Goal: Task Accomplishment & Management: Use online tool/utility

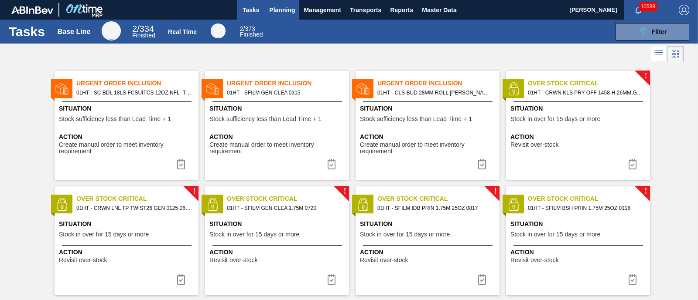
click at [276, 7] on span "Planning" at bounding box center [282, 10] width 26 height 10
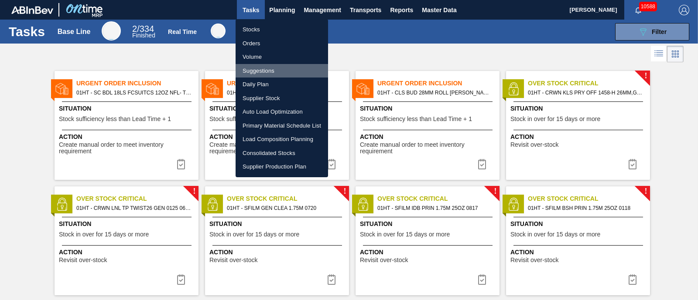
click at [268, 69] on li "Suggestions" at bounding box center [281, 71] width 92 height 14
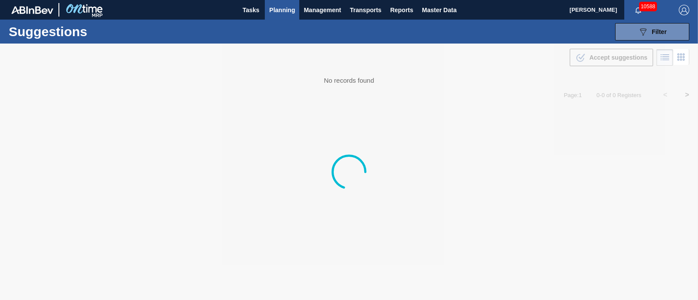
type from "[DATE]"
type to "[DATE]"
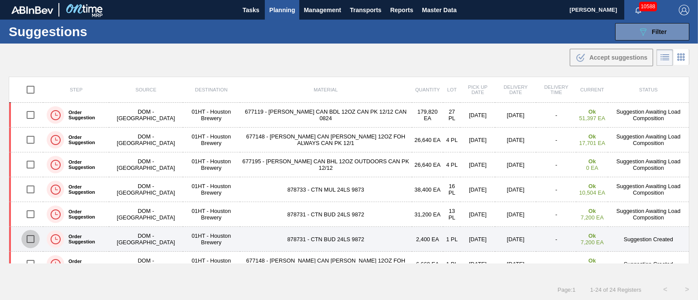
click at [30, 239] on input "checkbox" at bounding box center [30, 239] width 18 height 18
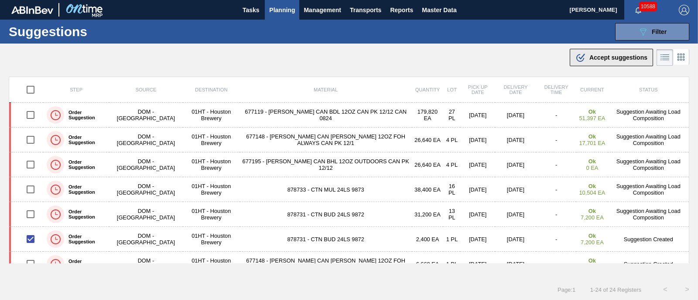
click at [596, 54] on span "Accept suggestions" at bounding box center [618, 57] width 58 height 7
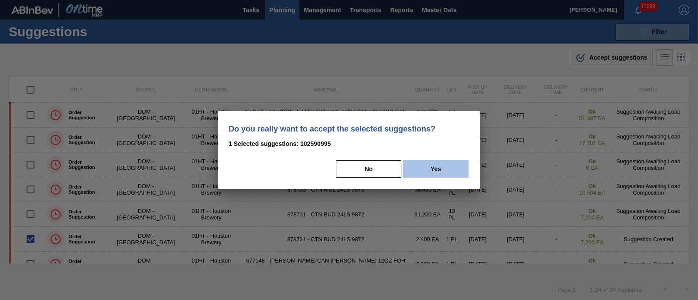
click at [434, 166] on button "Yes" at bounding box center [435, 168] width 65 height 17
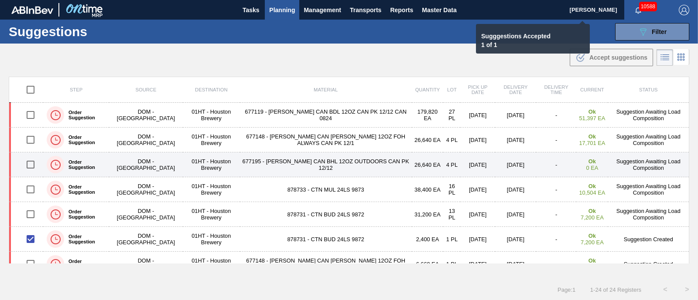
checkbox input "false"
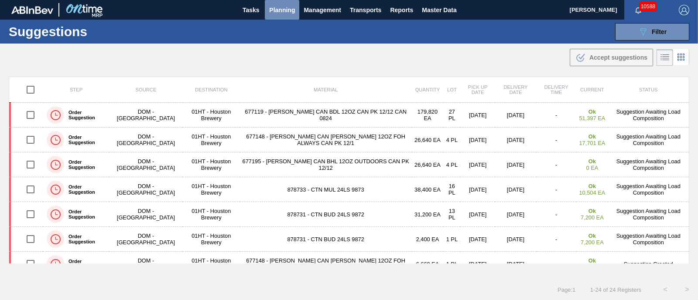
click at [272, 7] on span "Planning" at bounding box center [282, 10] width 26 height 10
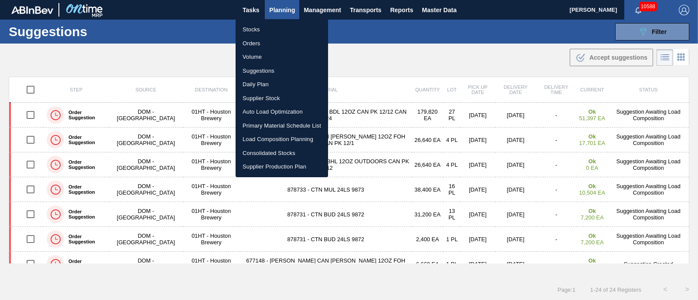
click at [263, 137] on li "Load Composition Planning" at bounding box center [281, 140] width 92 height 14
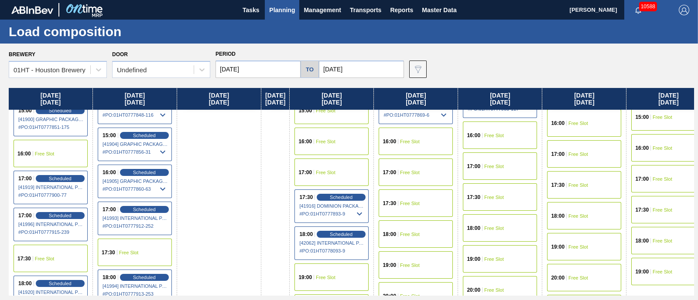
scroll to position [545, 0]
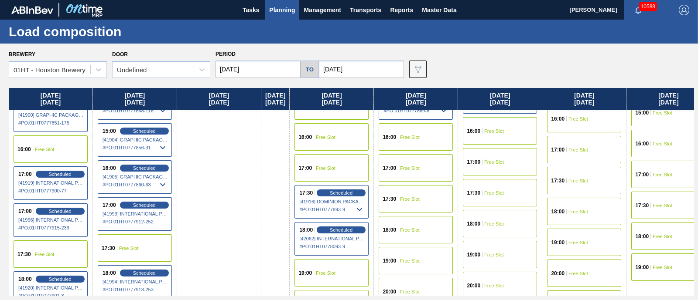
click at [668, 205] on span "Free Slot" at bounding box center [662, 205] width 20 height 5
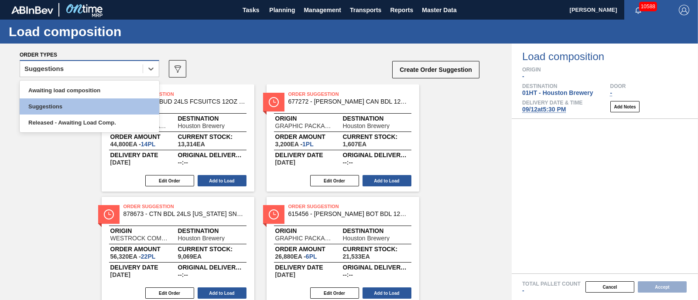
click at [106, 71] on div "Suggestions" at bounding box center [81, 69] width 123 height 13
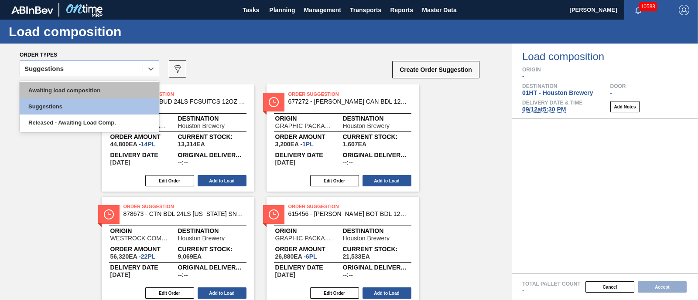
click at [98, 86] on div "Awaiting load composition" at bounding box center [90, 90] width 140 height 16
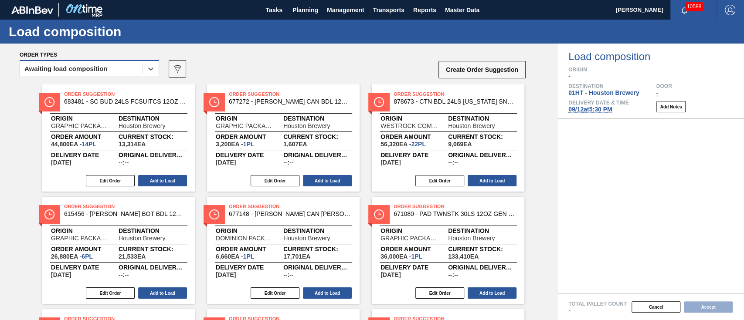
click at [80, 69] on div "Awaiting load composition" at bounding box center [65, 69] width 83 height 6
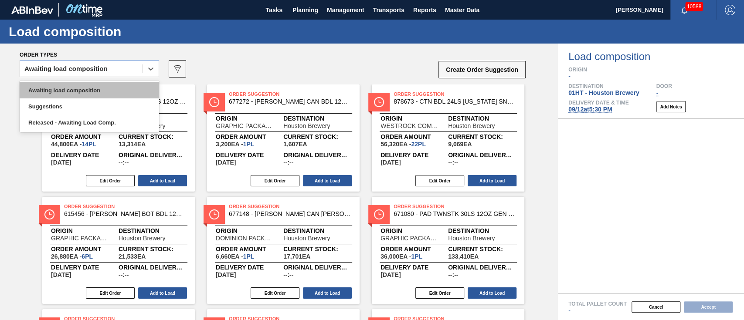
click at [73, 90] on div "Awaiting load composition" at bounding box center [90, 90] width 140 height 16
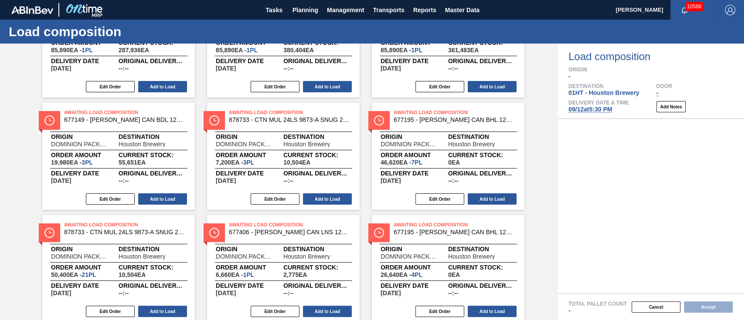
scroll to position [116, 0]
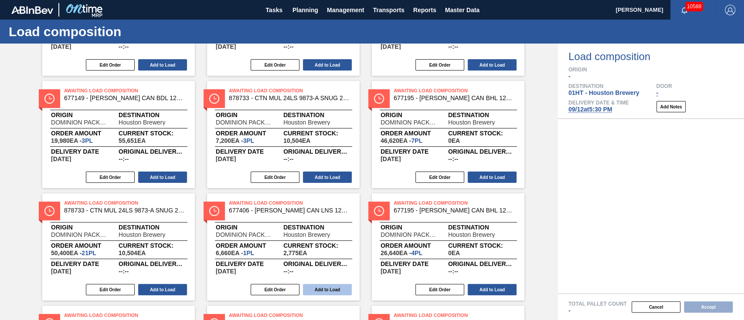
click at [329, 288] on button "Add to Load" at bounding box center [327, 289] width 49 height 11
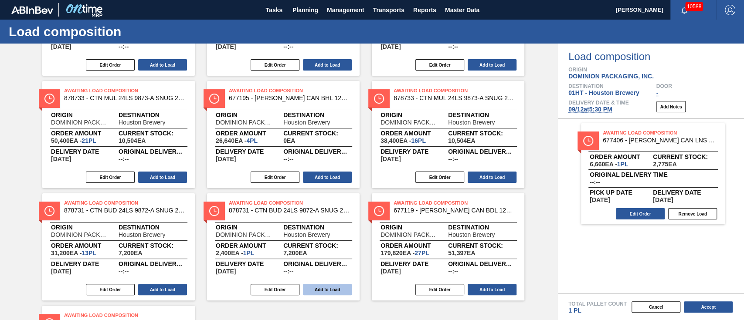
click at [310, 289] on button "Add to Load" at bounding box center [327, 289] width 49 height 11
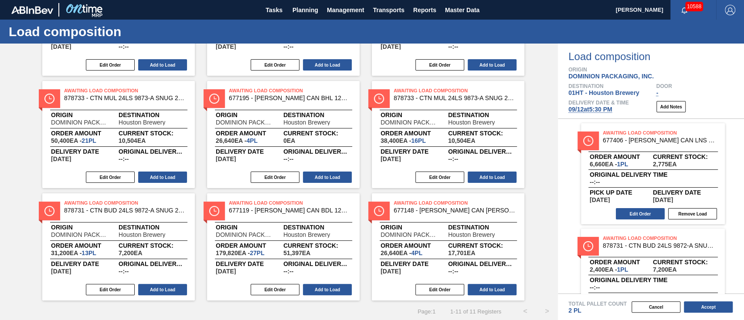
click at [481, 171] on div "Edit Order Add to Load" at bounding box center [445, 177] width 146 height 13
click at [505, 177] on button "Add to Load" at bounding box center [492, 177] width 49 height 11
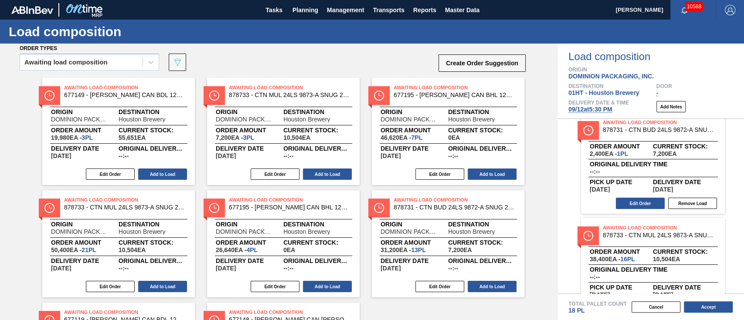
click at [596, 110] on span "[DATE] 5:30 PM" at bounding box center [591, 109] width 44 height 7
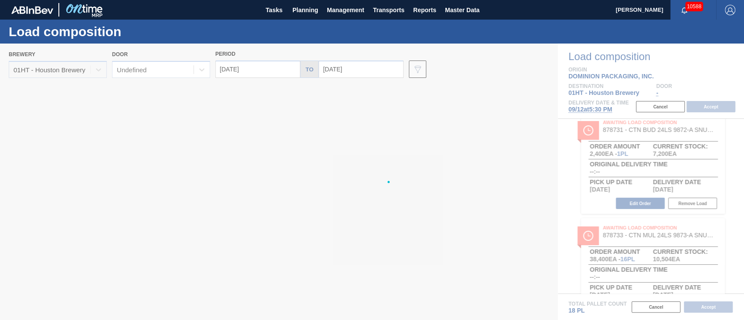
type input "[DATE]"
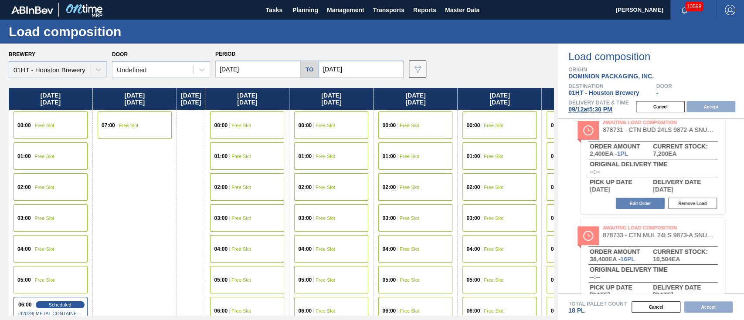
click at [240, 70] on input "[DATE]" at bounding box center [257, 69] width 85 height 17
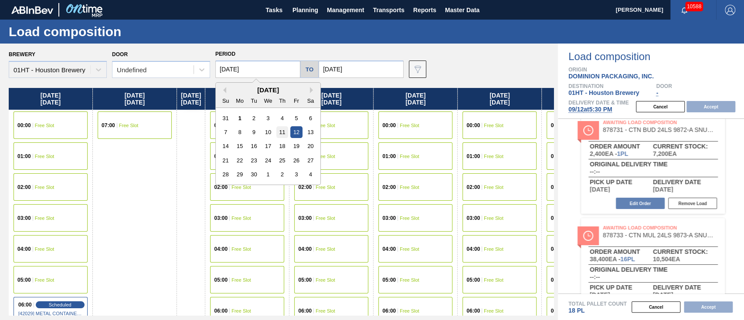
click at [283, 133] on div "11" at bounding box center [282, 132] width 12 height 12
type input "[DATE]"
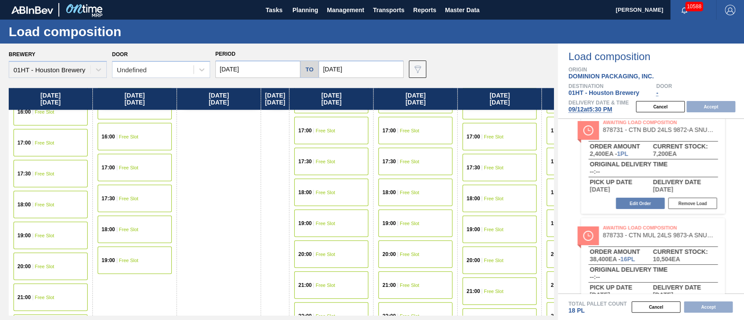
scroll to position [494, 0]
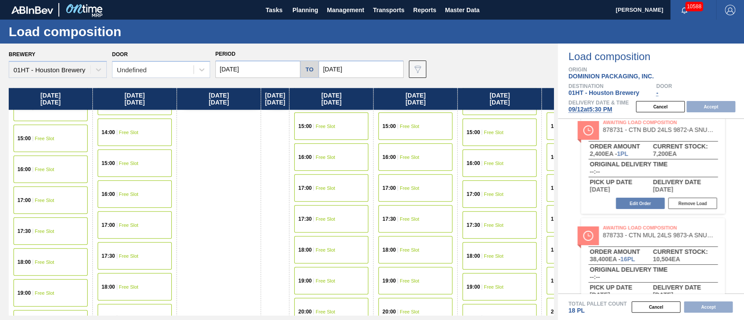
click at [51, 234] on div "17:30 Free Slot" at bounding box center [51, 231] width 74 height 27
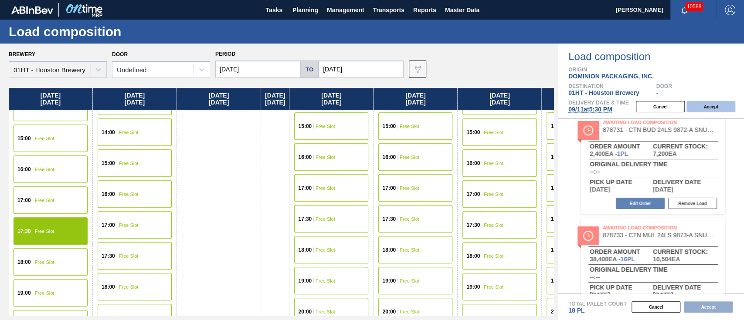
click at [697, 102] on button "Accept" at bounding box center [711, 106] width 49 height 11
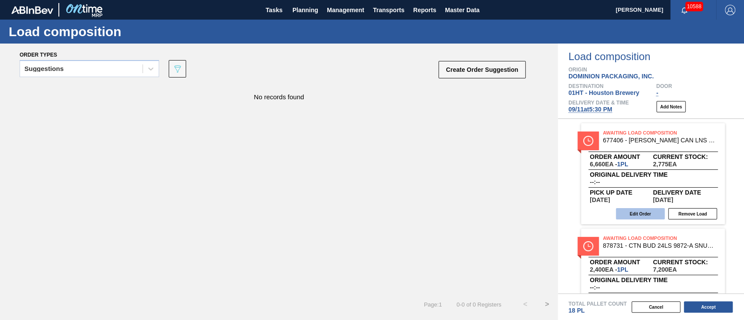
click at [648, 215] on button "Edit Order" at bounding box center [640, 213] width 49 height 11
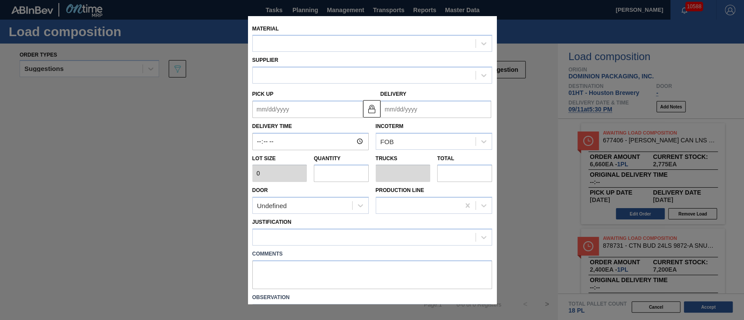
type input "6,660"
type input "1"
type input "0.037"
type input "6,660"
type up "[DATE]"
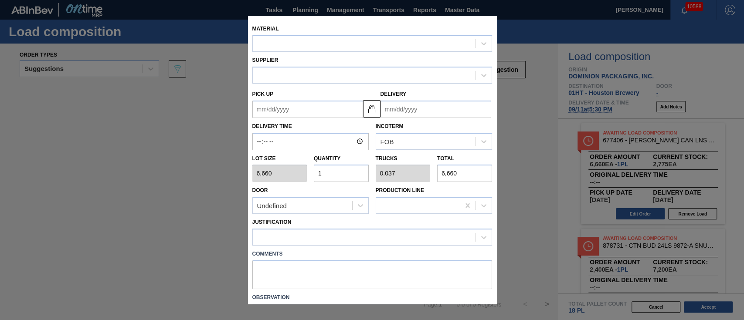
type input "[DATE]"
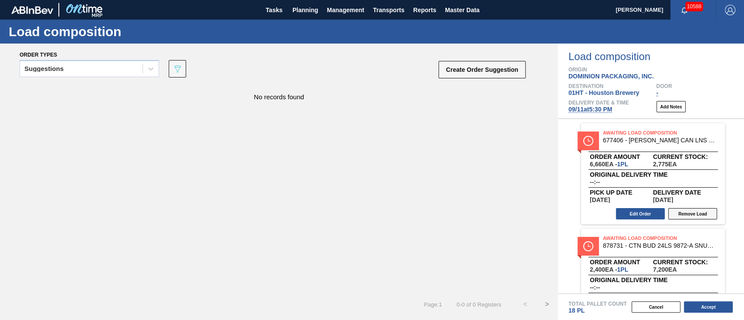
click at [691, 214] on button "Remove Load" at bounding box center [692, 213] width 49 height 11
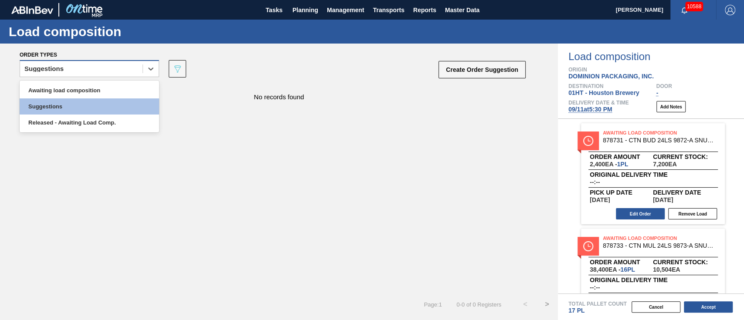
click at [89, 66] on div "Suggestions" at bounding box center [81, 69] width 123 height 13
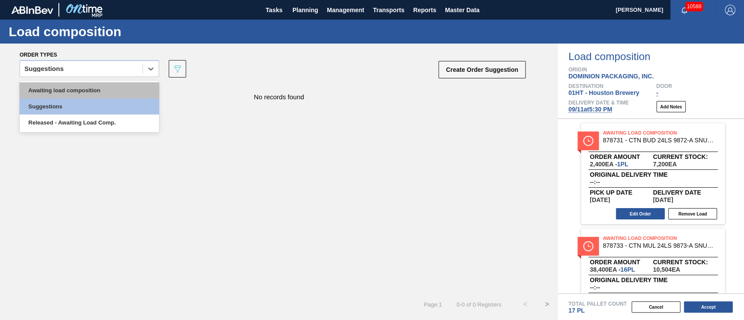
click at [57, 94] on div "Awaiting load composition" at bounding box center [90, 90] width 140 height 16
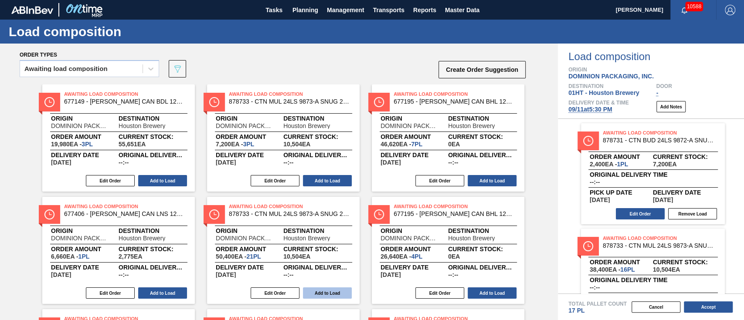
click at [314, 293] on button "Add to Load" at bounding box center [327, 293] width 49 height 11
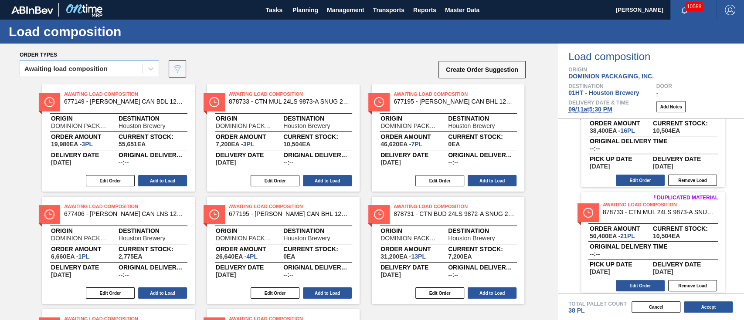
scroll to position [147, 0]
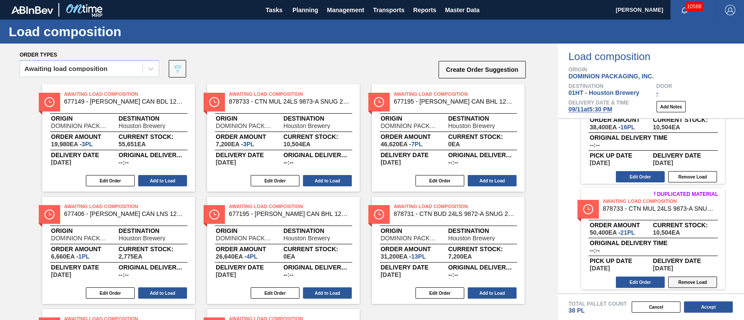
click at [691, 279] on button "Remove Load" at bounding box center [692, 282] width 49 height 11
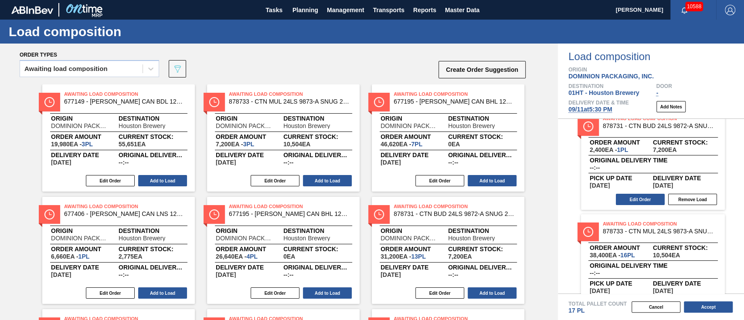
scroll to position [0, 0]
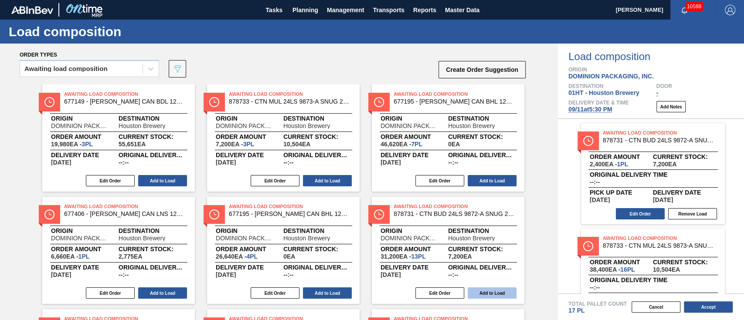
click at [484, 290] on button "Add to Load" at bounding box center [492, 293] width 49 height 11
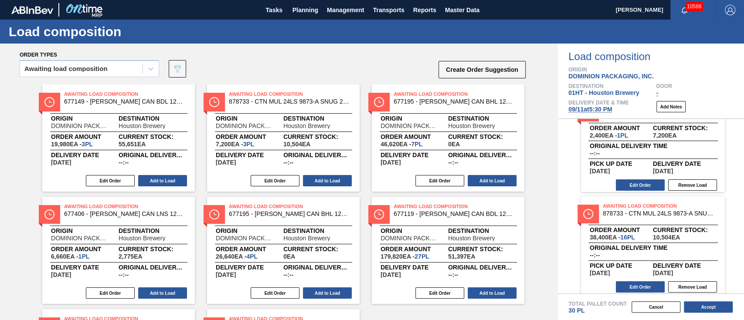
scroll to position [58, 0]
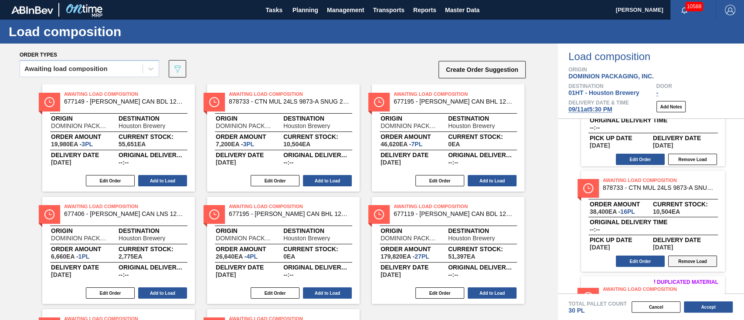
click at [682, 262] on button "Remove Load" at bounding box center [692, 261] width 49 height 11
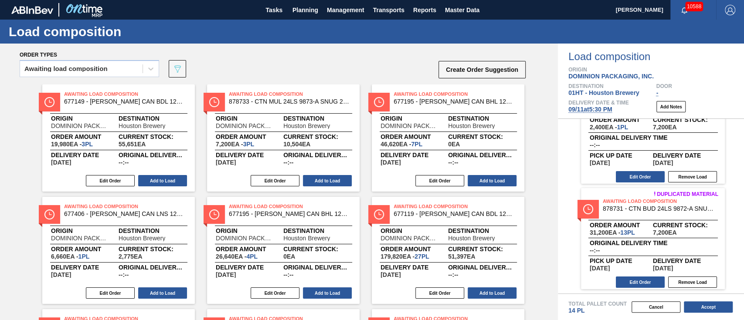
scroll to position [0, 0]
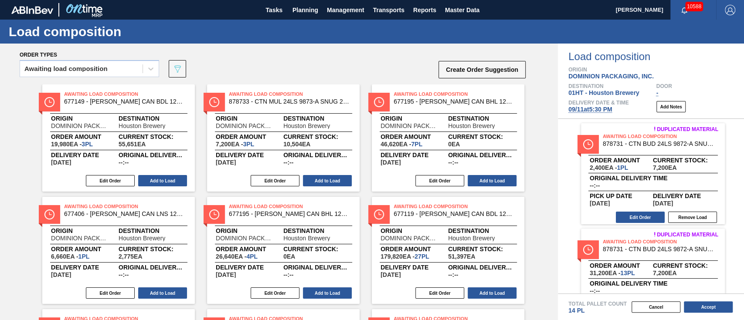
click at [680, 217] on button "Remove Load" at bounding box center [692, 217] width 49 height 11
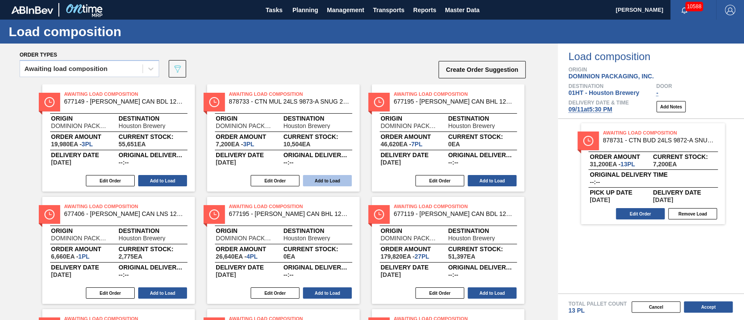
click at [324, 184] on button "Add to Load" at bounding box center [327, 180] width 49 height 11
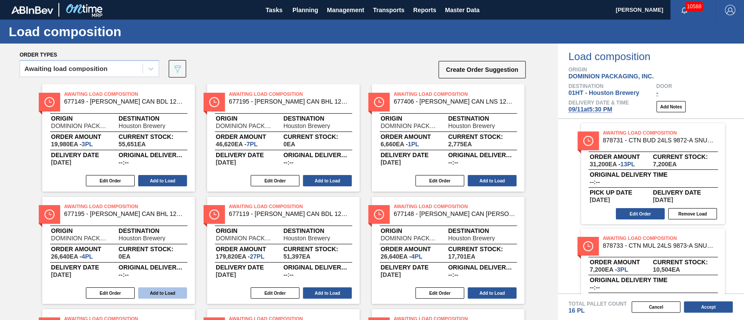
click at [491, 180] on button "Add to Load" at bounding box center [492, 180] width 49 height 11
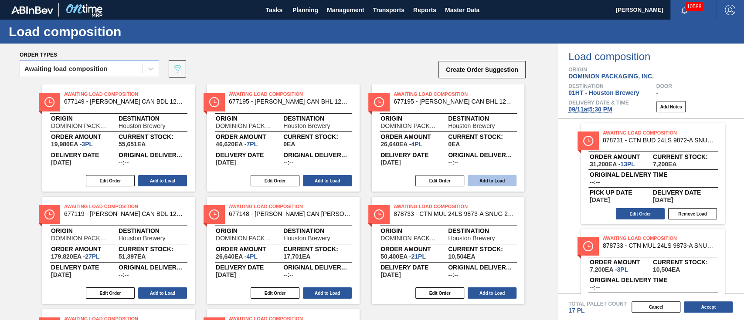
click at [506, 176] on button "Add to Load" at bounding box center [492, 180] width 49 height 11
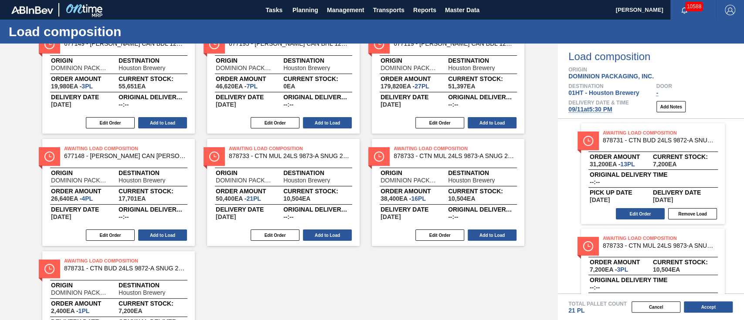
scroll to position [116, 0]
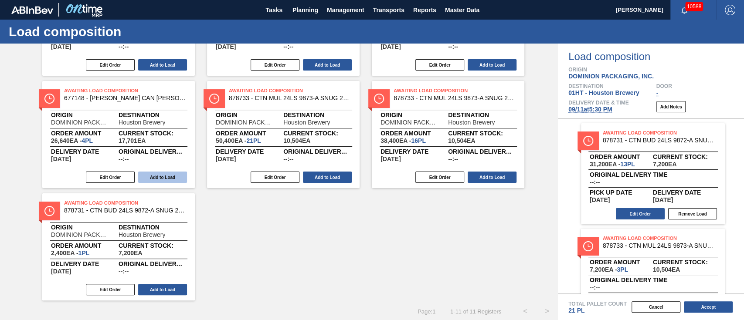
click at [155, 177] on button "Add to Load" at bounding box center [162, 177] width 49 height 11
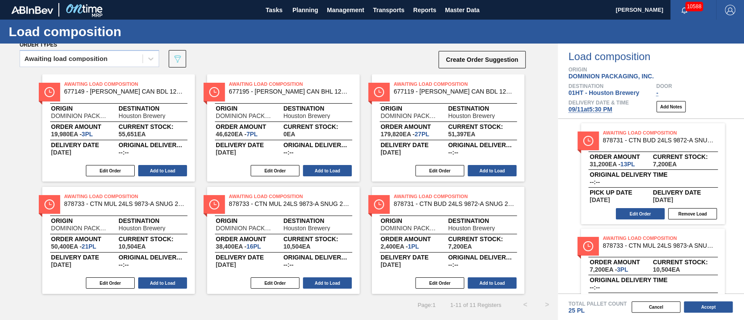
scroll to position [10, 0]
click at [697, 300] on button "Accept" at bounding box center [708, 307] width 49 height 11
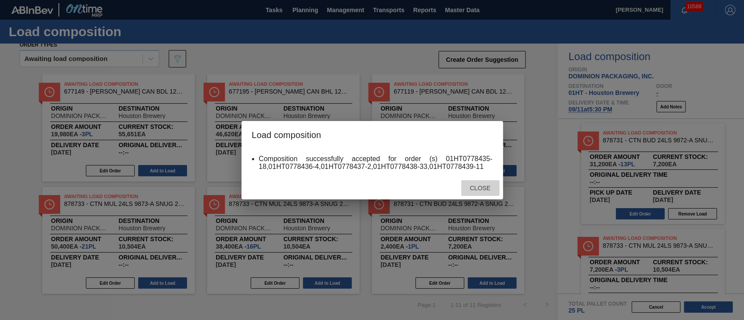
click at [482, 187] on span "Close" at bounding box center [480, 188] width 34 height 7
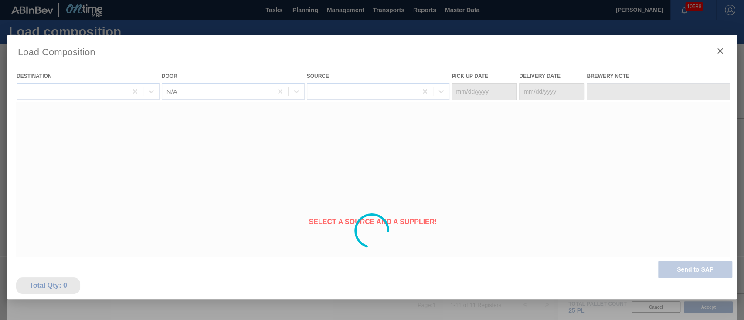
type Date "[DATE]"
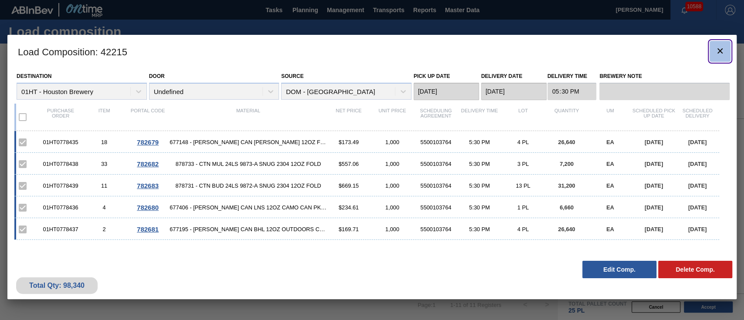
click at [697, 47] on icon "botão de ícone" at bounding box center [720, 51] width 10 height 10
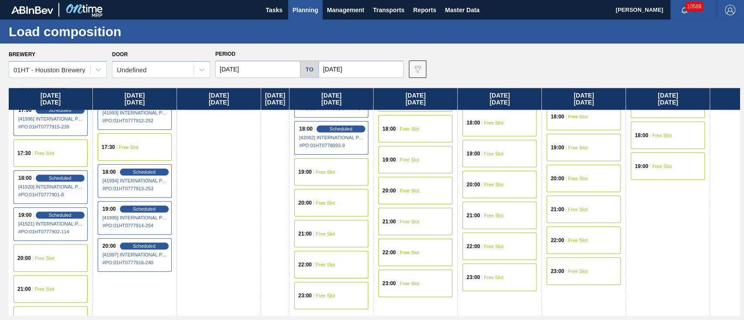
scroll to position [579, 0]
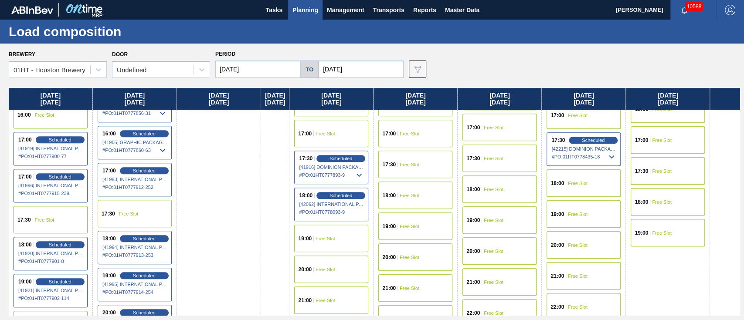
click at [480, 159] on span "17:30" at bounding box center [474, 158] width 14 height 5
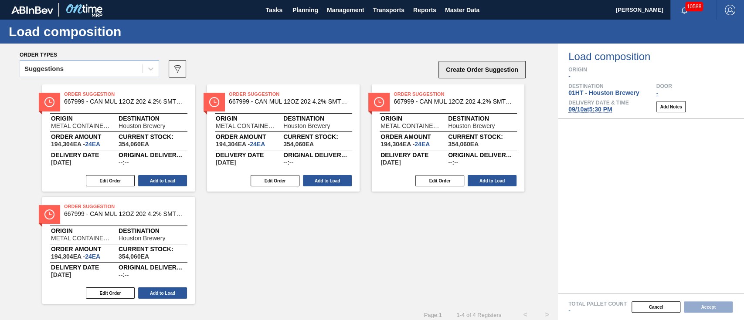
click at [484, 69] on button "Create Order Suggestion" at bounding box center [482, 69] width 87 height 17
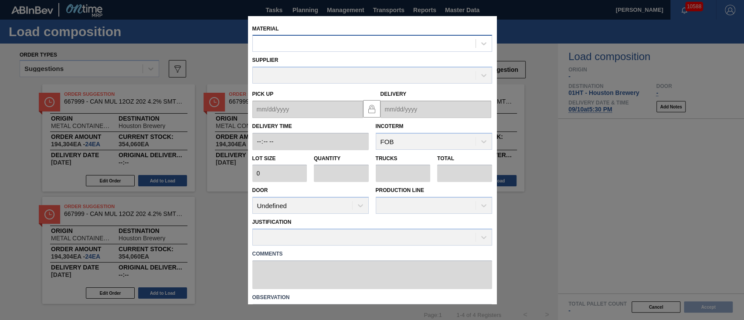
click at [343, 39] on div at bounding box center [364, 43] width 223 height 13
type input "878839"
drag, startPoint x: 530, startPoint y: 205, endPoint x: 443, endPoint y: 155, distance: 100.0
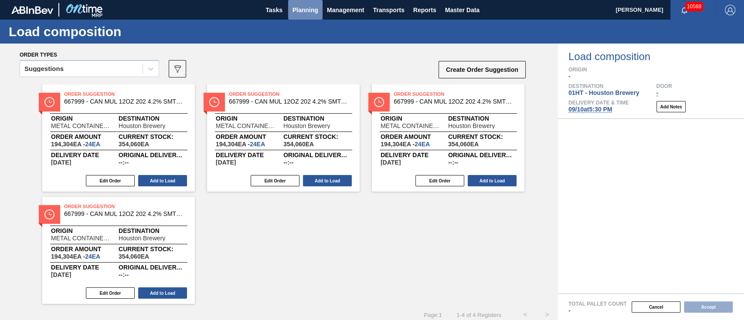
click at [305, 10] on span "Planning" at bounding box center [306, 10] width 26 height 10
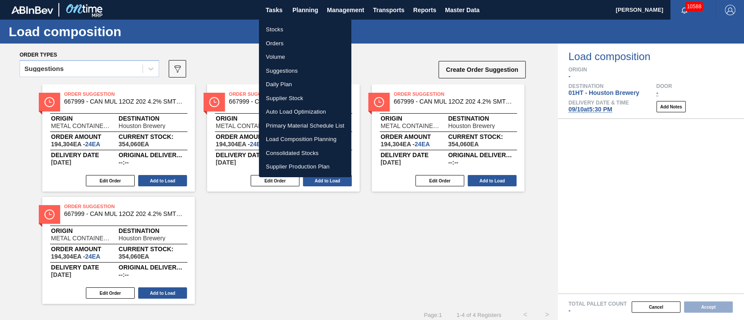
click at [270, 30] on li "Stocks" at bounding box center [305, 30] width 92 height 14
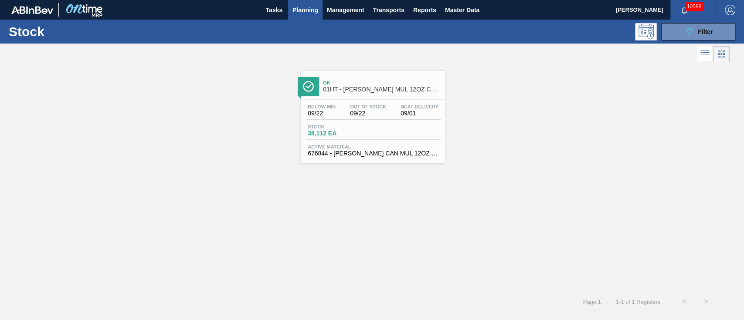
drag, startPoint x: 703, startPoint y: 33, endPoint x: 698, endPoint y: 42, distance: 10.5
click at [697, 33] on span "Filter" at bounding box center [705, 31] width 15 height 7
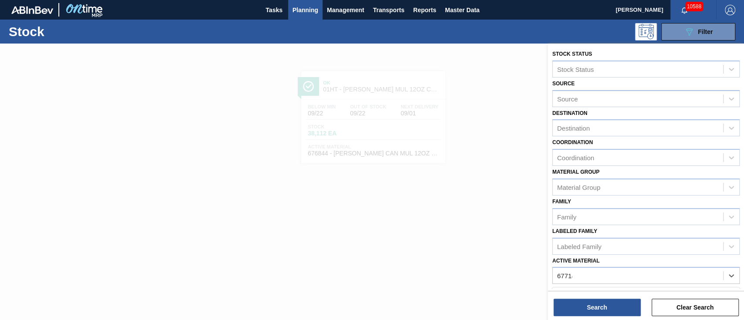
type Material "677148"
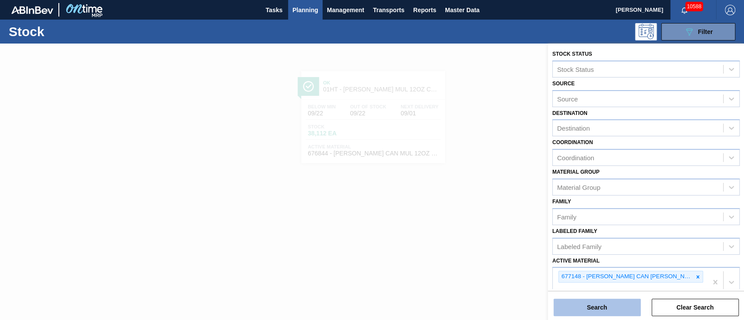
drag, startPoint x: 596, startPoint y: 305, endPoint x: 599, endPoint y: 299, distance: 6.5
click at [599, 299] on button "Search" at bounding box center [597, 307] width 87 height 17
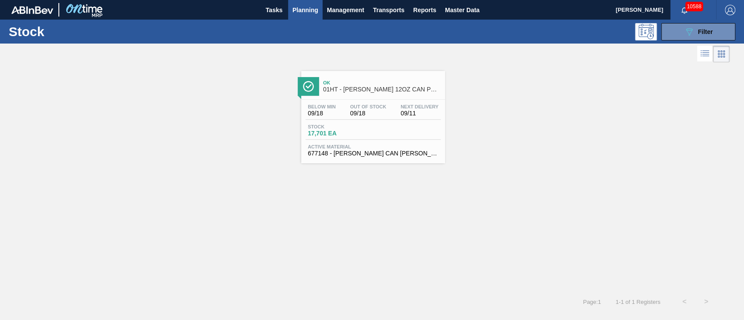
click at [357, 127] on span "Stock" at bounding box center [338, 126] width 61 height 5
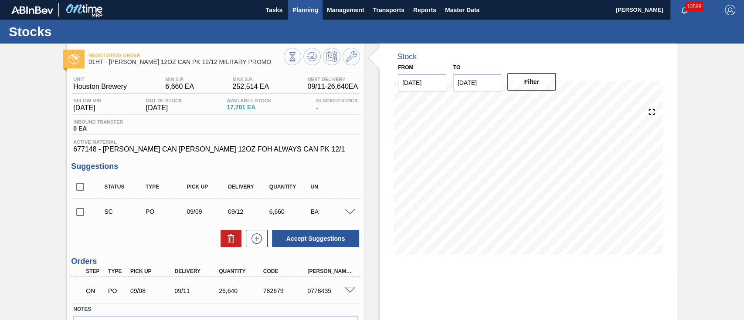
click at [300, 5] on span "Planning" at bounding box center [306, 10] width 26 height 10
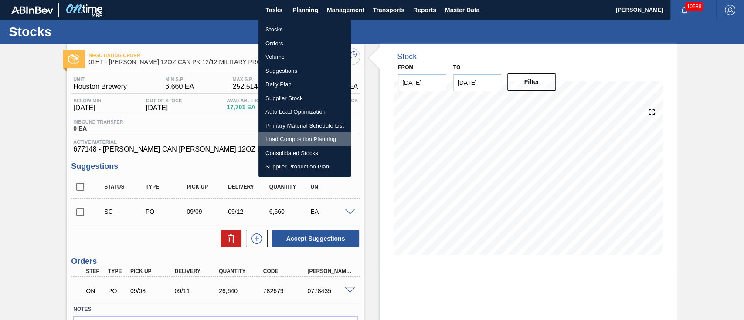
click at [290, 134] on li "Load Composition Planning" at bounding box center [305, 140] width 92 height 14
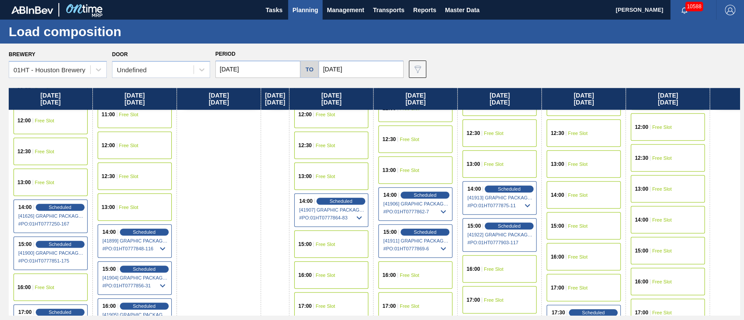
scroll to position [523, 0]
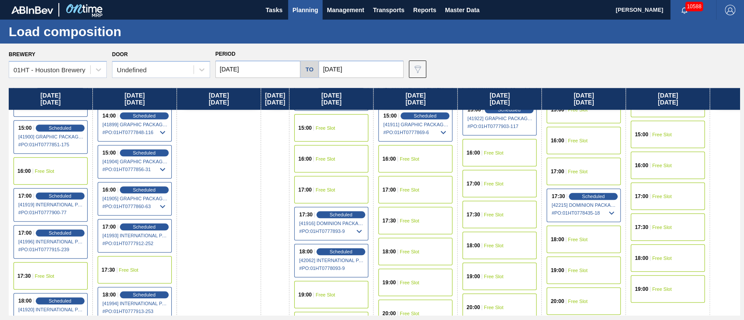
drag, startPoint x: 664, startPoint y: 232, endPoint x: 663, endPoint y: 227, distance: 4.9
click at [663, 227] on div "17:30 Free Slot" at bounding box center [668, 227] width 74 height 27
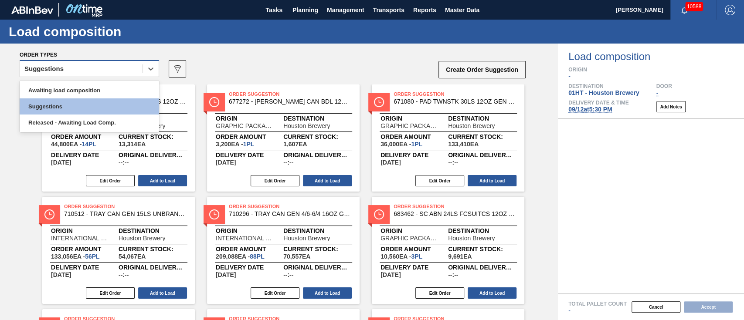
drag, startPoint x: 108, startPoint y: 61, endPoint x: 105, endPoint y: 65, distance: 5.0
click at [108, 60] on div "option Awaiting load composition focused, 1 of 3. 3 results available. Use Up a…" at bounding box center [273, 71] width 507 height 26
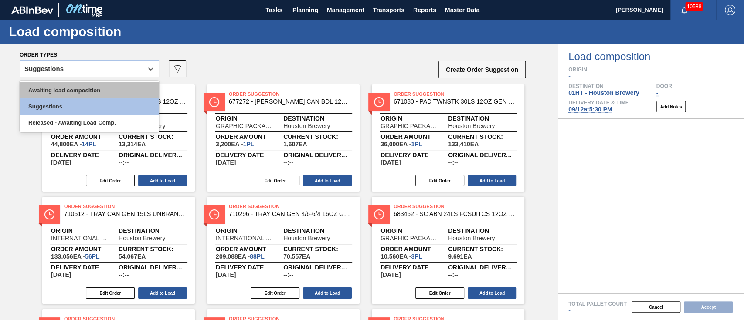
click at [84, 87] on div "Awaiting load composition" at bounding box center [90, 90] width 140 height 16
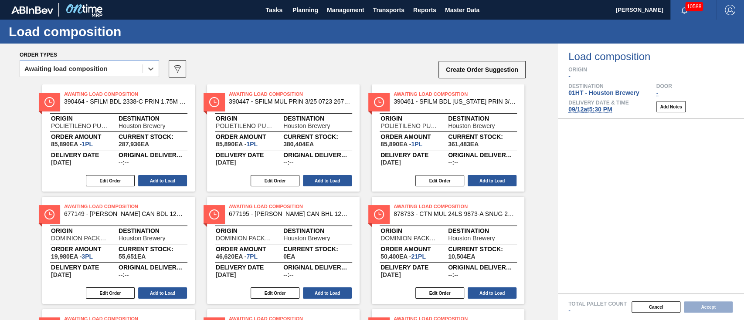
scroll to position [58, 0]
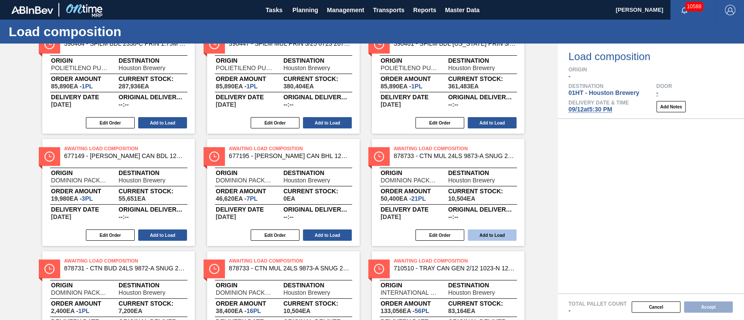
click at [486, 235] on button "Add to Load" at bounding box center [492, 235] width 49 height 11
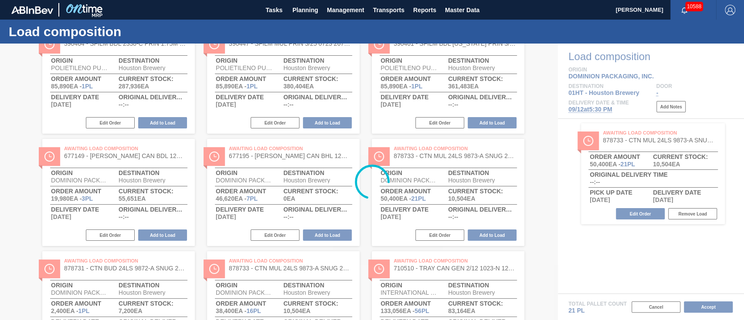
scroll to position [10, 0]
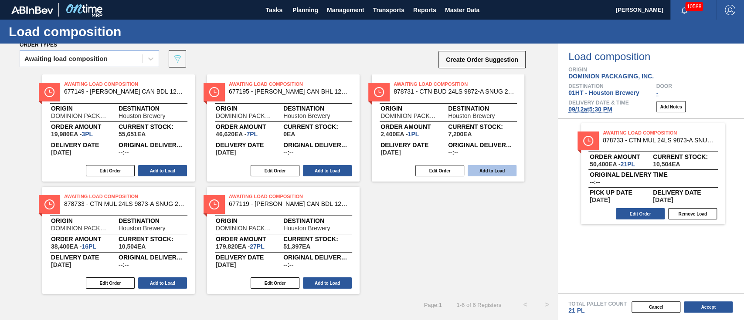
click at [323, 170] on button "Add to Load" at bounding box center [327, 170] width 49 height 11
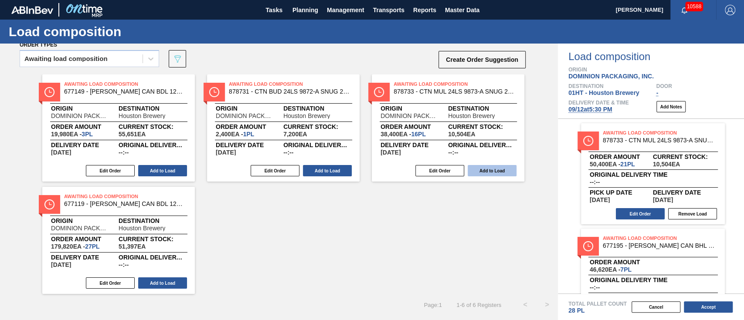
click at [504, 172] on button "Add to Load" at bounding box center [492, 170] width 49 height 11
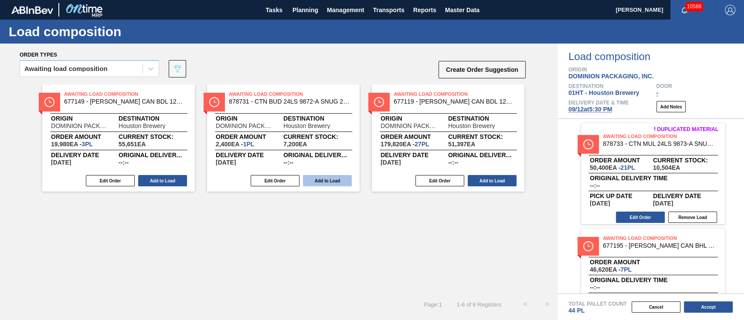
click at [174, 182] on button "Add to Load" at bounding box center [162, 180] width 49 height 11
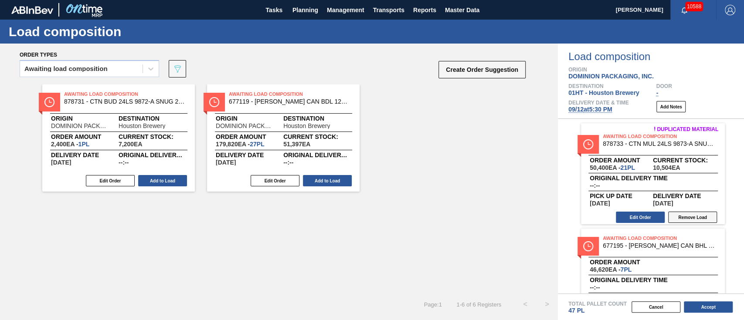
click at [691, 215] on button "Remove Load" at bounding box center [692, 217] width 49 height 11
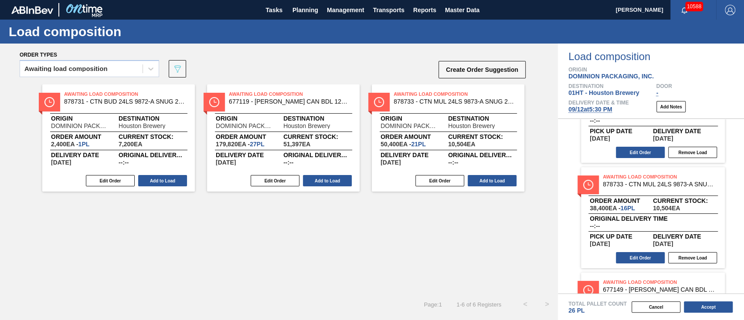
scroll to position [147, 0]
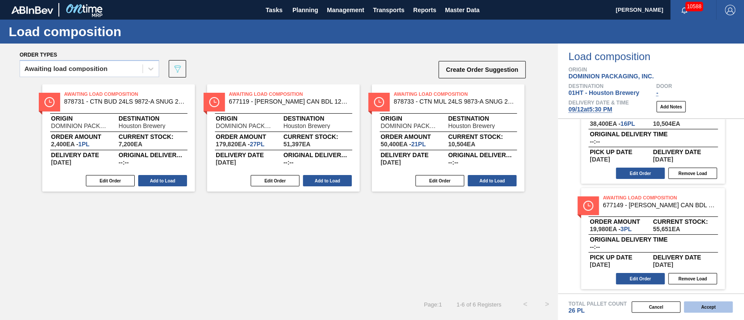
click at [697, 300] on button "Accept" at bounding box center [708, 307] width 49 height 11
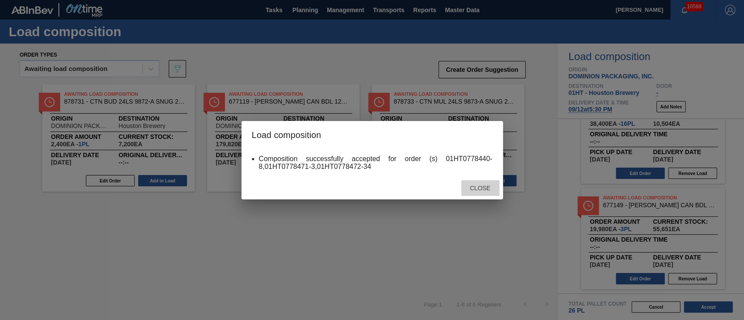
click at [472, 184] on div "Close" at bounding box center [480, 189] width 38 height 16
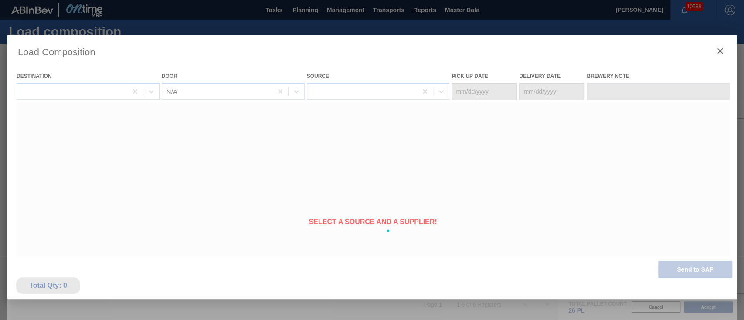
type Date "[DATE]"
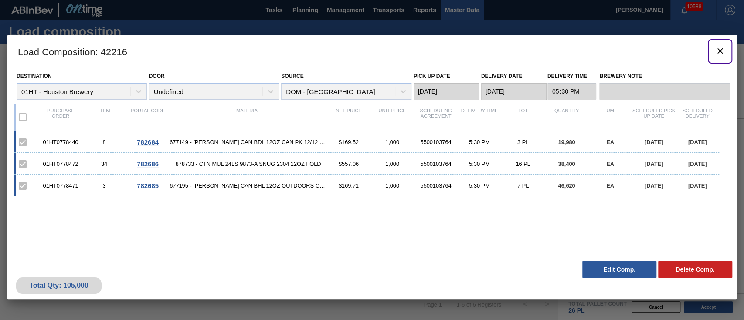
drag, startPoint x: 718, startPoint y: 51, endPoint x: 480, endPoint y: 1, distance: 242.8
click at [697, 48] on icon "botão de ícone" at bounding box center [720, 51] width 10 height 10
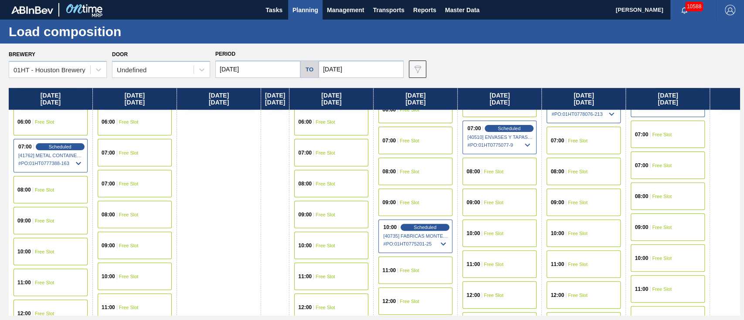
scroll to position [232, 0]
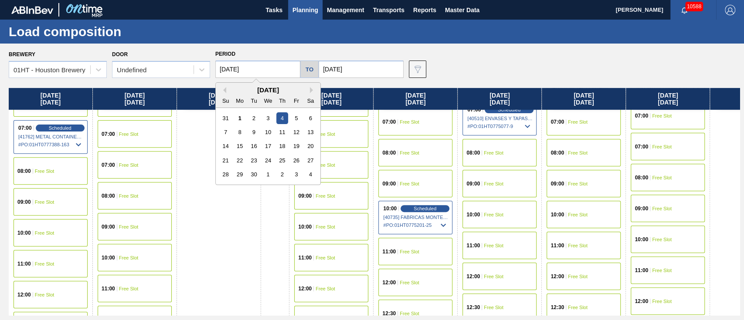
click at [276, 72] on input "[DATE]" at bounding box center [257, 69] width 85 height 17
click at [259, 132] on div "9" at bounding box center [254, 132] width 12 height 12
type input "[DATE]"
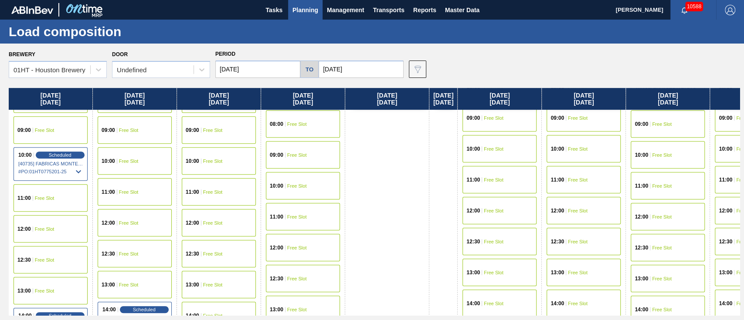
scroll to position [407, 0]
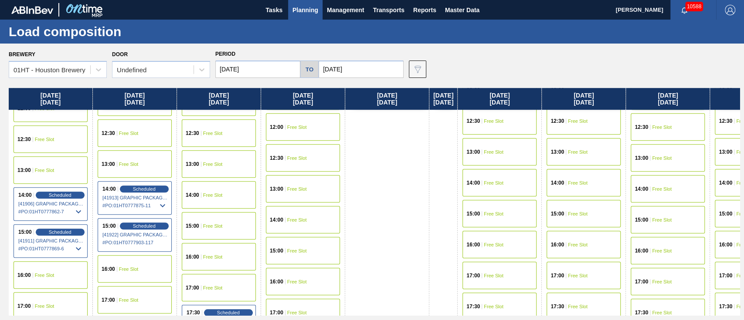
click at [678, 300] on div "17:30 Free Slot" at bounding box center [668, 312] width 74 height 27
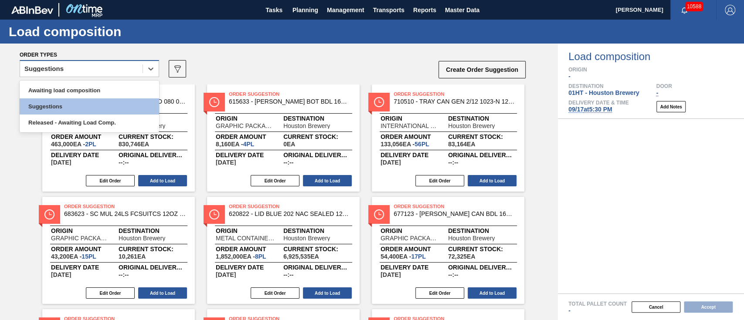
click at [123, 69] on div "Suggestions" at bounding box center [81, 69] width 123 height 13
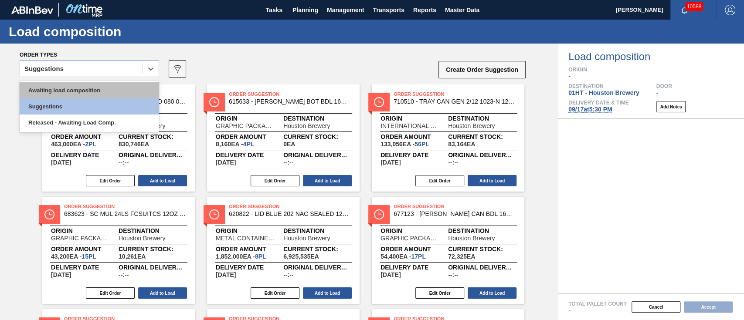
click at [113, 83] on div "Awaiting load composition" at bounding box center [90, 90] width 140 height 16
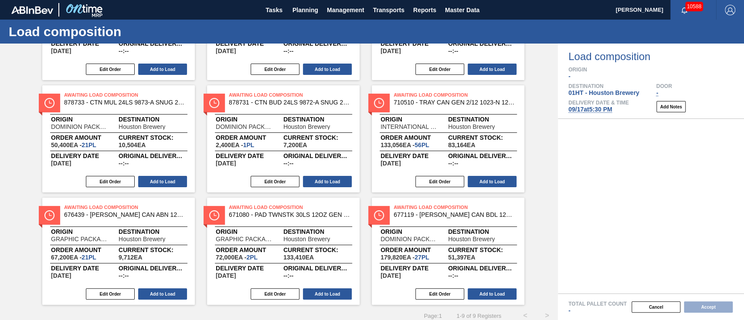
scroll to position [122, 0]
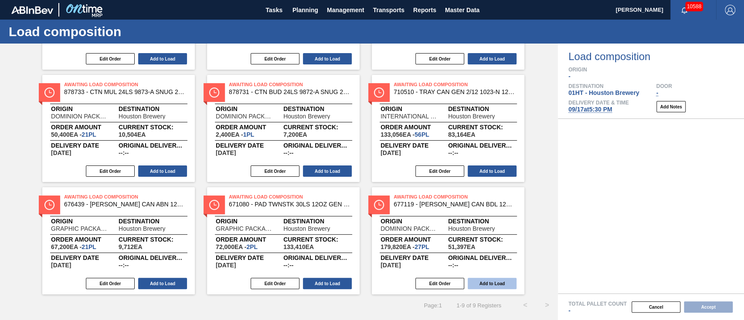
click at [499, 283] on button "Add to Load" at bounding box center [492, 283] width 49 height 11
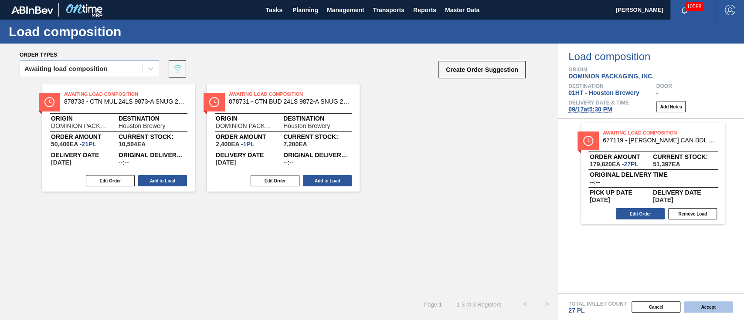
scroll to position [0, 0]
drag, startPoint x: 697, startPoint y: 305, endPoint x: 695, endPoint y: 294, distance: 11.0
click at [697, 300] on div "Cancel Accept" at bounding box center [641, 307] width 186 height 13
click at [697, 300] on button "Accept" at bounding box center [708, 307] width 49 height 11
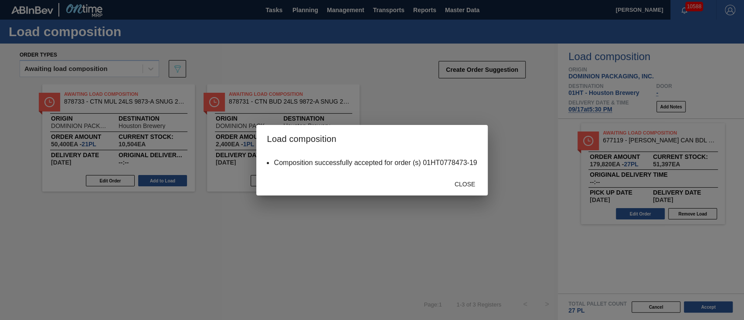
click at [464, 176] on div "Close" at bounding box center [371, 184] width 231 height 23
click at [464, 186] on span "Close" at bounding box center [465, 184] width 34 height 7
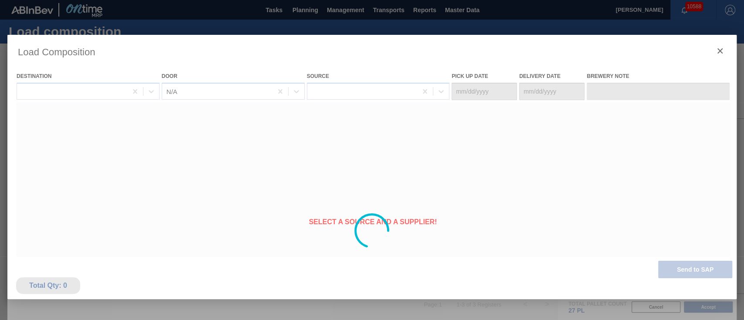
type Date "[DATE]"
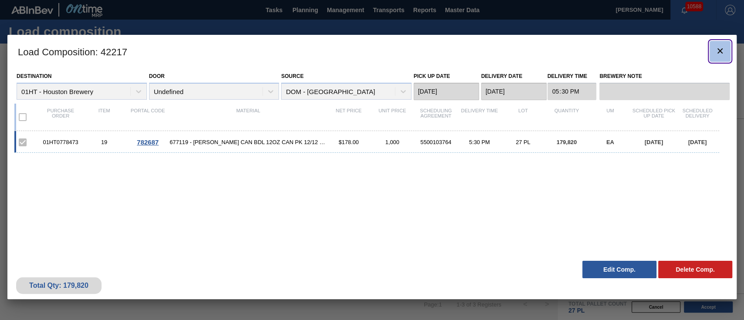
click at [697, 53] on icon "botão de ícone" at bounding box center [720, 51] width 10 height 10
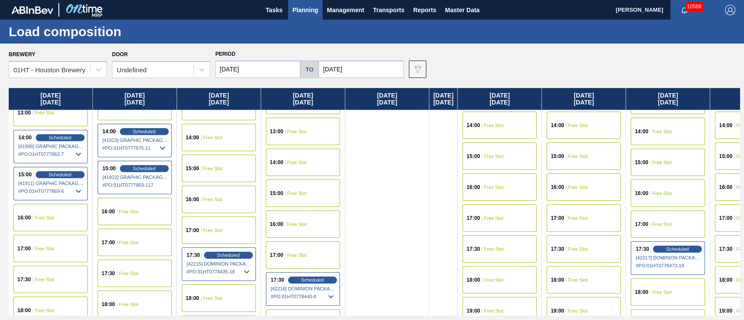
scroll to position [465, 0]
click at [504, 249] on span "Free Slot" at bounding box center [494, 248] width 20 height 5
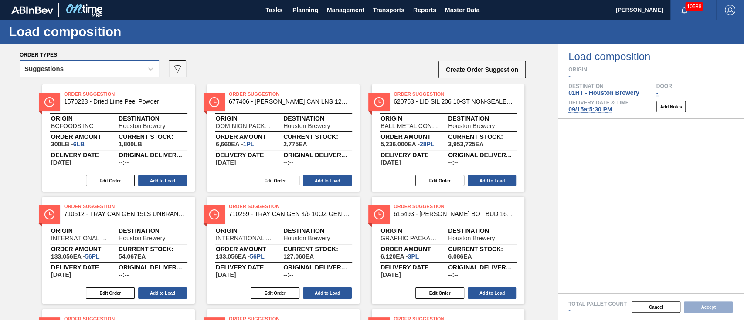
click at [70, 75] on div "Suggestions" at bounding box center [81, 69] width 123 height 13
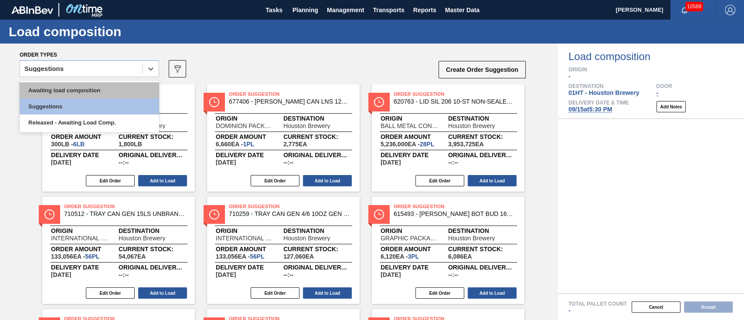
click at [70, 87] on div "Awaiting load composition" at bounding box center [90, 90] width 140 height 16
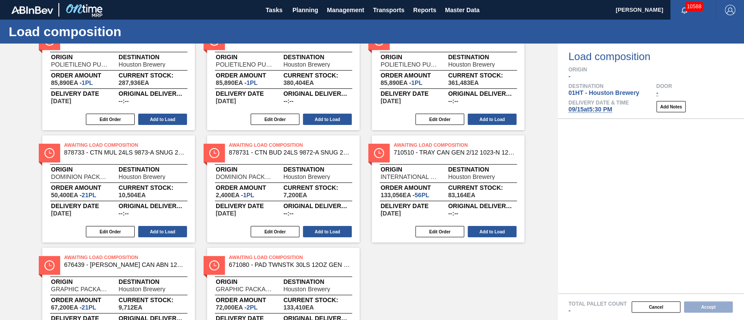
scroll to position [116, 0]
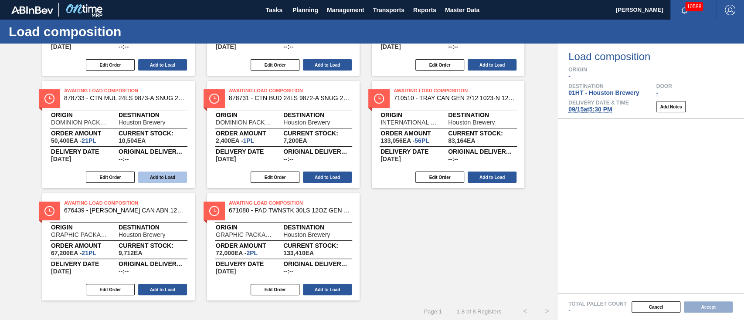
click at [165, 172] on button "Add to Load" at bounding box center [162, 177] width 49 height 11
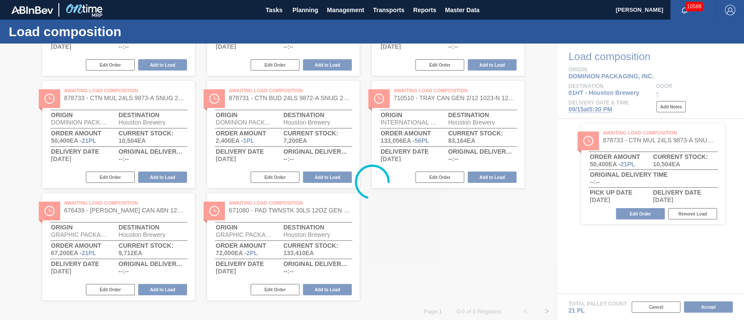
scroll to position [0, 0]
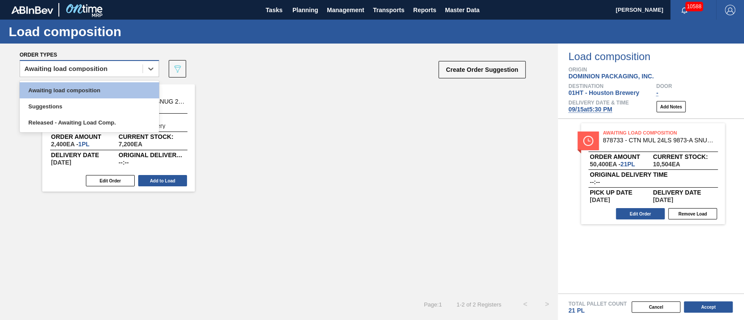
click at [93, 72] on div "Awaiting load composition" at bounding box center [65, 69] width 83 height 6
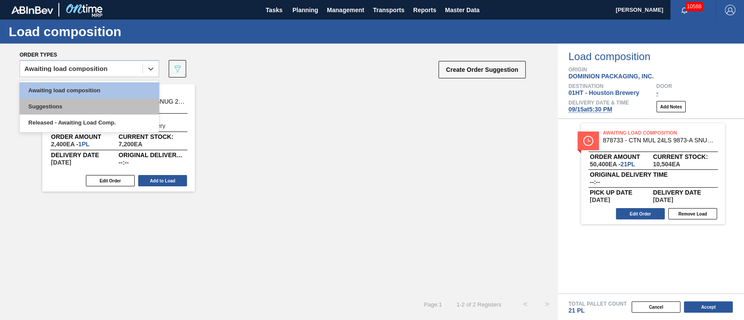
click at [91, 104] on div "Suggestions" at bounding box center [90, 107] width 140 height 16
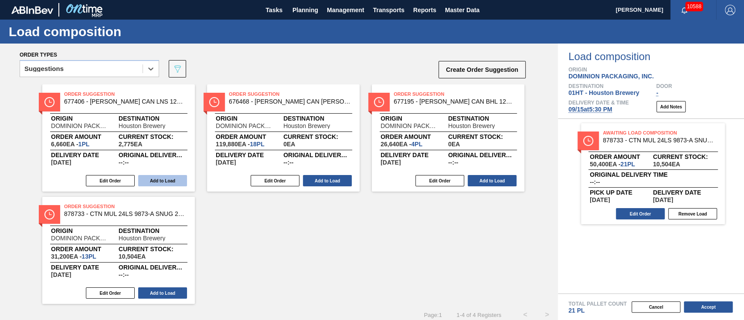
click at [164, 177] on button "Add to Load" at bounding box center [162, 180] width 49 height 11
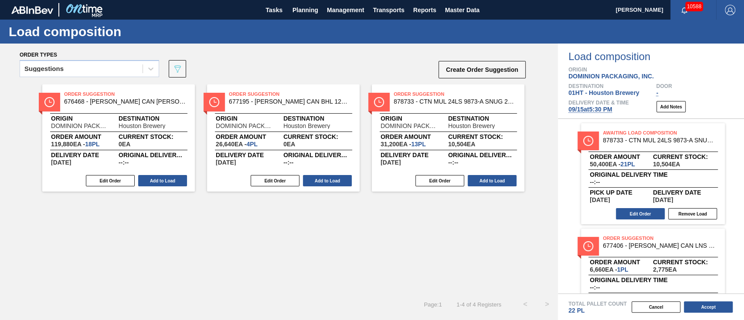
click at [313, 114] on div "Order Suggestion 677195 - [PERSON_NAME] CAN BHL 12OZ OUTDOORS CAN PK 12/12 Orig…" at bounding box center [283, 138] width 153 height 107
click at [306, 12] on span "Planning" at bounding box center [306, 10] width 26 height 10
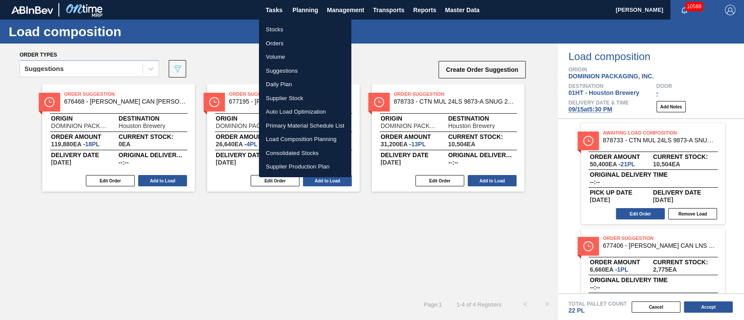
click at [278, 25] on li "Stocks" at bounding box center [305, 30] width 92 height 14
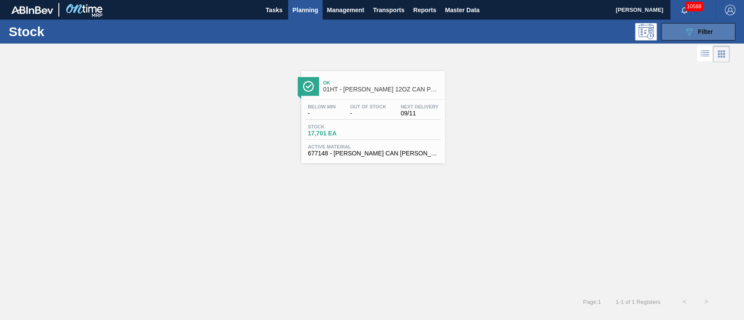
click at [697, 26] on button "089F7B8B-B2A5-4AFE-B5C0-19BA573D28AC Filter" at bounding box center [698, 31] width 74 height 17
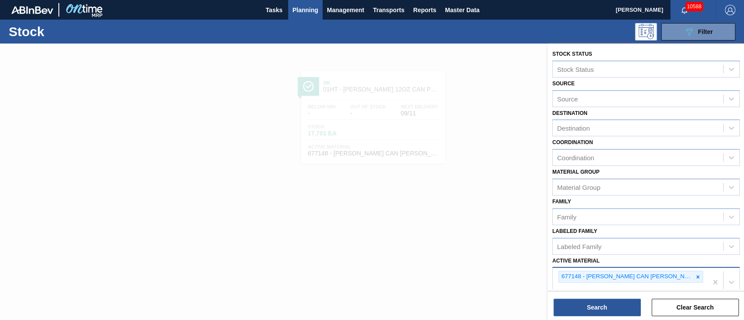
scroll to position [3, 0]
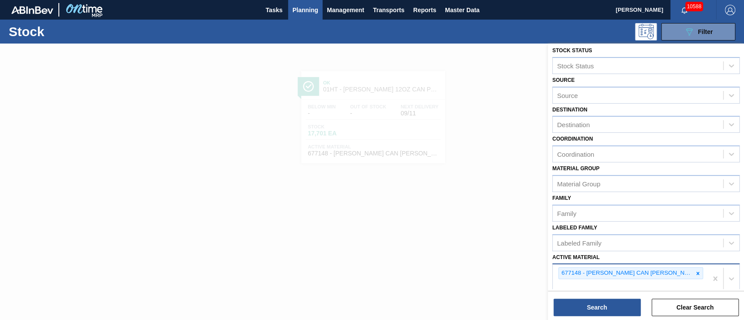
click at [688, 286] on div "677148 - [PERSON_NAME] CAN [PERSON_NAME] 12OZ FOH ALWAYS CAN PK 12/1" at bounding box center [630, 279] width 155 height 29
type Material "677195"
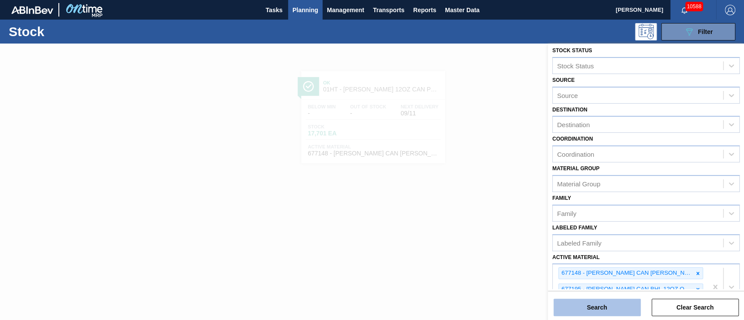
click at [611, 300] on button "Search" at bounding box center [597, 307] width 87 height 17
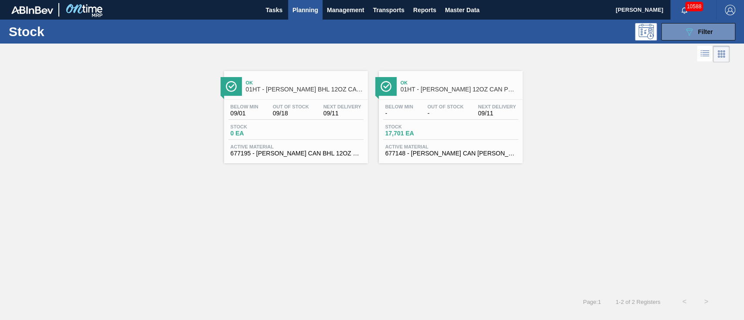
click at [350, 100] on div "Below Min 09/01 Out Of Stock 09/18 Next Delivery 09/11 Stock 0 EA Active Materi…" at bounding box center [296, 129] width 144 height 59
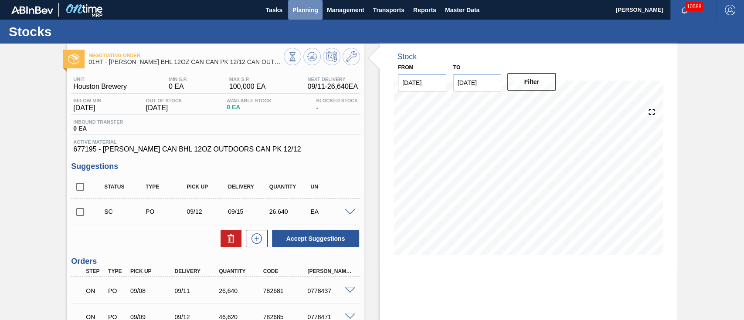
click at [297, 11] on span "Planning" at bounding box center [306, 10] width 26 height 10
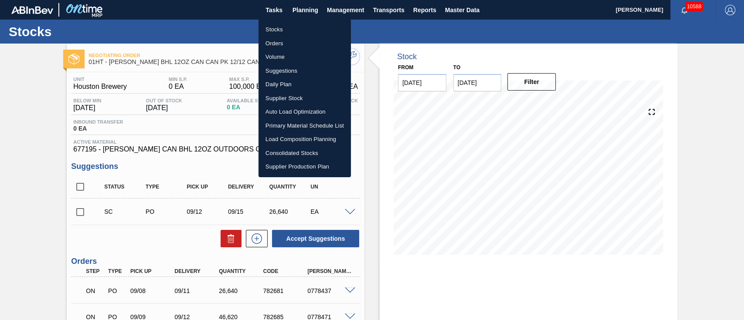
click at [283, 138] on li "Load Composition Planning" at bounding box center [305, 140] width 92 height 14
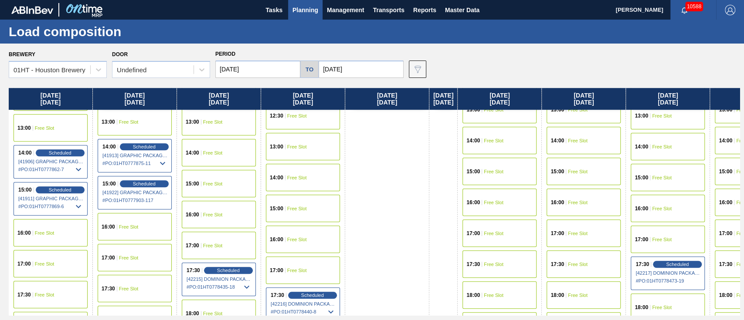
scroll to position [465, 0]
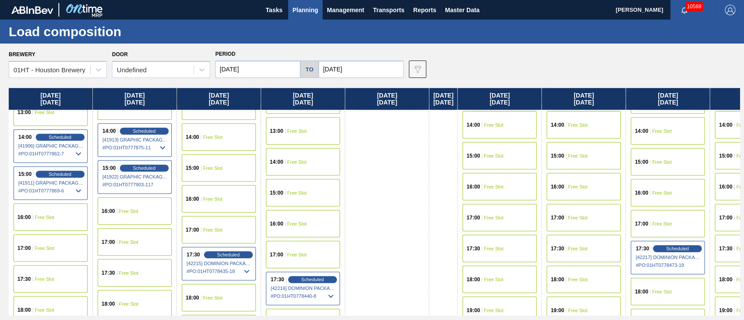
click at [498, 246] on span "Free Slot" at bounding box center [494, 248] width 20 height 5
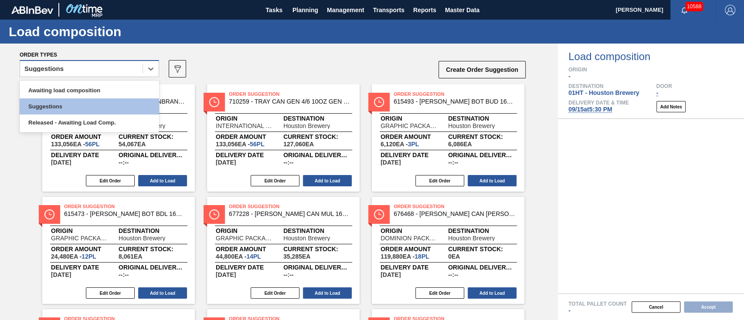
click at [92, 71] on div "Suggestions" at bounding box center [81, 69] width 123 height 13
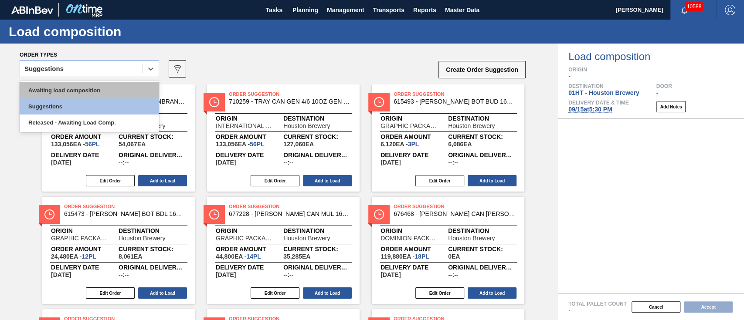
click at [82, 84] on div "Awaiting load composition" at bounding box center [90, 90] width 140 height 16
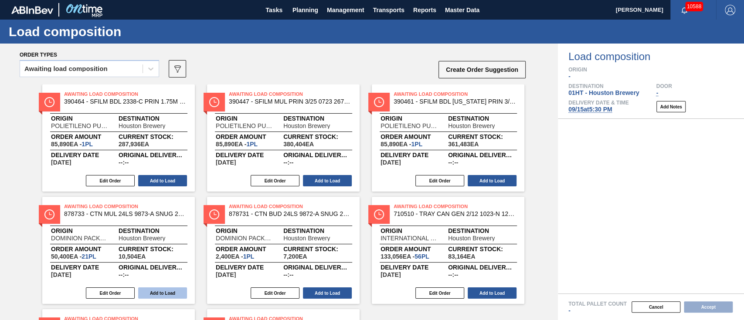
click at [167, 295] on button "Add to Load" at bounding box center [162, 293] width 49 height 11
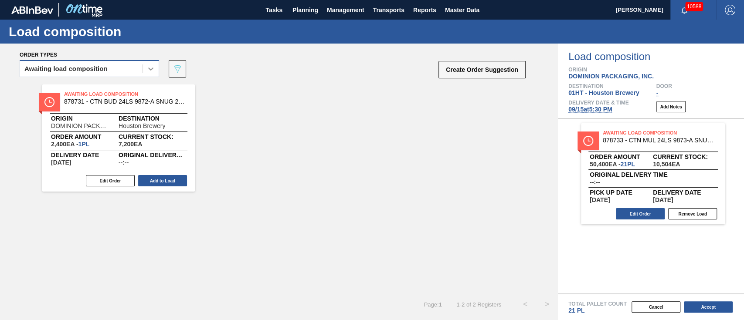
click at [146, 65] on div at bounding box center [151, 69] width 16 height 16
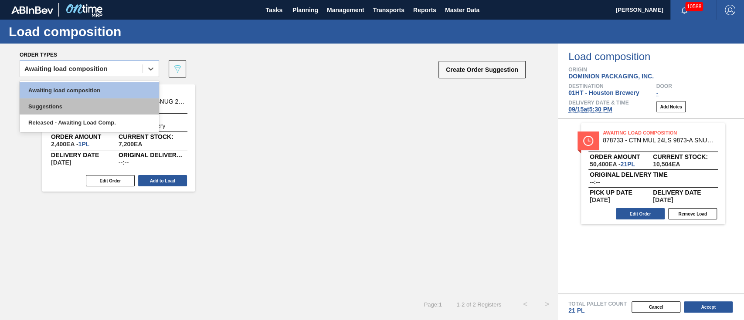
click at [85, 109] on div "Suggestions" at bounding box center [90, 107] width 140 height 16
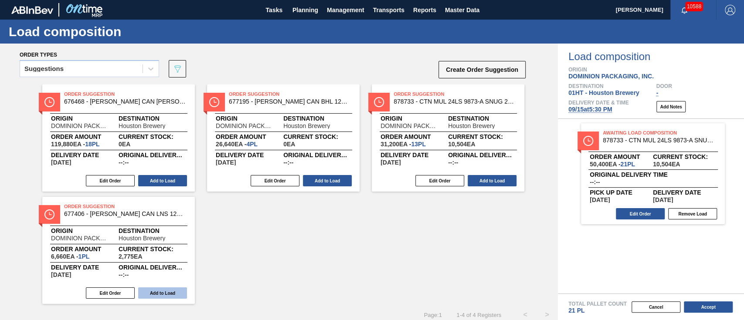
click at [163, 292] on button "Add to Load" at bounding box center [162, 293] width 49 height 11
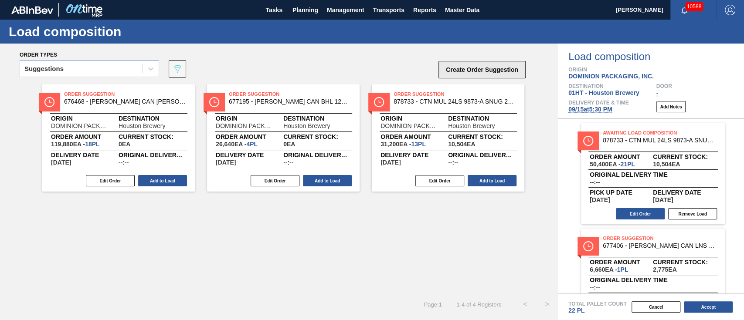
click at [474, 65] on button "Create Order Suggestion" at bounding box center [482, 69] width 87 height 17
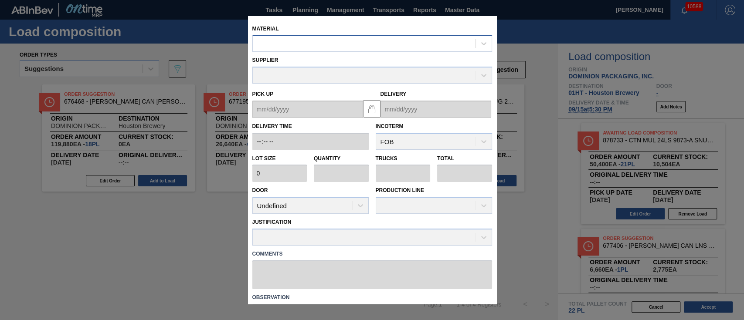
click at [424, 51] on div at bounding box center [372, 43] width 240 height 17
type input "677287"
click at [428, 47] on div "677287" at bounding box center [364, 43] width 223 height 13
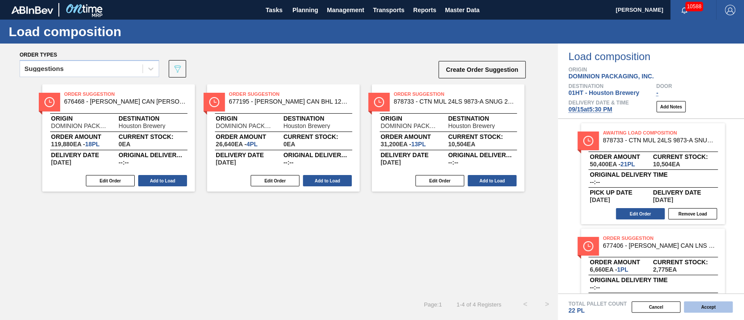
click at [697, 300] on button "Accept" at bounding box center [708, 307] width 49 height 11
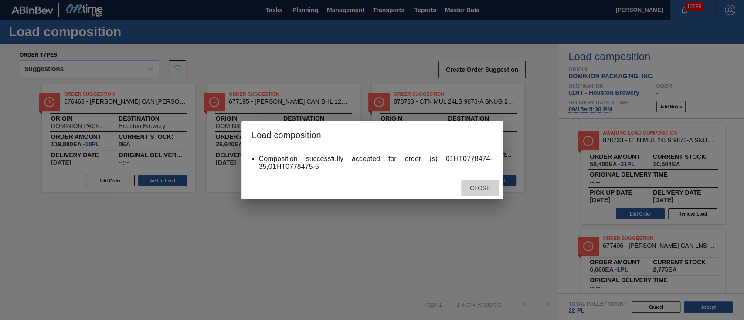
click at [484, 188] on span "Close" at bounding box center [480, 188] width 34 height 7
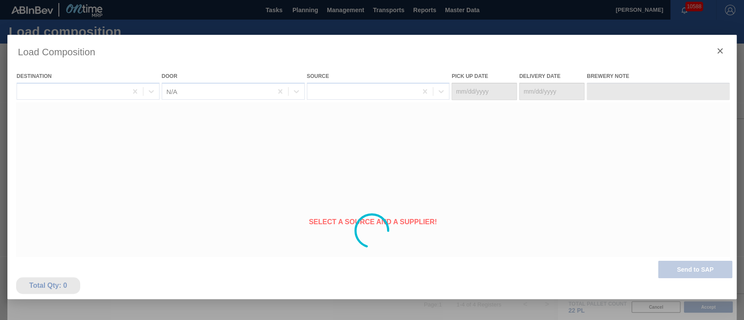
type Date "[DATE]"
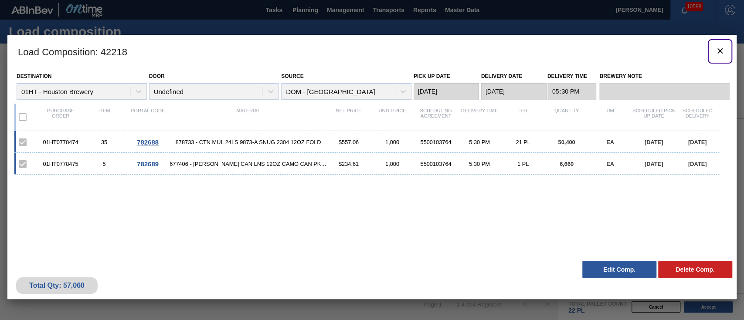
click at [697, 52] on icon "botão de ícone" at bounding box center [720, 51] width 10 height 10
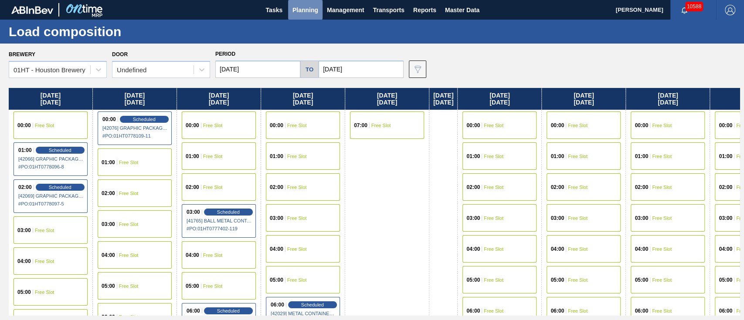
click at [303, 5] on span "Planning" at bounding box center [306, 10] width 26 height 10
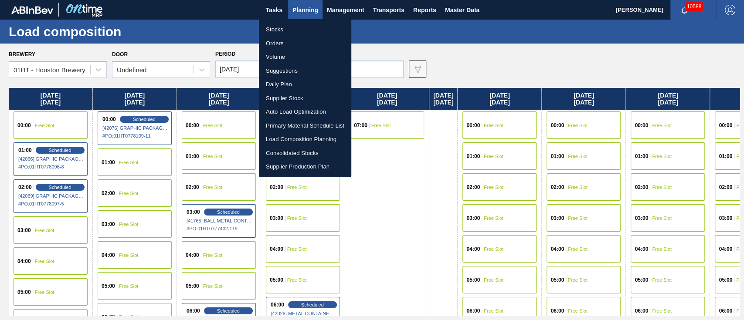
click at [277, 27] on li "Stocks" at bounding box center [305, 30] width 92 height 14
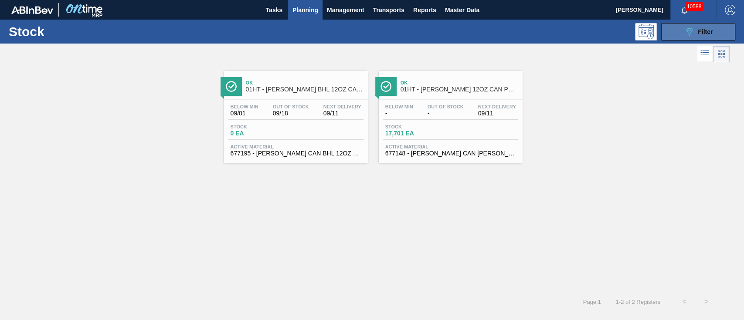
click at [673, 31] on button "089F7B8B-B2A5-4AFE-B5C0-19BA573D28AC Filter" at bounding box center [698, 31] width 74 height 17
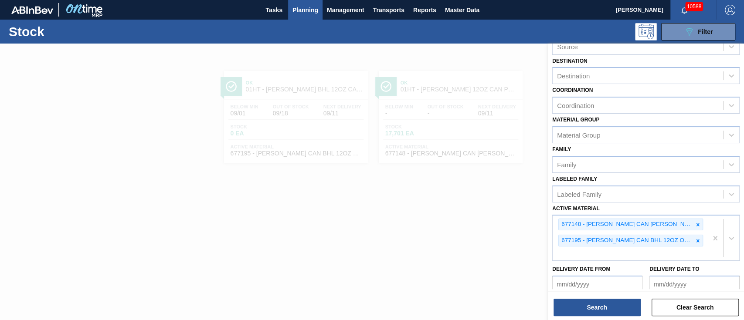
scroll to position [116, 0]
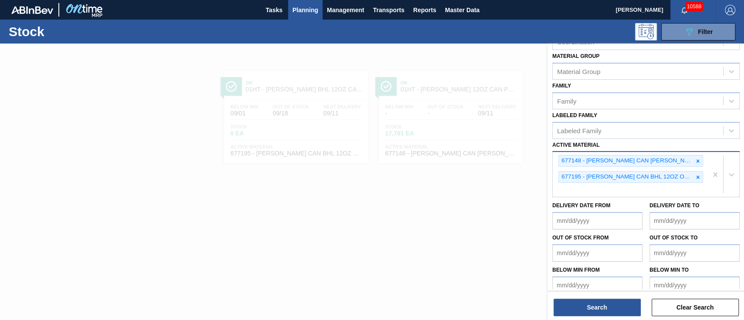
click at [697, 190] on div "677148 - [PERSON_NAME] CAN [PERSON_NAME] 12OZ FOH ALWAYS CAN PK 12/1 677195 - […" at bounding box center [630, 174] width 155 height 45
type Material "677406"
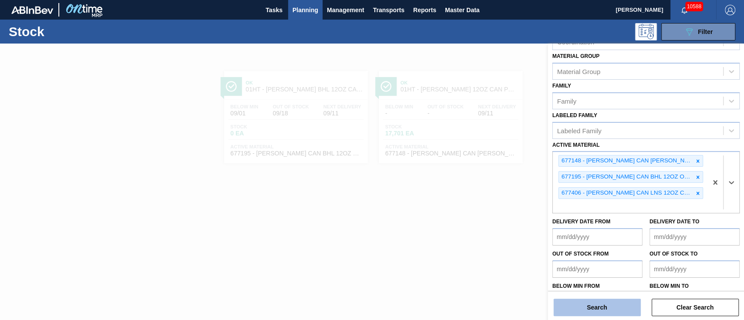
click at [590, 300] on button "Search" at bounding box center [597, 307] width 87 height 17
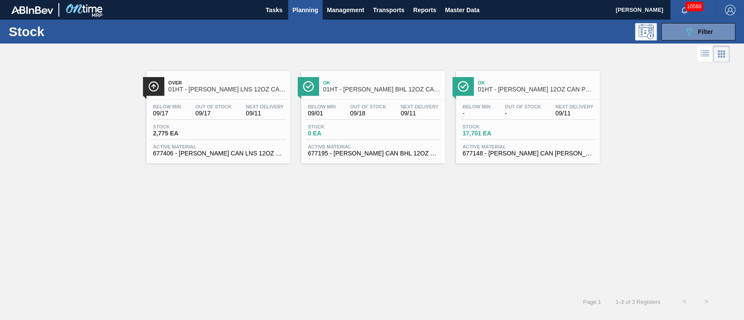
click at [183, 113] on div "Below Min 09/17 Out Of Stock 09/17 Next Delivery 09/11" at bounding box center [218, 112] width 135 height 16
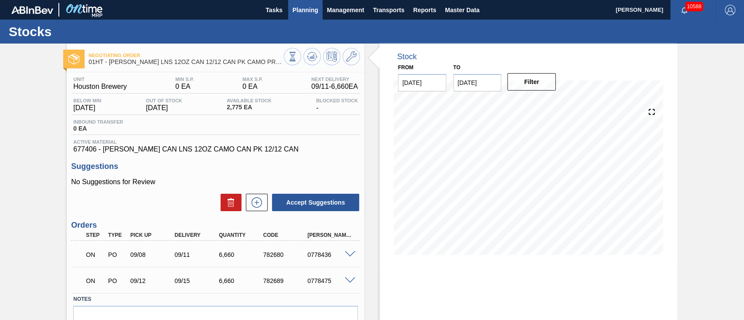
click at [315, 10] on span "Planning" at bounding box center [306, 10] width 26 height 10
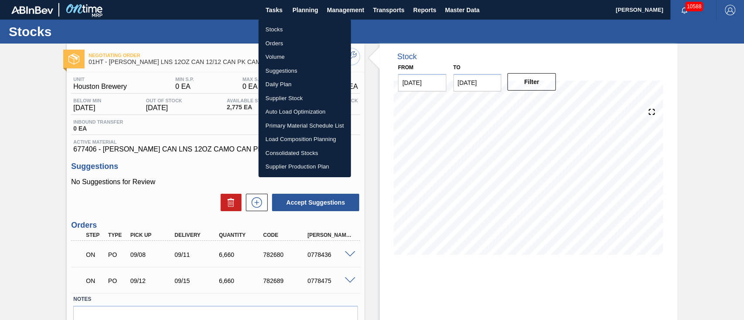
click at [273, 73] on li "Suggestions" at bounding box center [305, 71] width 92 height 14
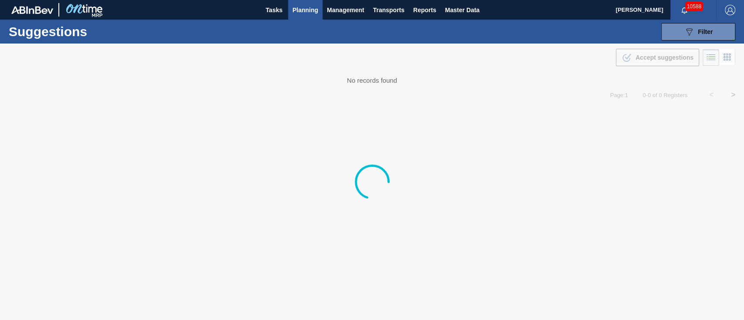
type from "[DATE]"
type to "[DATE]"
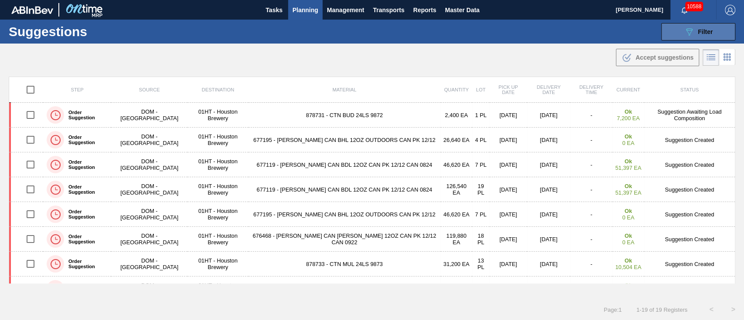
click at [691, 27] on icon "089F7B8B-B2A5-4AFE-B5C0-19BA573D28AC" at bounding box center [689, 32] width 10 height 10
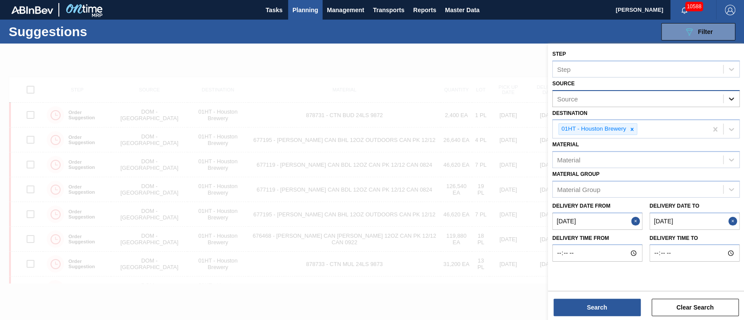
click at [697, 96] on icon at bounding box center [731, 99] width 9 height 9
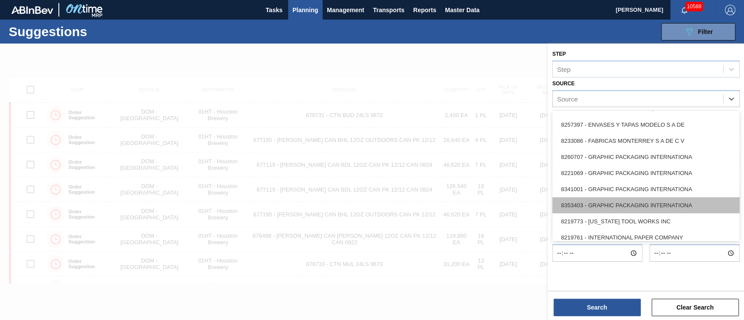
scroll to position [174, 0]
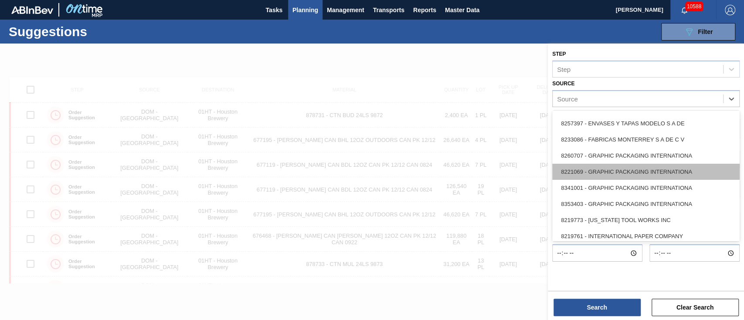
click at [614, 176] on div "8221069 - GRAPHIC PACKAGING INTERNATIONA" at bounding box center [645, 172] width 187 height 16
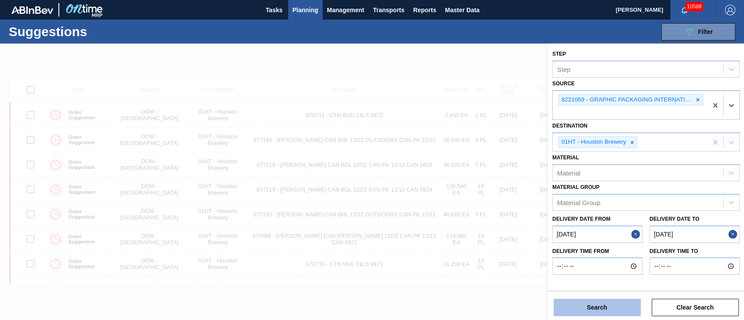
click at [618, 300] on button "Search" at bounding box center [597, 307] width 87 height 17
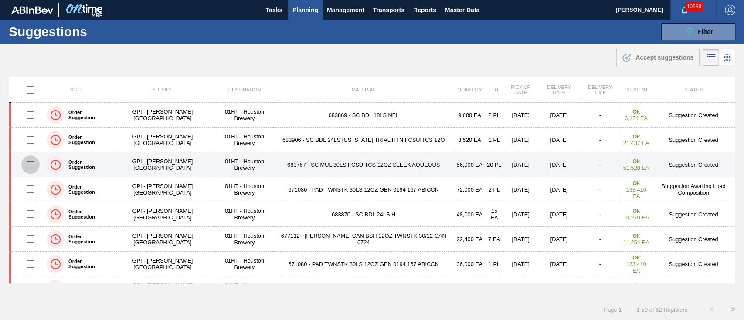
click at [31, 163] on input "checkbox" at bounding box center [30, 165] width 18 height 18
checkbox input "true"
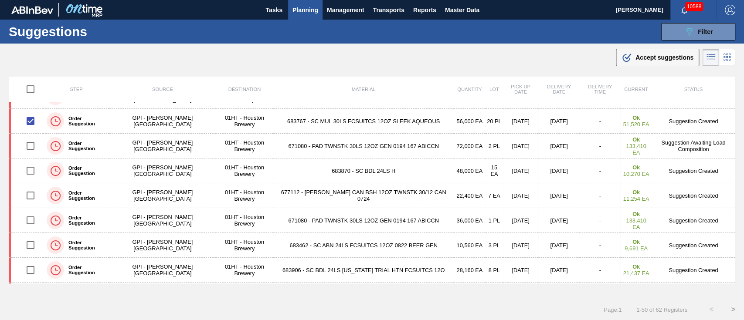
scroll to position [0, 0]
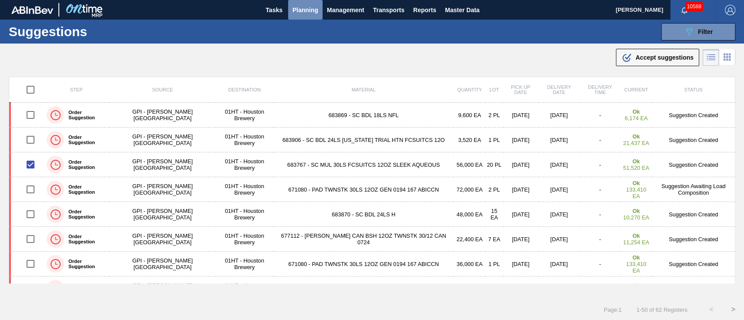
click at [310, 9] on span "Planning" at bounding box center [306, 10] width 26 height 10
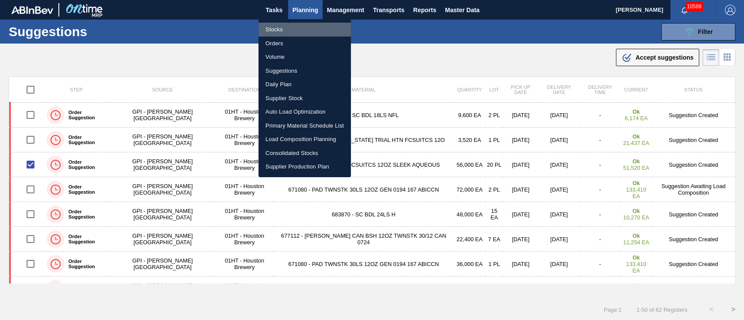
click at [274, 29] on li "Stocks" at bounding box center [305, 30] width 92 height 14
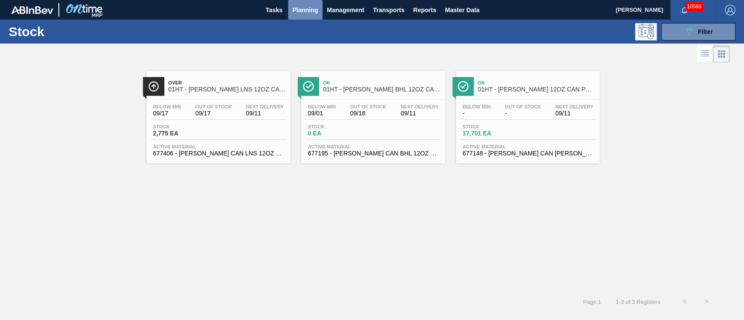
click at [303, 9] on span "Planning" at bounding box center [306, 10] width 26 height 10
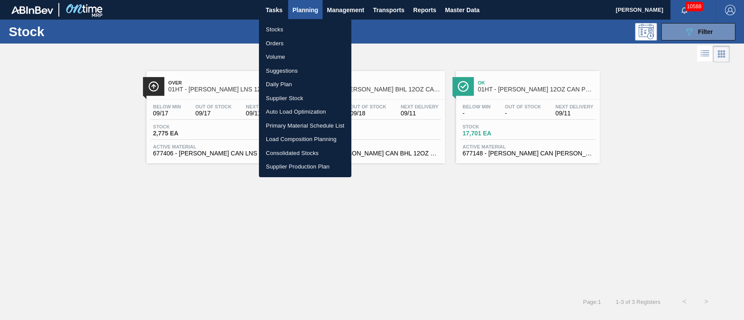
click at [283, 70] on li "Suggestions" at bounding box center [305, 71] width 92 height 14
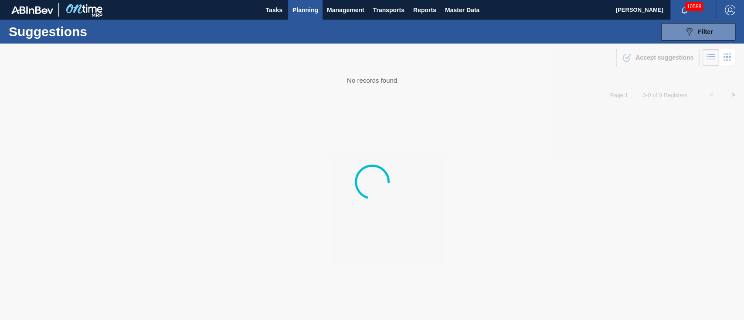
type from "[DATE]"
type to "[DATE]"
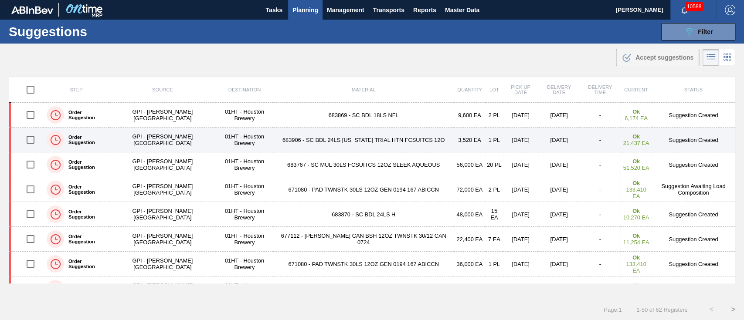
click at [34, 140] on input "checkbox" at bounding box center [30, 140] width 18 height 18
checkbox input "true"
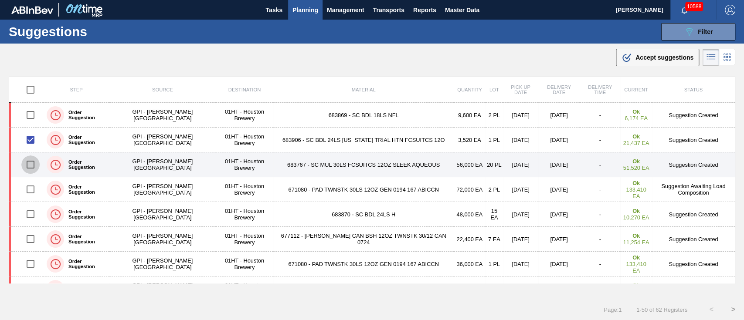
click at [28, 164] on input "checkbox" at bounding box center [30, 165] width 18 height 18
checkbox input "true"
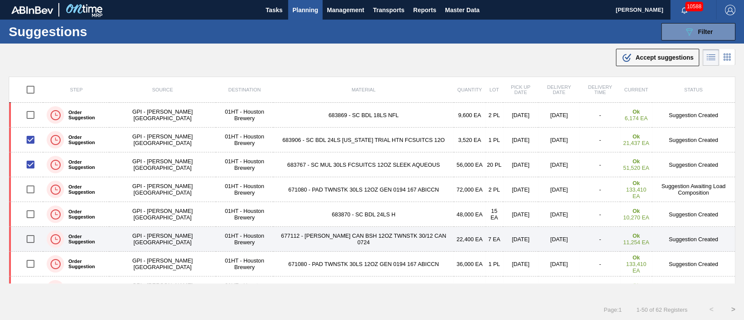
click at [28, 242] on input "checkbox" at bounding box center [30, 239] width 18 height 18
checkbox input "true"
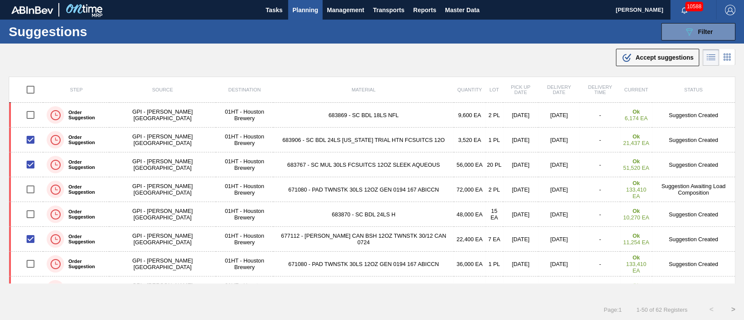
click at [658, 56] on span "Accept suggestions" at bounding box center [665, 57] width 58 height 7
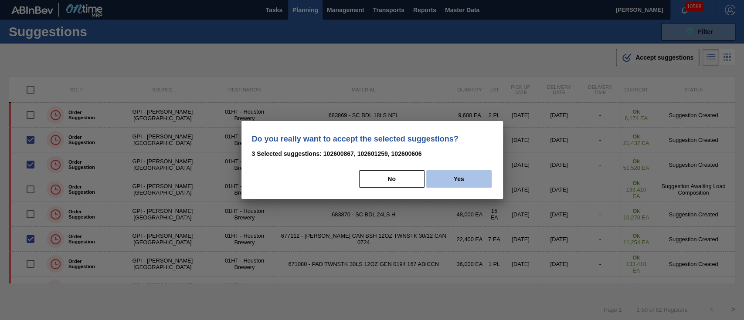
click at [469, 178] on button "Yes" at bounding box center [458, 178] width 65 height 17
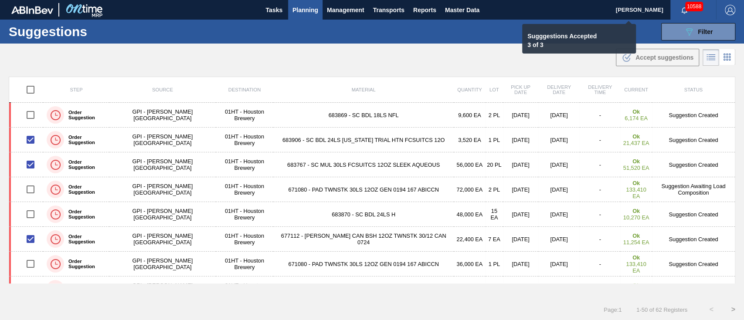
checkbox input "false"
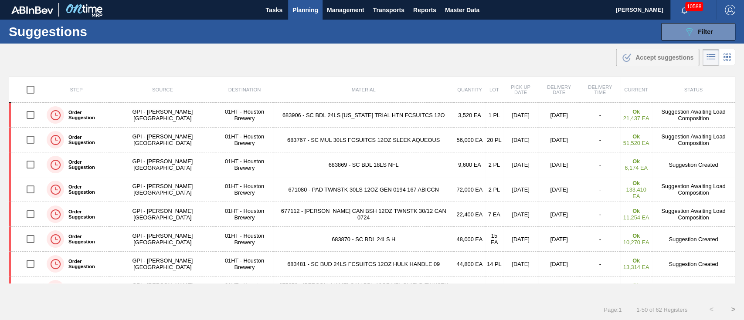
click at [298, 12] on span "Planning" at bounding box center [306, 10] width 26 height 10
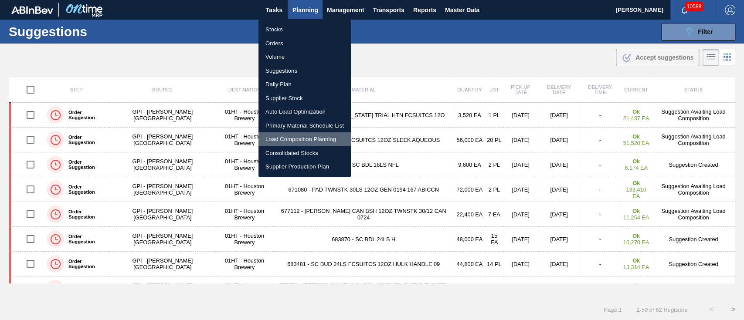
click at [287, 134] on li "Load Composition Planning" at bounding box center [305, 140] width 92 height 14
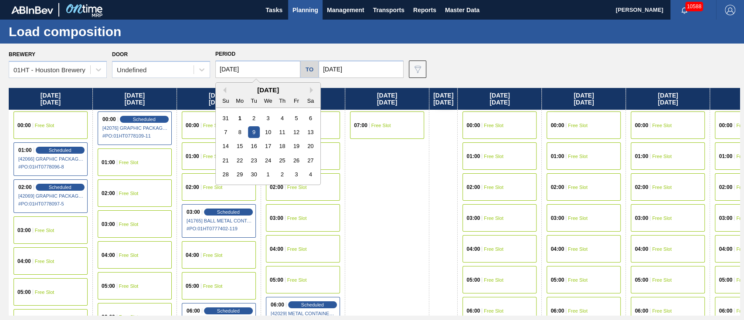
click at [284, 73] on input "[DATE]" at bounding box center [257, 69] width 85 height 17
click at [300, 120] on div "5" at bounding box center [296, 118] width 12 height 12
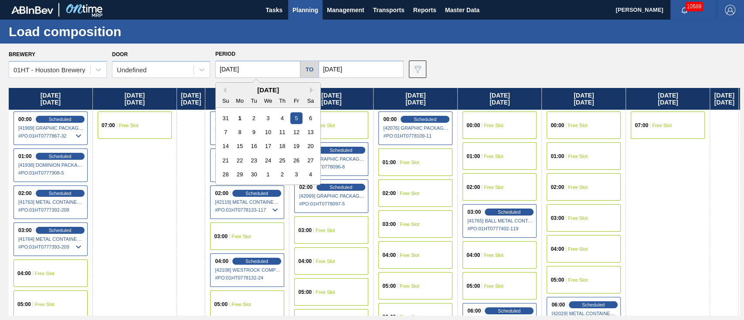
click at [268, 75] on input "[DATE]" at bounding box center [257, 69] width 85 height 17
click at [283, 116] on div "4" at bounding box center [282, 118] width 12 height 12
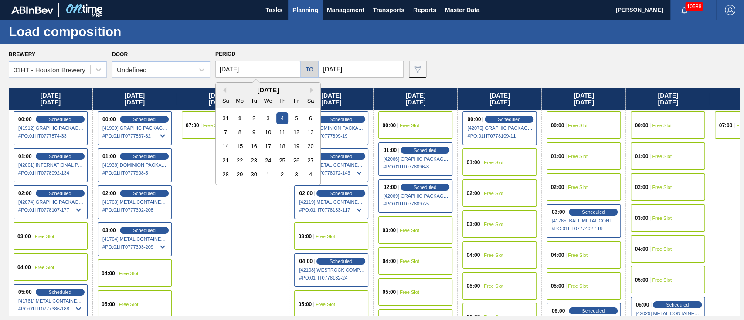
click at [237, 70] on input "[DATE]" at bounding box center [257, 69] width 85 height 17
click at [264, 116] on div "3" at bounding box center [268, 118] width 12 height 12
type input "[DATE]"
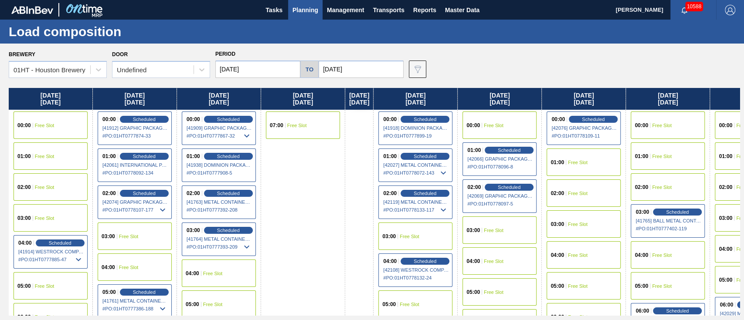
click at [59, 126] on div "00:00 Free Slot" at bounding box center [51, 125] width 74 height 27
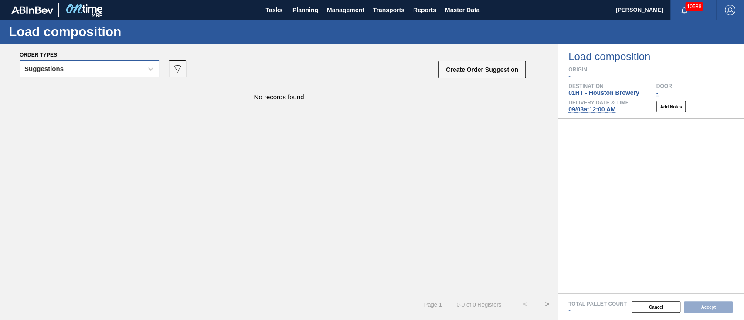
click at [116, 75] on div "Suggestions" at bounding box center [90, 68] width 140 height 17
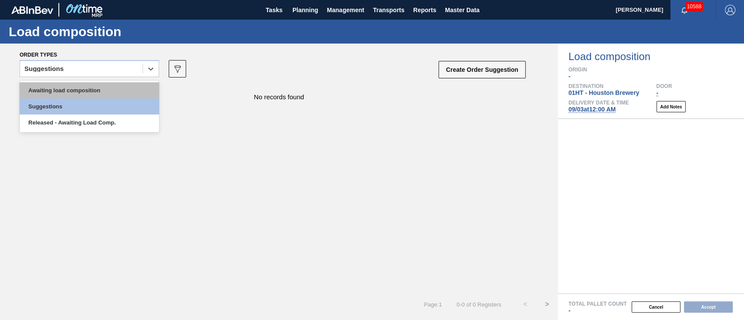
click at [107, 89] on div "Awaiting load composition" at bounding box center [90, 90] width 140 height 16
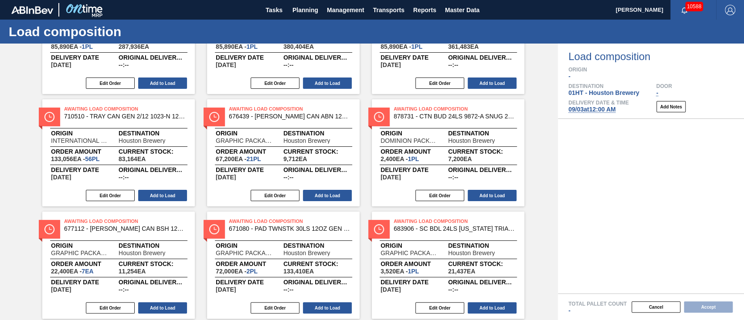
scroll to position [116, 0]
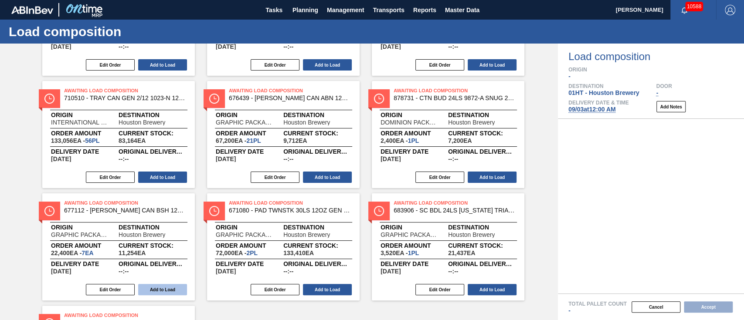
click at [161, 290] on button "Add to Load" at bounding box center [162, 289] width 49 height 11
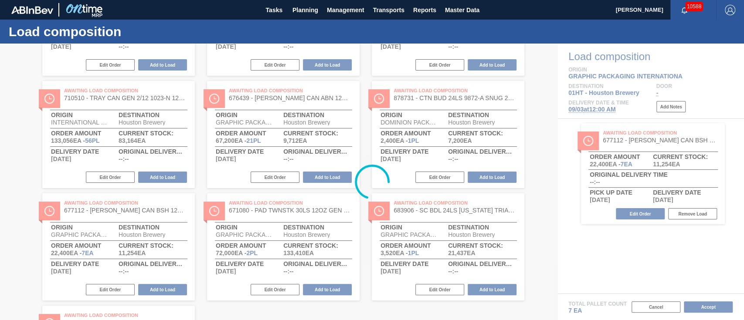
scroll to position [10, 0]
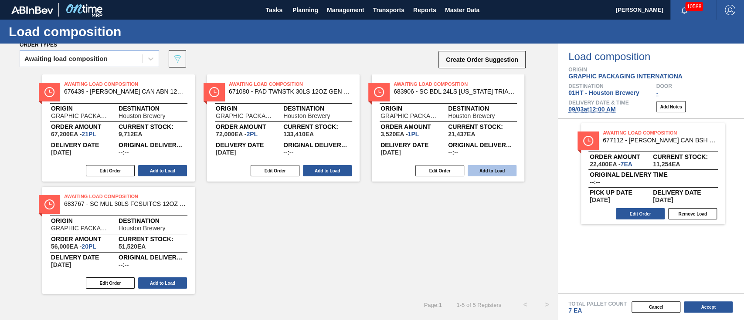
click at [497, 172] on button "Add to Load" at bounding box center [492, 170] width 49 height 11
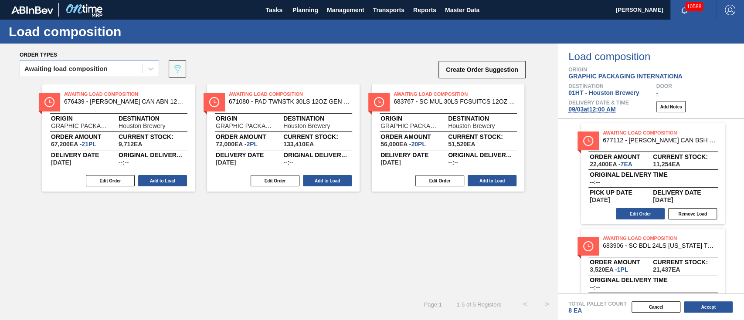
scroll to position [0, 0]
click at [501, 184] on button "Add to Load" at bounding box center [492, 180] width 49 height 11
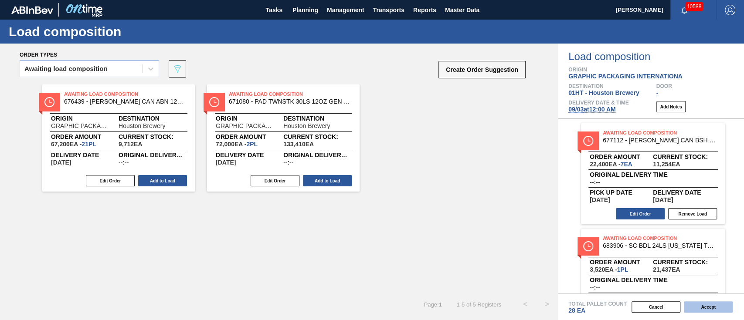
click at [697, 300] on button "Accept" at bounding box center [708, 307] width 49 height 11
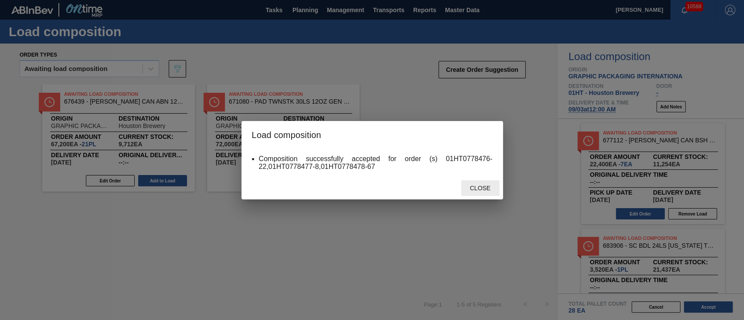
click at [488, 188] on span "Close" at bounding box center [480, 188] width 34 height 7
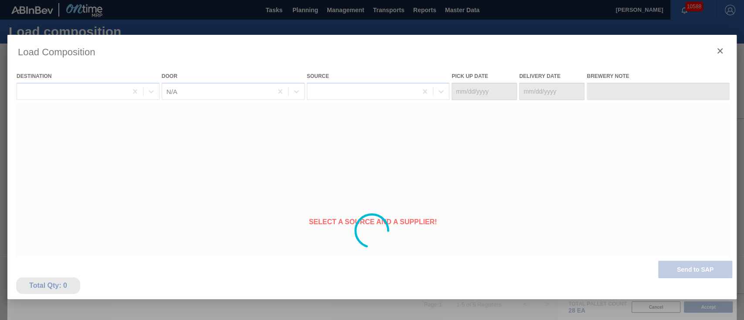
type Date "[DATE]"
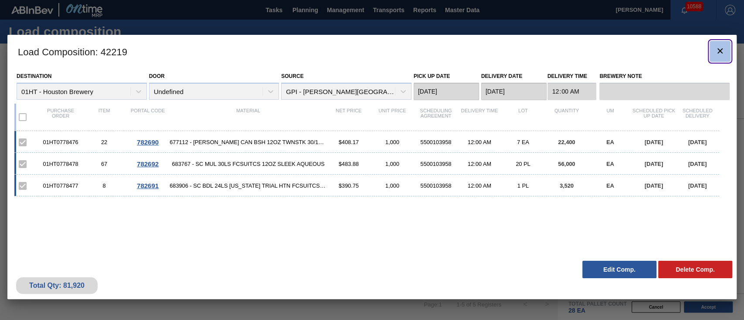
click at [697, 51] on icon "botão de ícone" at bounding box center [720, 51] width 10 height 10
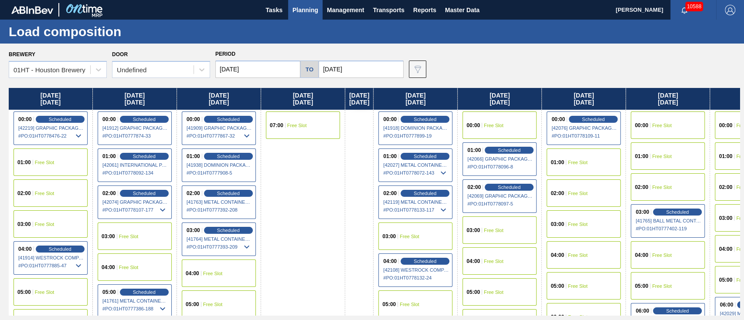
click at [299, 7] on span "Planning" at bounding box center [306, 10] width 26 height 10
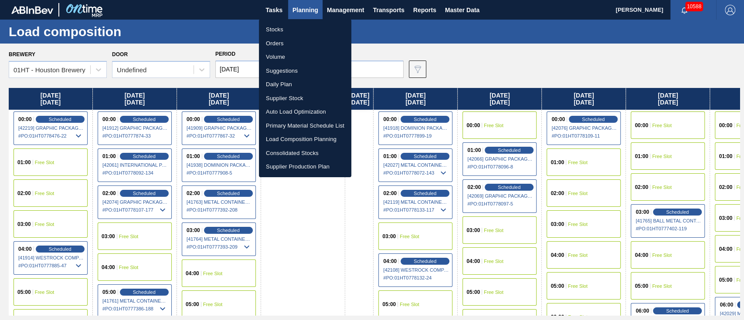
click at [276, 29] on li "Stocks" at bounding box center [305, 30] width 92 height 14
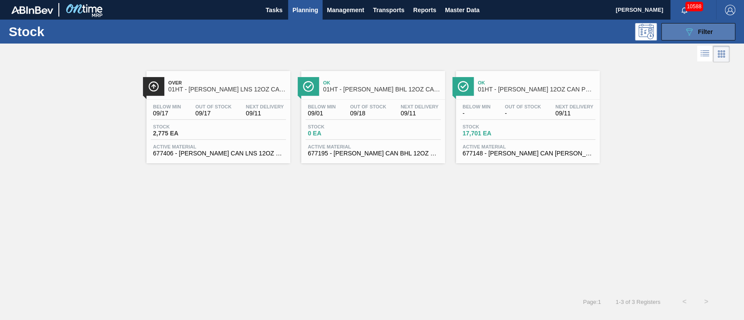
click at [697, 30] on span "Filter" at bounding box center [705, 31] width 15 height 7
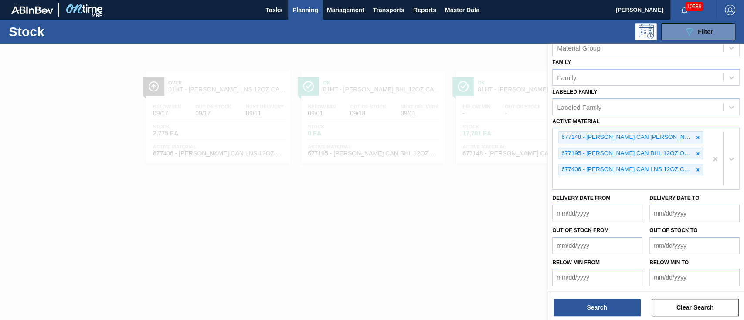
scroll to position [140, 0]
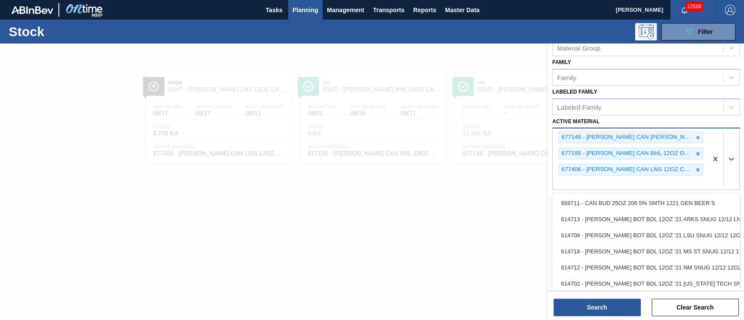
click at [659, 177] on div "677148 - [PERSON_NAME] CAN [PERSON_NAME] 12OZ FOH ALWAYS CAN PK 12/1 677195 - […" at bounding box center [630, 159] width 155 height 61
type Material "3"
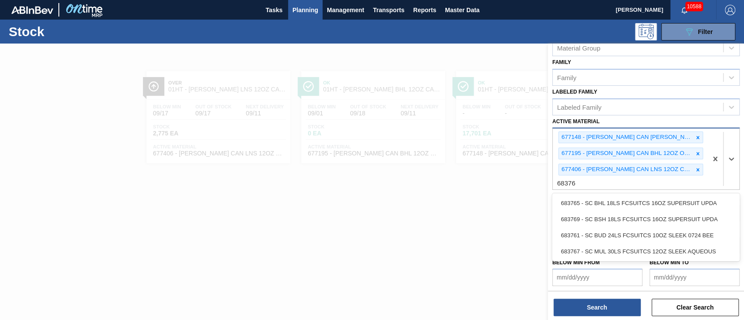
type Material "683767"
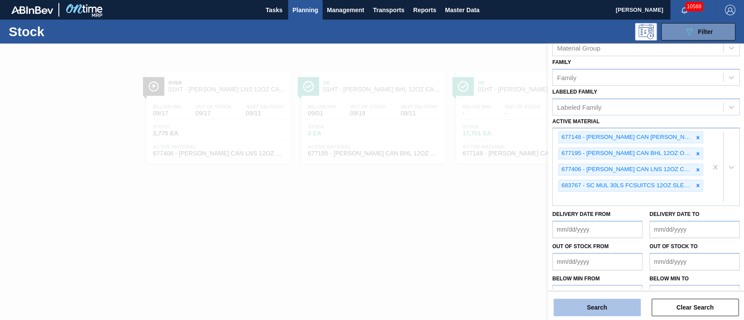
click at [591, 300] on button "Search" at bounding box center [597, 307] width 87 height 17
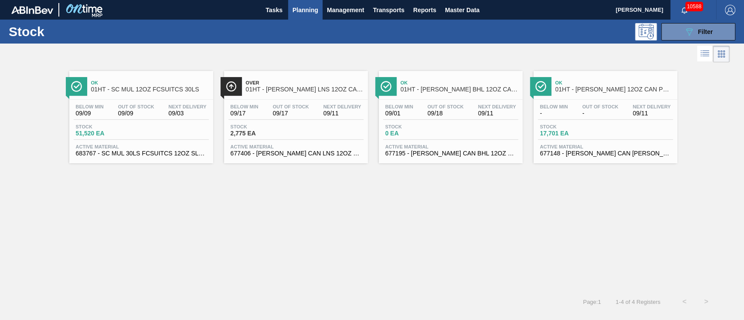
click at [153, 151] on span "683767 - SC MUL 30LS FCSUITCS 12OZ SLEEK AQUEOUS" at bounding box center [141, 153] width 131 height 7
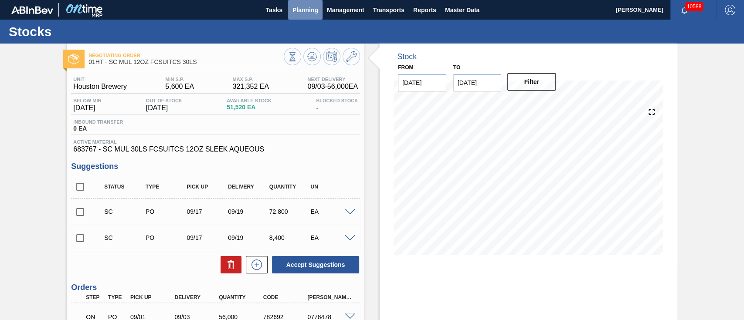
click at [300, 13] on span "Planning" at bounding box center [306, 10] width 26 height 10
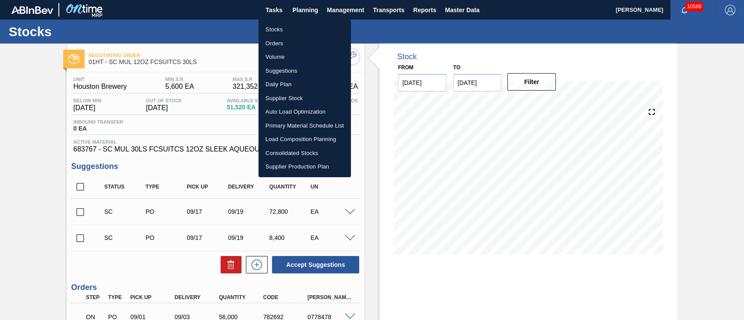
click at [271, 29] on li "Stocks" at bounding box center [305, 30] width 92 height 14
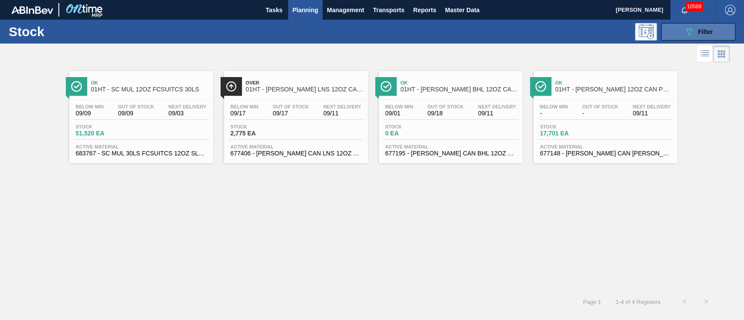
click at [692, 30] on icon "089F7B8B-B2A5-4AFE-B5C0-19BA573D28AC" at bounding box center [689, 32] width 10 height 10
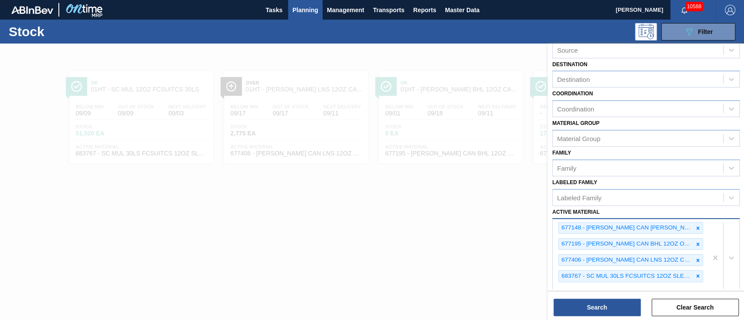
scroll to position [116, 0]
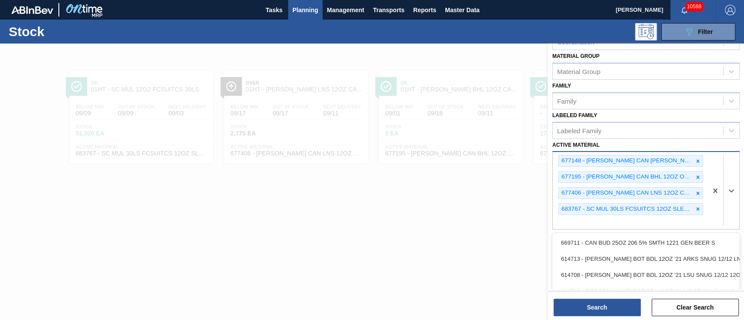
click at [595, 218] on div "677148 - [PERSON_NAME] CAN [PERSON_NAME] 12OZ FOH ALWAYS CAN PK 12/1 677195 - […" at bounding box center [630, 190] width 155 height 77
type Material "677112"
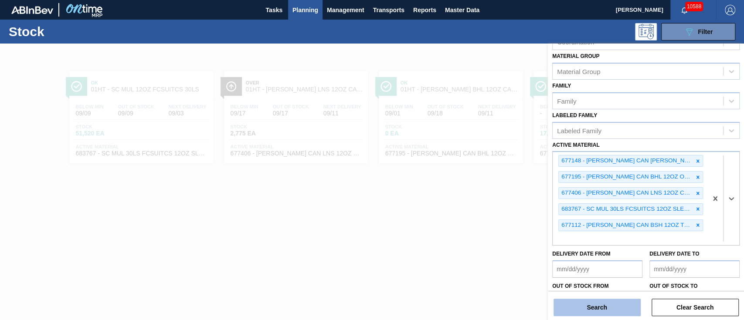
click at [609, 300] on button "Search" at bounding box center [597, 307] width 87 height 17
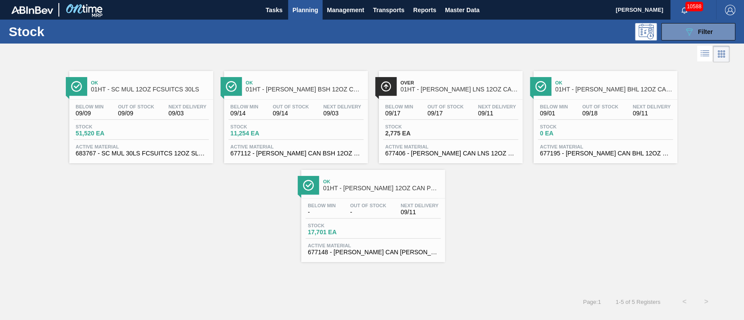
click at [285, 138] on div "Stock 11,254 EA" at bounding box center [295, 132] width 135 height 16
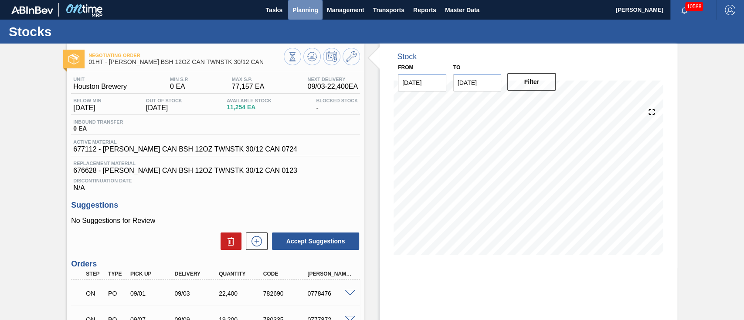
click at [308, 6] on span "Planning" at bounding box center [306, 10] width 26 height 10
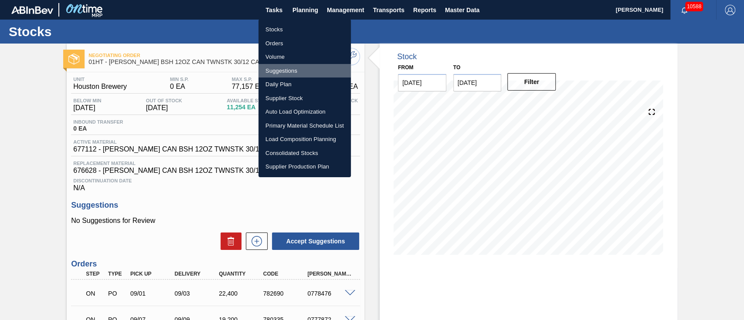
click at [284, 66] on li "Suggestions" at bounding box center [305, 71] width 92 height 14
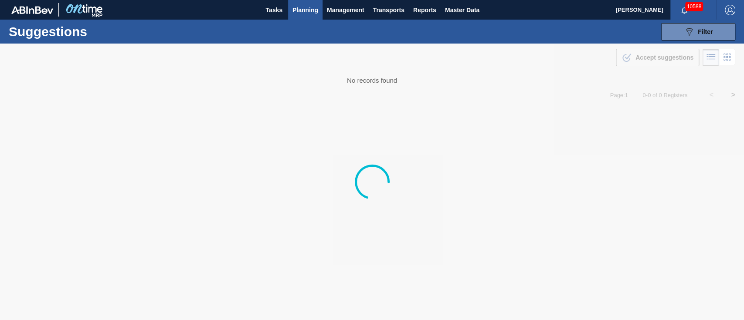
type from "[DATE]"
type to "[DATE]"
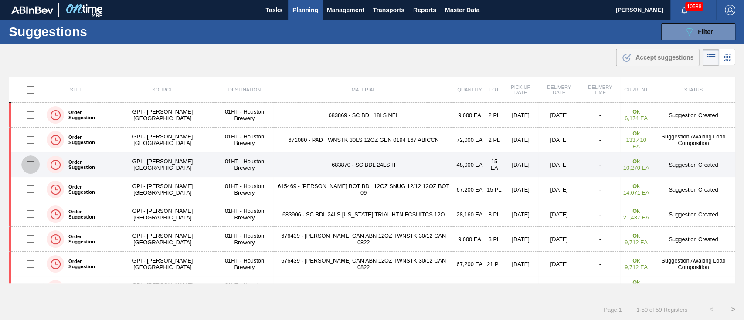
click at [28, 162] on input "checkbox" at bounding box center [30, 165] width 18 height 18
checkbox input "true"
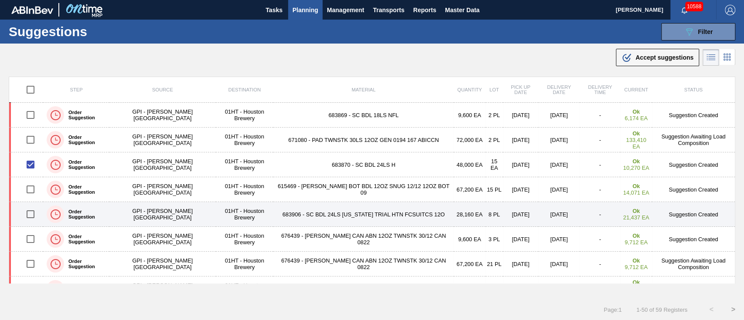
click at [28, 212] on input "checkbox" at bounding box center [30, 214] width 18 height 18
checkbox input "true"
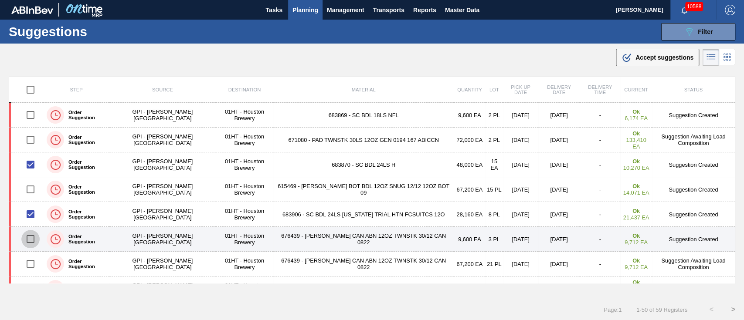
click at [28, 239] on input "checkbox" at bounding box center [30, 239] width 18 height 18
checkbox input "true"
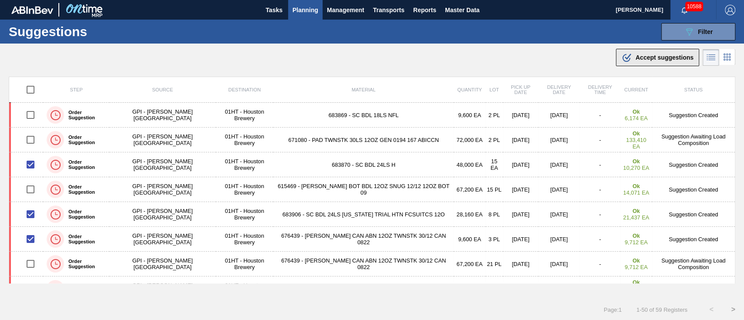
click at [638, 58] on span "Accept suggestions" at bounding box center [665, 57] width 58 height 7
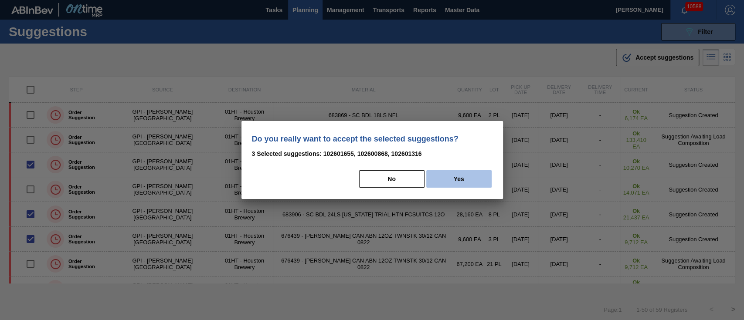
click at [459, 177] on button "Yes" at bounding box center [458, 178] width 65 height 17
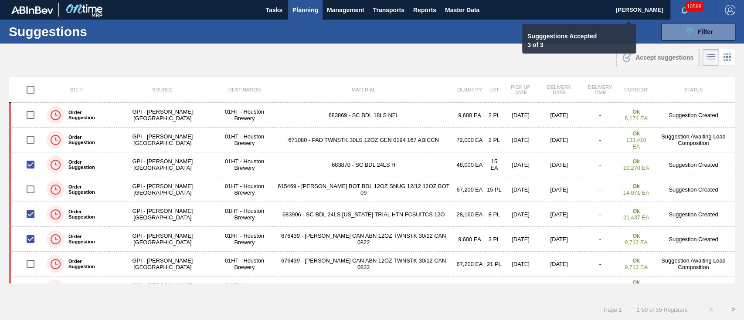
checkbox input "false"
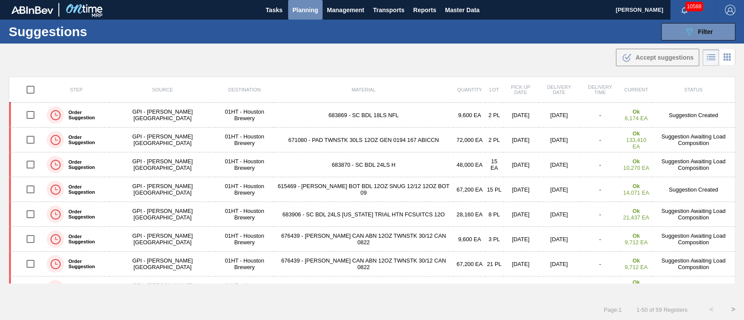
click at [306, 10] on span "Planning" at bounding box center [306, 10] width 26 height 10
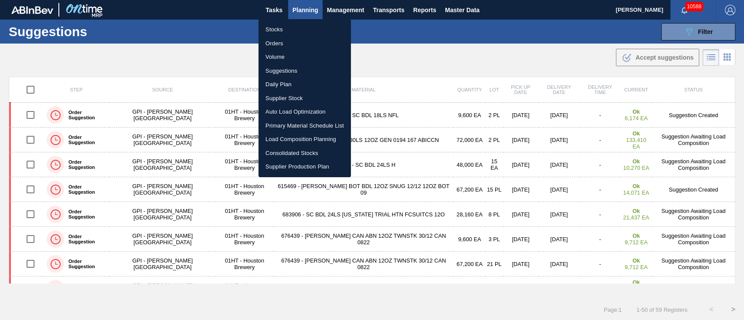
click at [303, 134] on li "Load Composition Planning" at bounding box center [305, 140] width 92 height 14
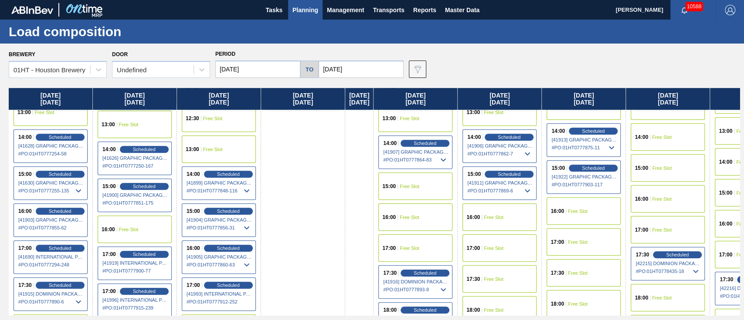
scroll to position [407, 0]
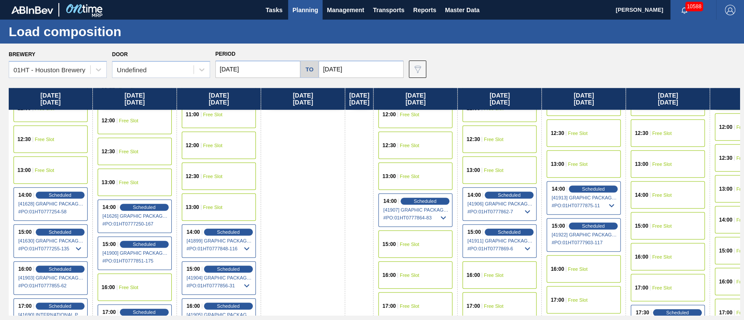
click at [669, 195] on span "Free Slot" at bounding box center [662, 195] width 20 height 5
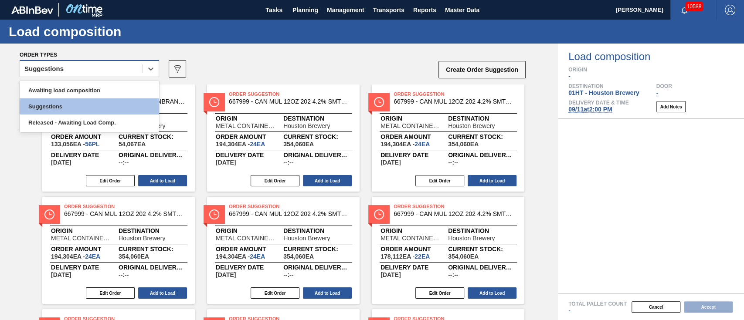
click at [78, 72] on div "Suggestions" at bounding box center [81, 69] width 123 height 13
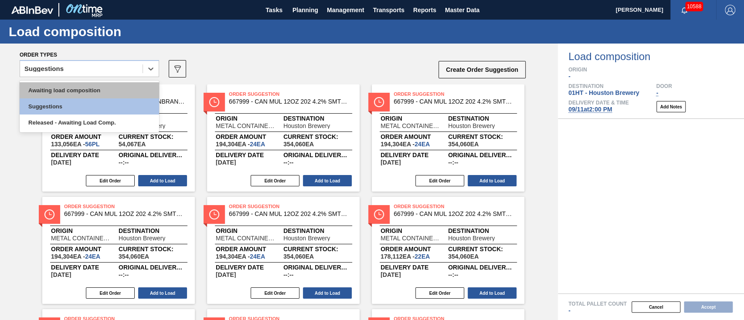
click at [78, 90] on div "Awaiting load composition" at bounding box center [90, 90] width 140 height 16
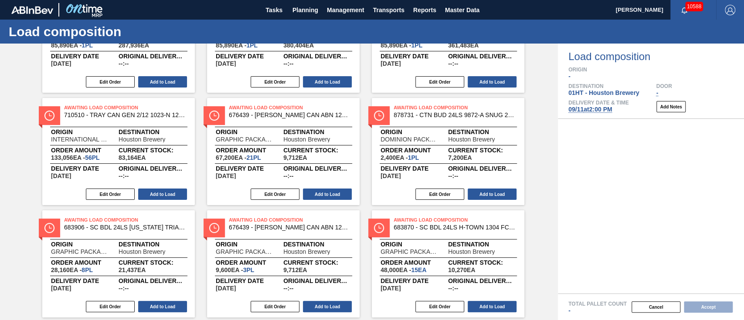
scroll to position [116, 0]
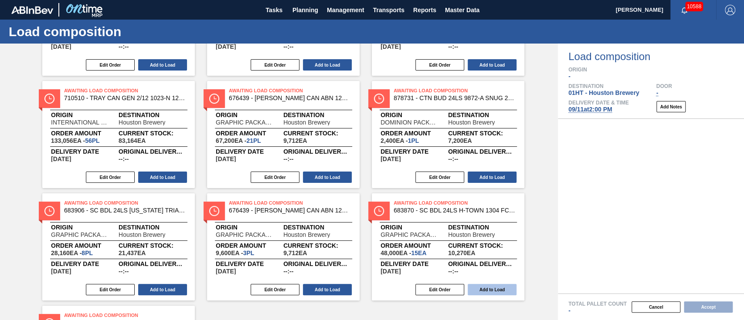
click at [505, 290] on button "Add to Load" at bounding box center [492, 289] width 49 height 11
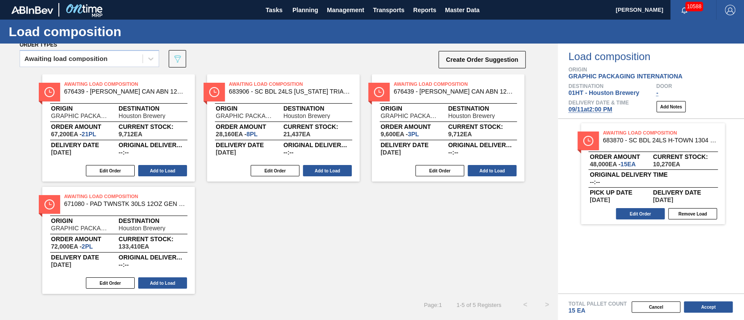
scroll to position [10, 0]
click at [306, 171] on button "Add to Load" at bounding box center [327, 170] width 49 height 11
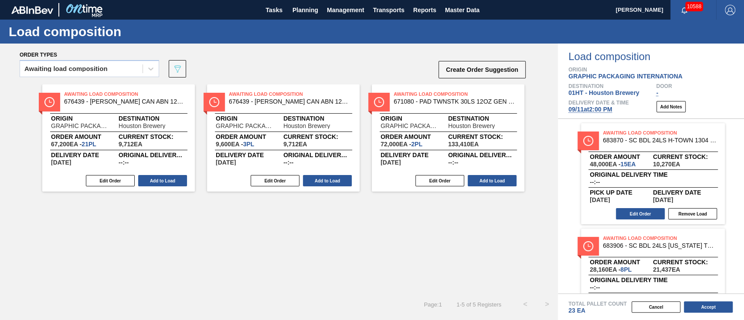
scroll to position [0, 0]
click at [331, 183] on button "Add to Load" at bounding box center [327, 180] width 49 height 11
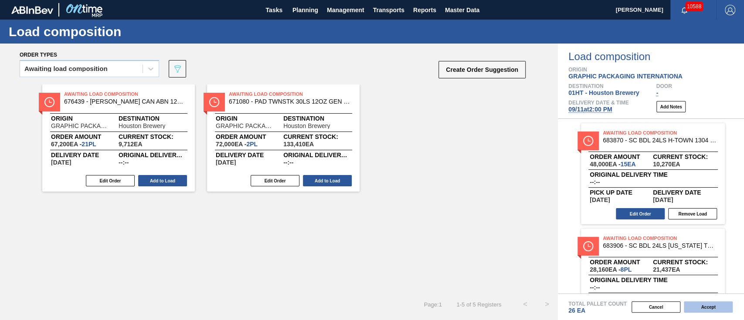
click at [697, 300] on button "Accept" at bounding box center [708, 307] width 49 height 11
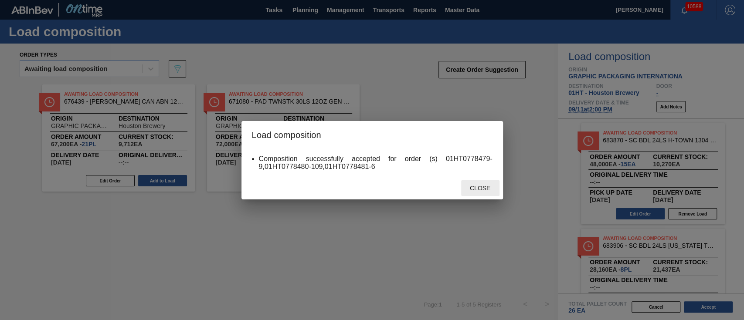
click at [481, 187] on span "Close" at bounding box center [480, 188] width 34 height 7
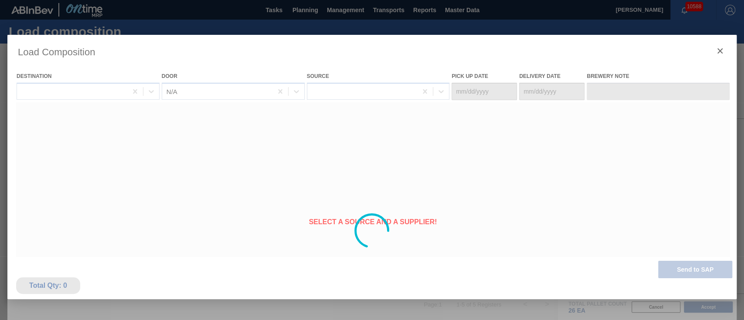
type Date "[DATE]"
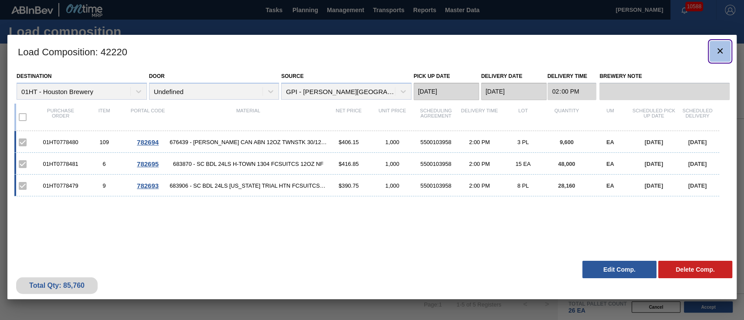
click at [697, 56] on icon "botão de ícone" at bounding box center [720, 51] width 10 height 10
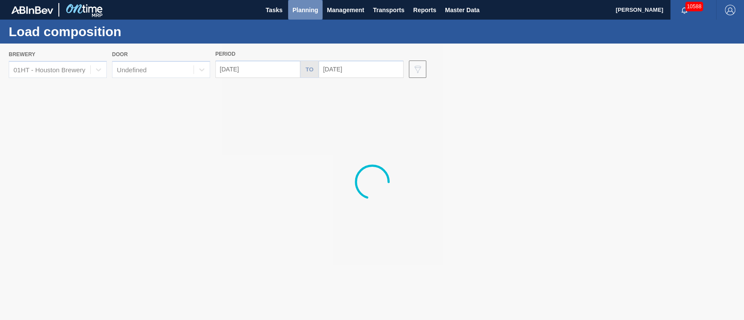
click at [304, 7] on span "Planning" at bounding box center [306, 10] width 26 height 10
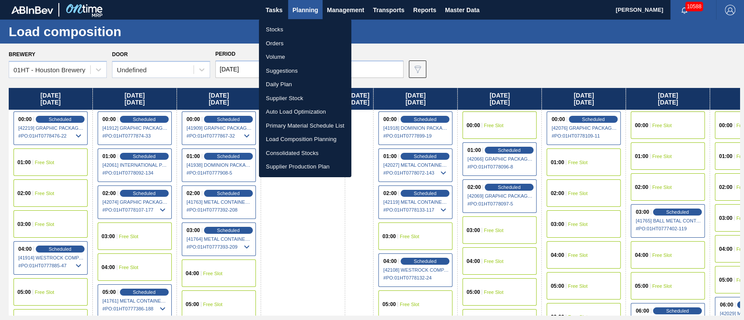
click at [281, 69] on li "Suggestions" at bounding box center [305, 71] width 92 height 14
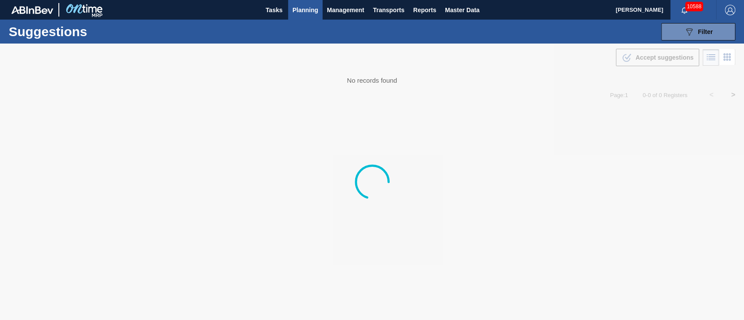
type from "[DATE]"
type to "[DATE]"
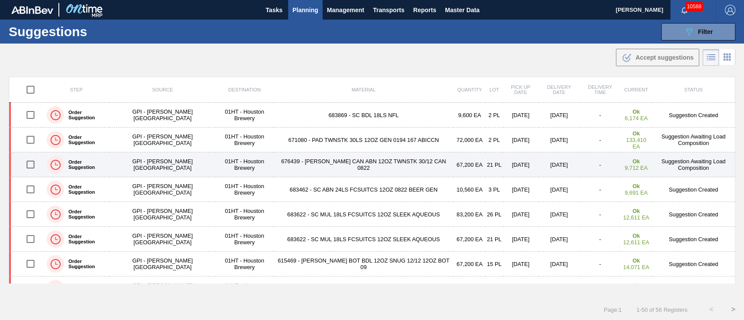
click at [29, 161] on input "checkbox" at bounding box center [30, 165] width 18 height 18
click at [30, 162] on input "checkbox" at bounding box center [30, 165] width 18 height 18
checkbox input "false"
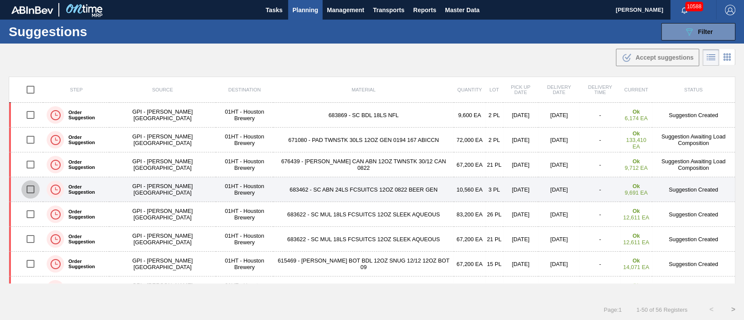
click at [28, 190] on input "checkbox" at bounding box center [30, 190] width 18 height 18
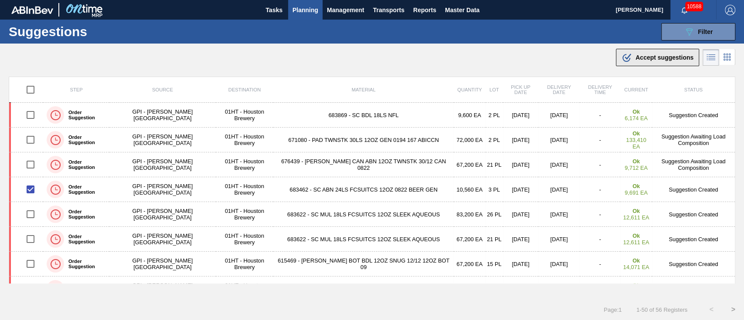
click at [642, 56] on span "Accept suggestions" at bounding box center [665, 57] width 58 height 7
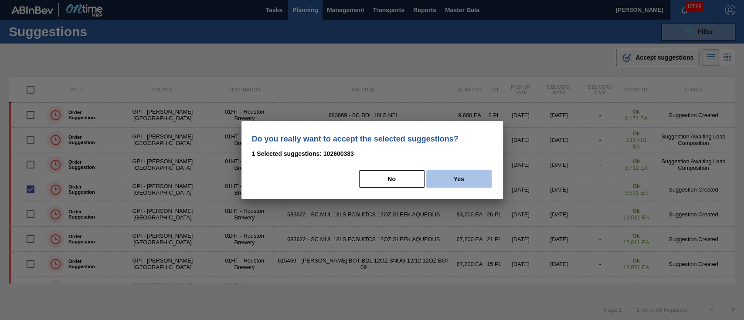
click at [455, 180] on button "Yes" at bounding box center [458, 178] width 65 height 17
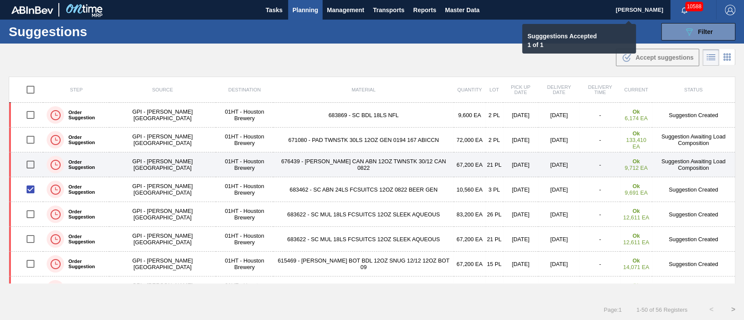
checkbox input "false"
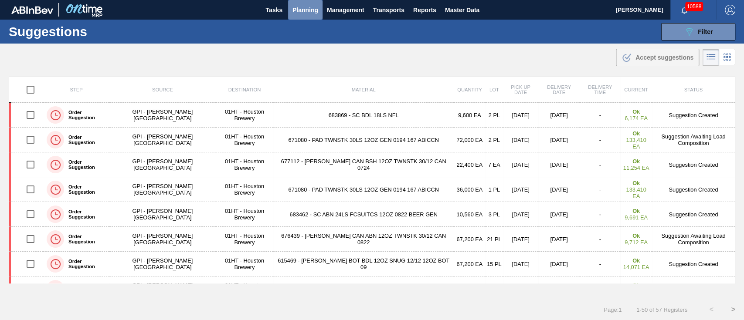
click at [307, 9] on span "Planning" at bounding box center [306, 10] width 26 height 10
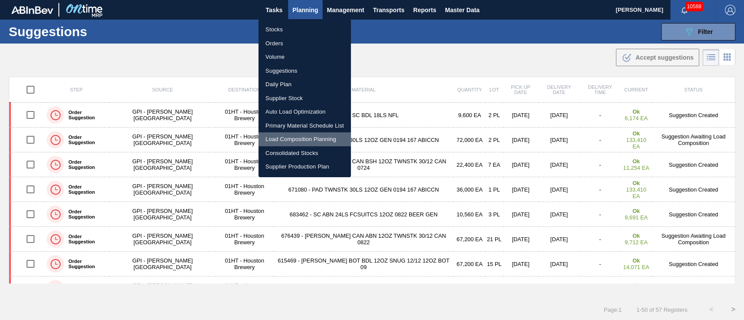
click at [296, 134] on li "Load Composition Planning" at bounding box center [305, 140] width 92 height 14
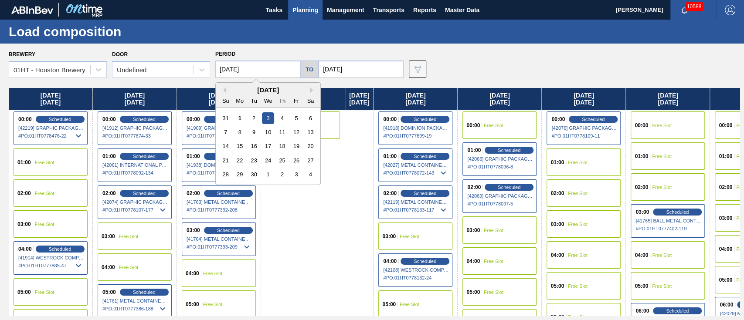
click at [266, 65] on input "[DATE]" at bounding box center [257, 69] width 85 height 17
click at [225, 127] on div "7" at bounding box center [226, 132] width 12 height 12
type input "[DATE]"
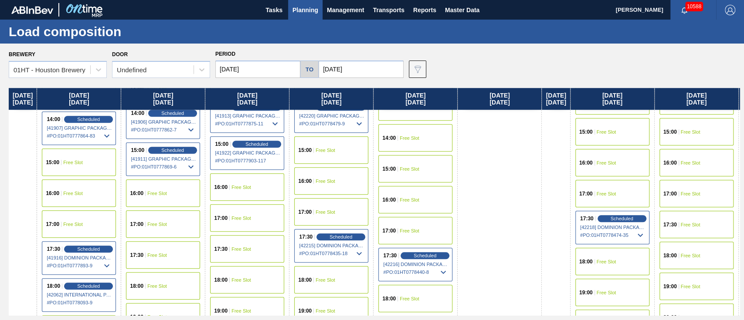
scroll to position [465, 0]
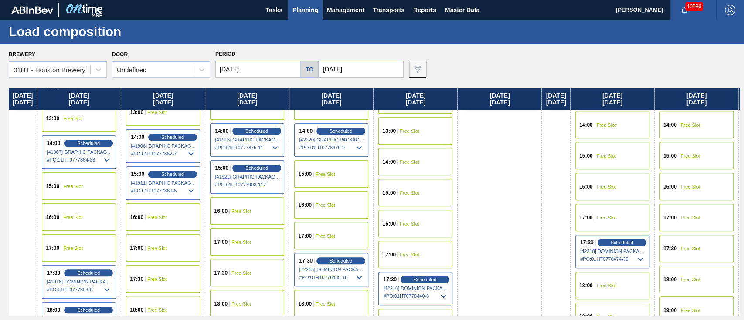
click at [396, 160] on span "14:00" at bounding box center [389, 162] width 14 height 5
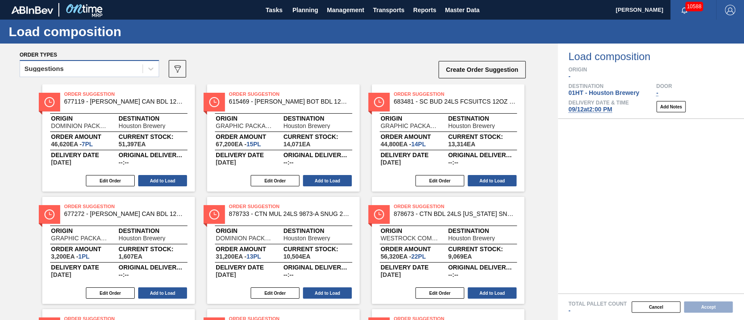
click at [52, 67] on div "Suggestions" at bounding box center [43, 69] width 39 height 6
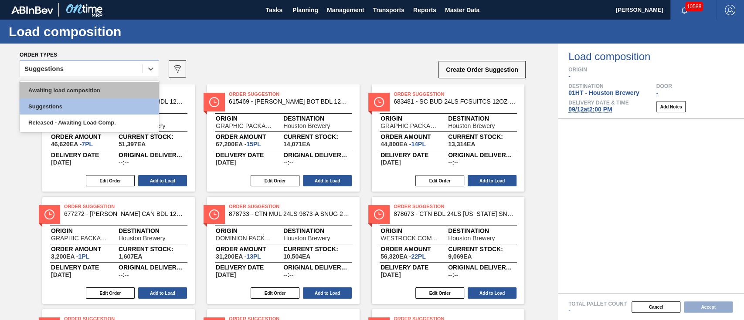
click at [55, 84] on div "Awaiting load composition" at bounding box center [90, 90] width 140 height 16
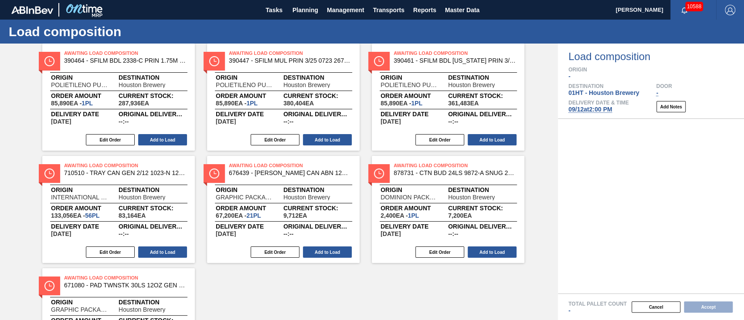
scroll to position [58, 0]
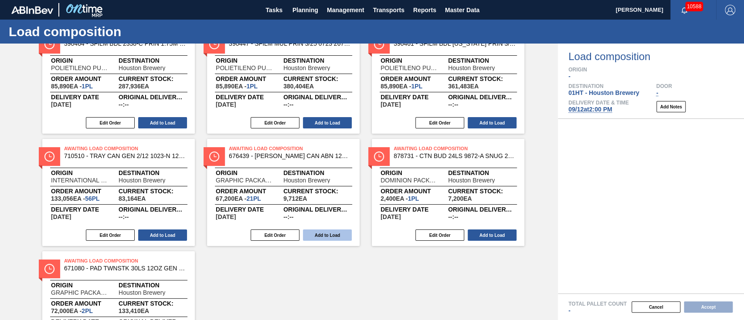
click at [337, 233] on button "Add to Load" at bounding box center [327, 235] width 49 height 11
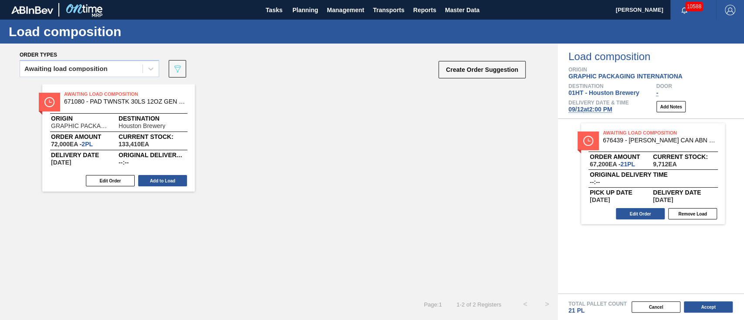
scroll to position [0, 0]
click at [98, 69] on div "Awaiting load composition" at bounding box center [65, 69] width 83 height 6
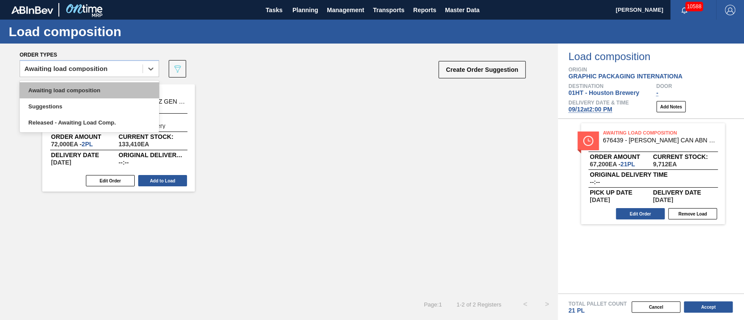
click at [91, 87] on div "Awaiting load composition" at bounding box center [90, 90] width 140 height 16
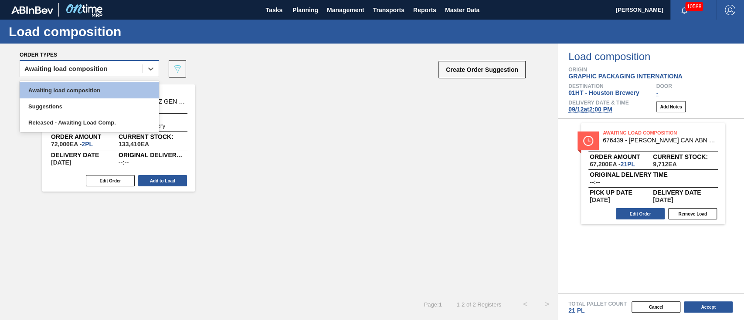
click at [102, 66] on div "Awaiting load composition" at bounding box center [65, 69] width 83 height 6
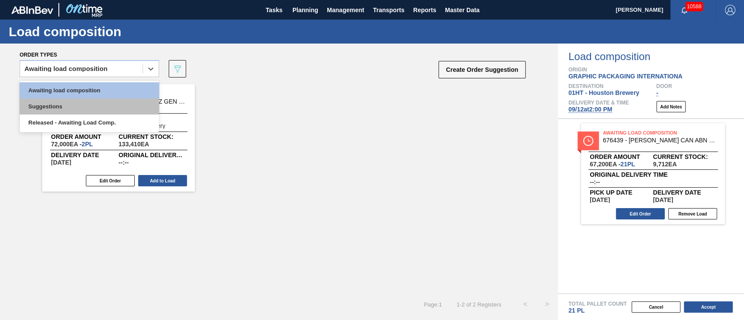
click at [95, 99] on div "Suggestions" at bounding box center [90, 107] width 140 height 16
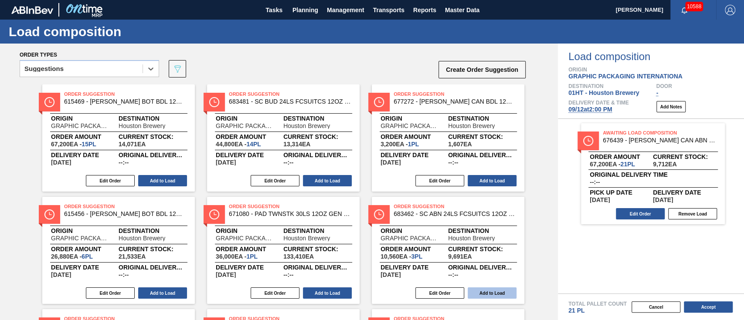
click at [501, 295] on button "Add to Load" at bounding box center [492, 293] width 49 height 11
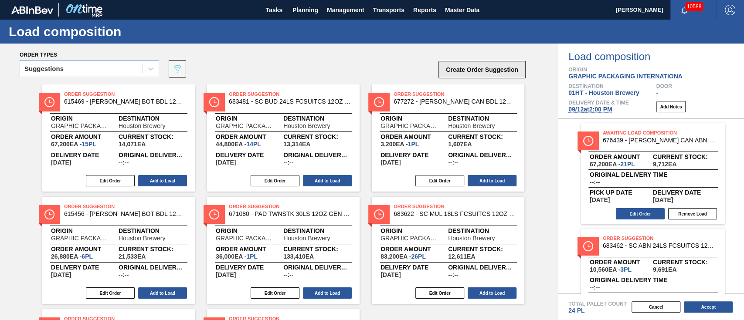
click at [482, 68] on button "Create Order Suggestion" at bounding box center [482, 69] width 87 height 17
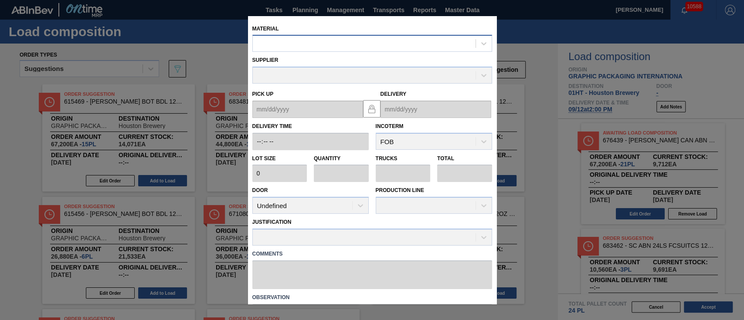
click at [325, 37] on div at bounding box center [372, 43] width 240 height 17
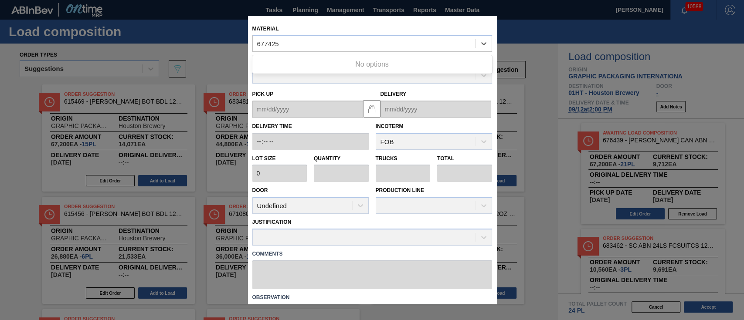
type input "677425"
click at [452, 31] on div "Material Use Up and Down to choose options, press Enter to select the currently…" at bounding box center [372, 38] width 240 height 30
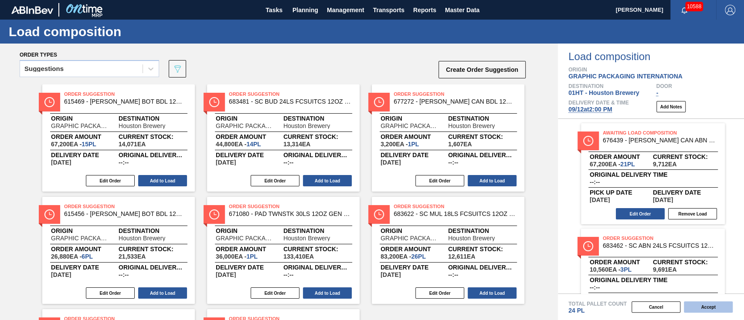
click at [697, 300] on button "Accept" at bounding box center [708, 307] width 49 height 11
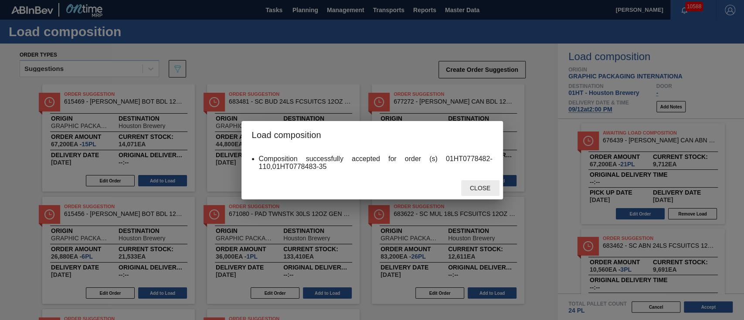
click at [472, 189] on span "Close" at bounding box center [480, 188] width 34 height 7
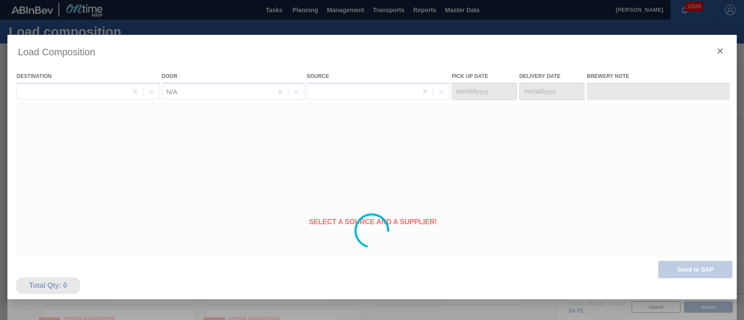
type Date "[DATE]"
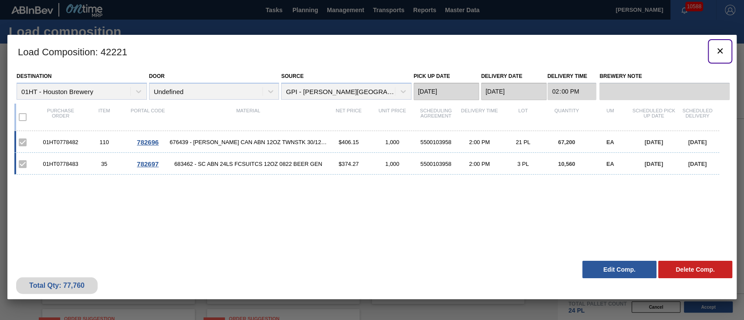
drag, startPoint x: 721, startPoint y: 47, endPoint x: 487, endPoint y: 3, distance: 237.8
click at [697, 47] on icon "botão de ícone" at bounding box center [720, 51] width 10 height 10
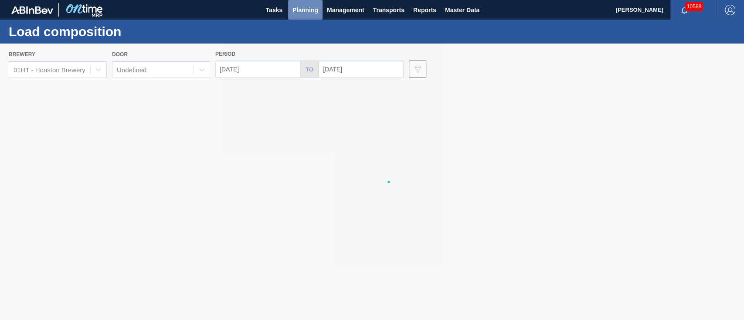
click at [306, 8] on span "Planning" at bounding box center [306, 10] width 26 height 10
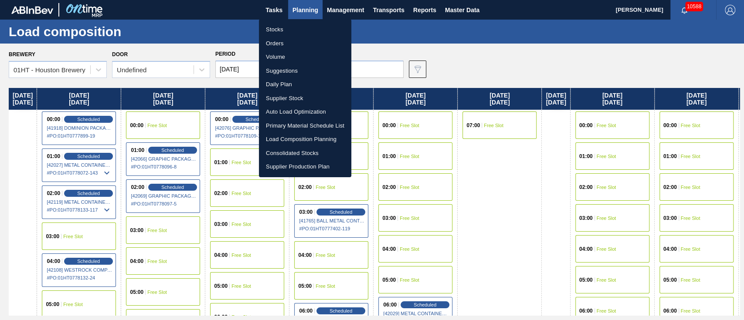
click at [284, 69] on li "Suggestions" at bounding box center [305, 71] width 92 height 14
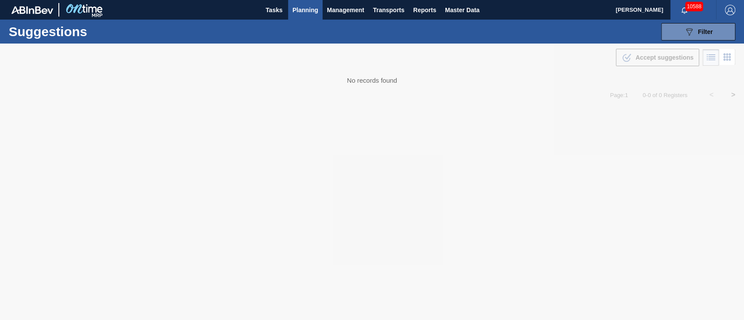
type from "[DATE]"
type to "[DATE]"
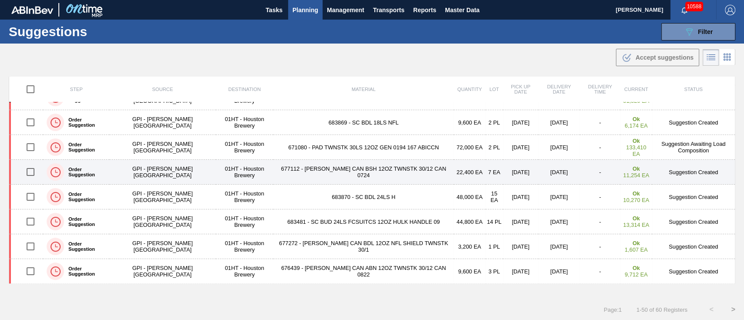
scroll to position [58, 0]
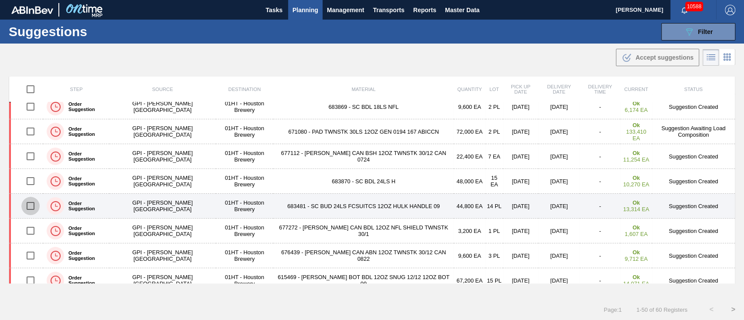
click at [31, 201] on input "checkbox" at bounding box center [30, 206] width 18 height 18
checkbox input "true"
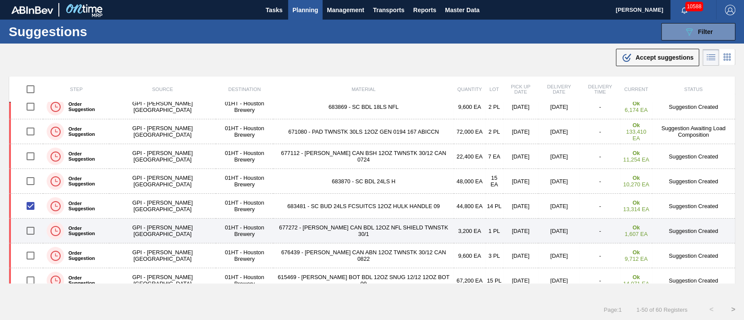
click at [31, 230] on input "checkbox" at bounding box center [30, 231] width 18 height 18
checkbox input "true"
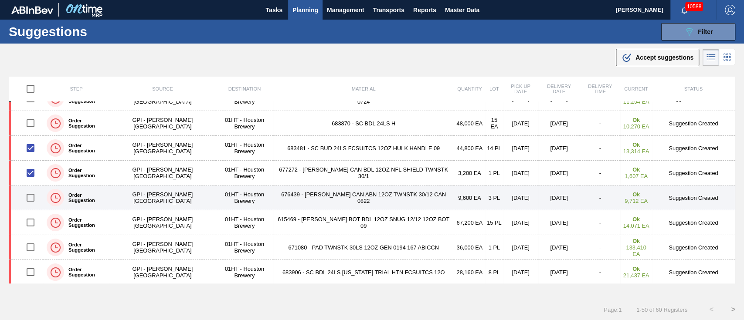
scroll to position [174, 0]
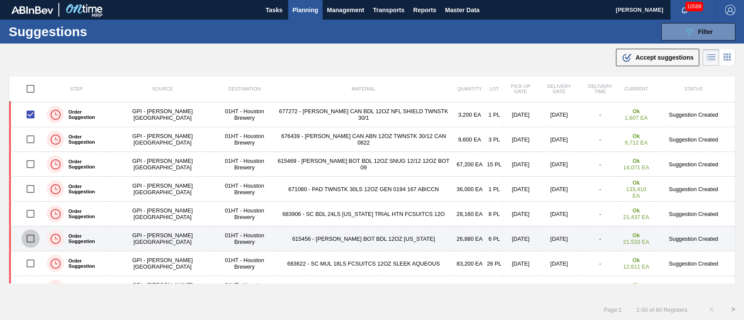
click at [27, 238] on input "checkbox" at bounding box center [30, 239] width 18 height 18
checkbox input "true"
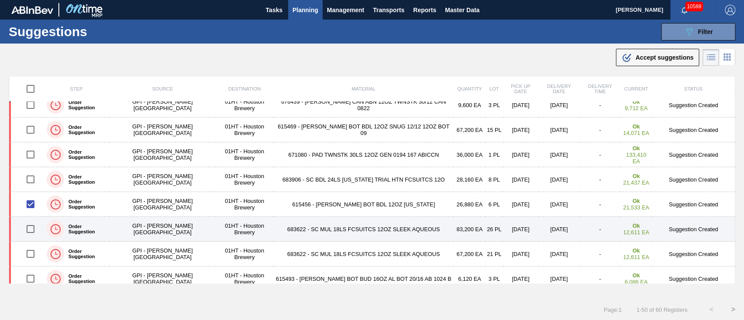
scroll to position [232, 0]
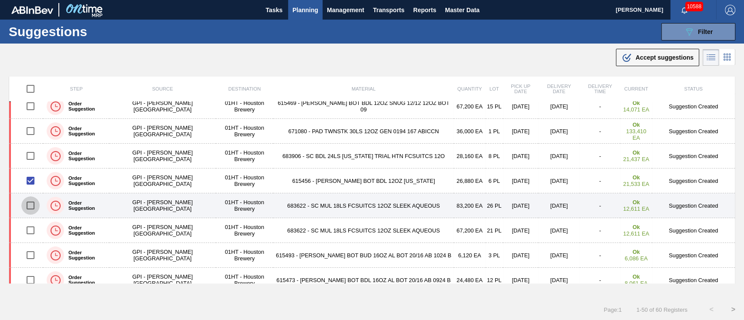
click at [34, 203] on input "checkbox" at bounding box center [30, 206] width 18 height 18
checkbox input "true"
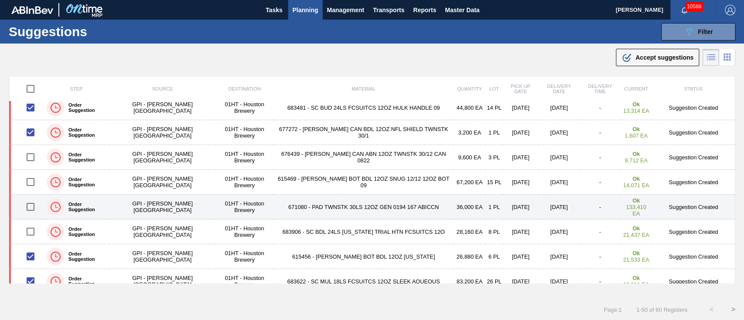
scroll to position [174, 0]
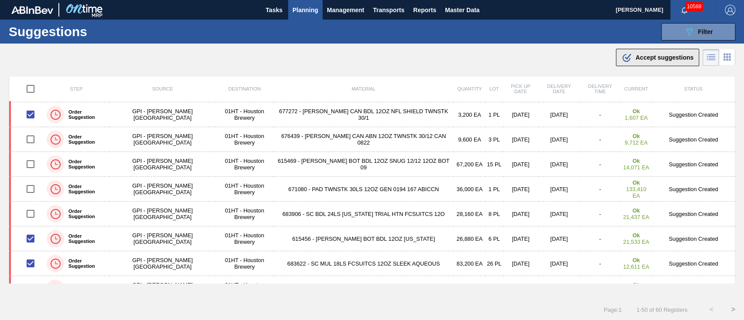
click at [670, 56] on span "Accept suggestions" at bounding box center [665, 57] width 58 height 7
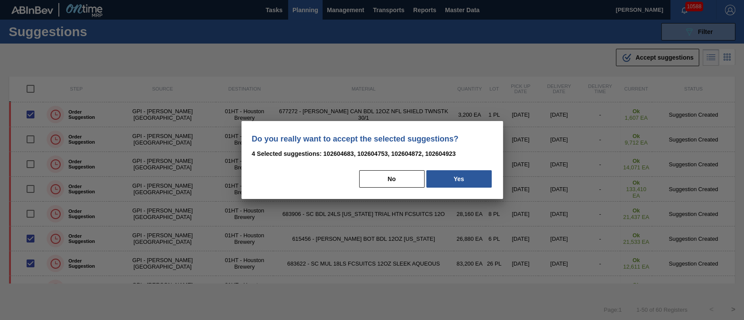
drag, startPoint x: 487, startPoint y: 171, endPoint x: 487, endPoint y: 167, distance: 4.8
click at [487, 168] on div "Do you really want to accept the selected suggestions? 4 Selected suggestions: …" at bounding box center [373, 160] width 262 height 78
click at [464, 177] on button "Yes" at bounding box center [458, 178] width 65 height 17
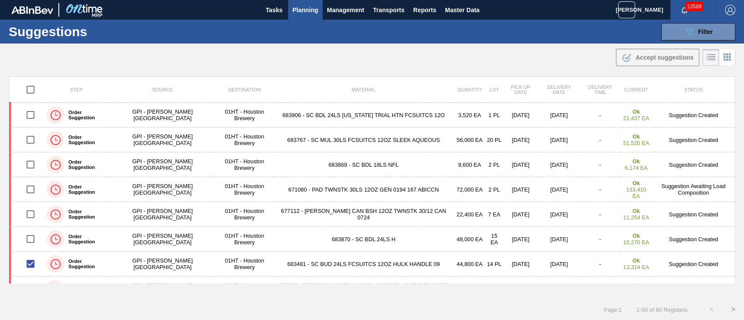
scroll to position [0, 0]
click at [303, 9] on span "Planning" at bounding box center [306, 10] width 26 height 10
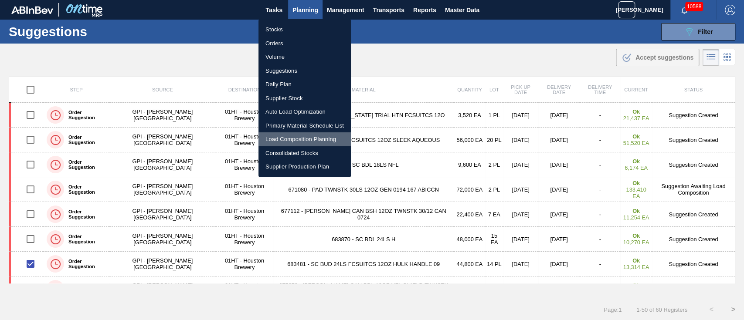
click at [308, 137] on li "Load Composition Planning" at bounding box center [305, 140] width 92 height 14
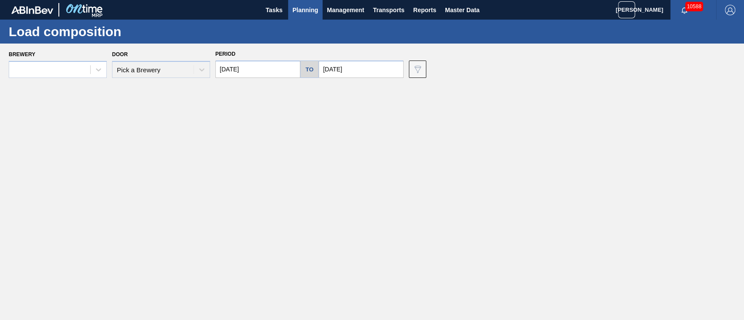
click at [300, 9] on span "Planning" at bounding box center [306, 10] width 26 height 10
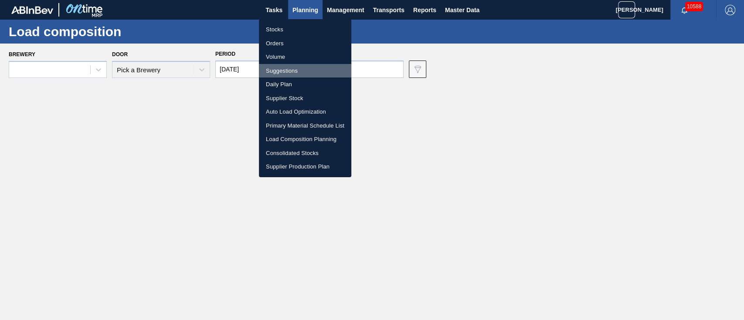
click at [281, 68] on li "Suggestions" at bounding box center [305, 71] width 92 height 14
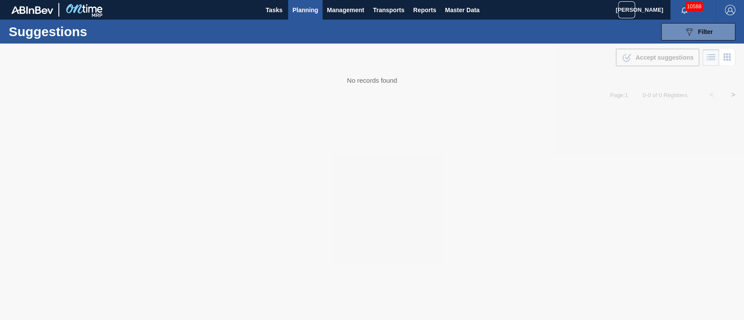
type from "[DATE]"
type to "[DATE]"
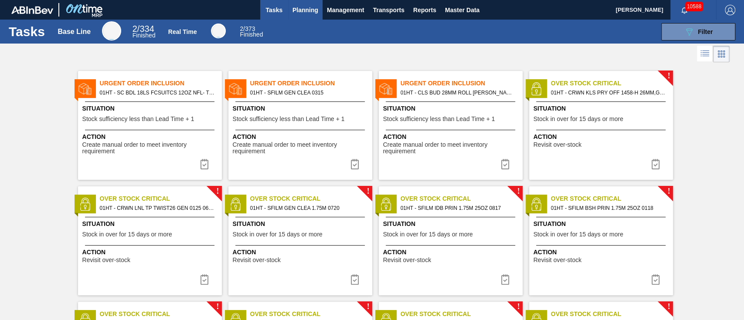
click at [298, 9] on span "Planning" at bounding box center [306, 10] width 26 height 10
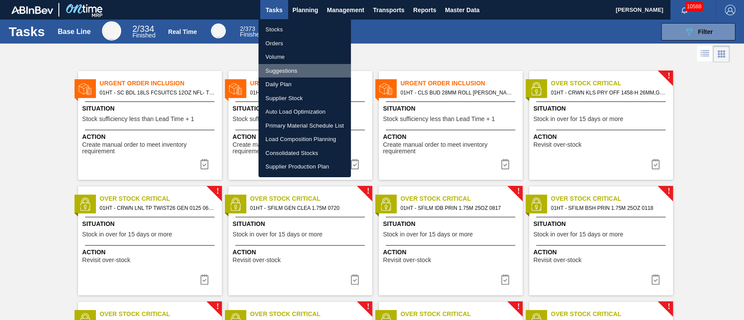
click at [276, 69] on li "Suggestions" at bounding box center [305, 71] width 92 height 14
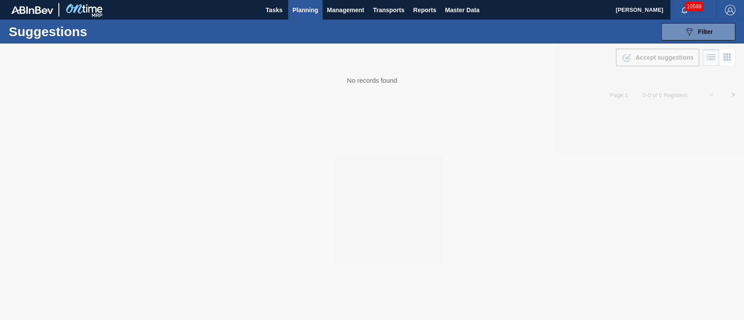
type from "[DATE]"
type to "[DATE]"
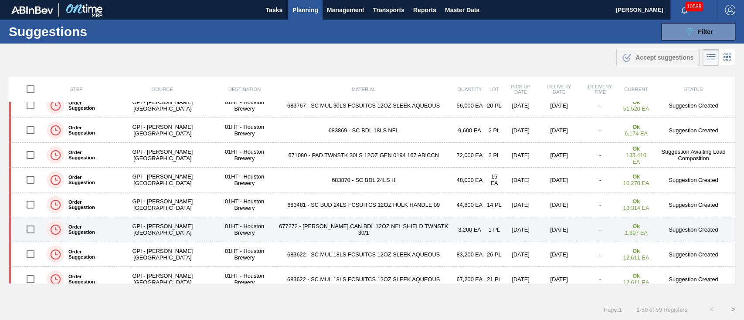
scroll to position [58, 0]
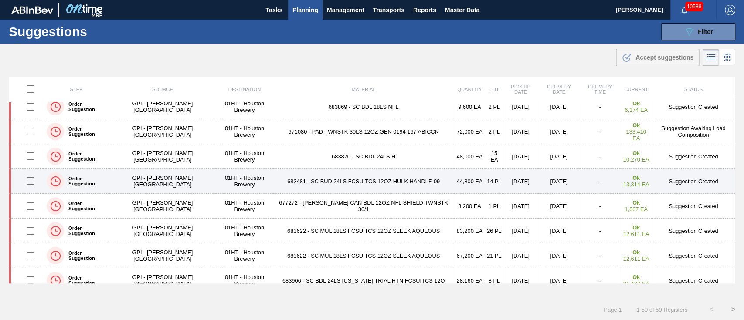
click at [31, 181] on input "checkbox" at bounding box center [30, 181] width 18 height 18
checkbox input "true"
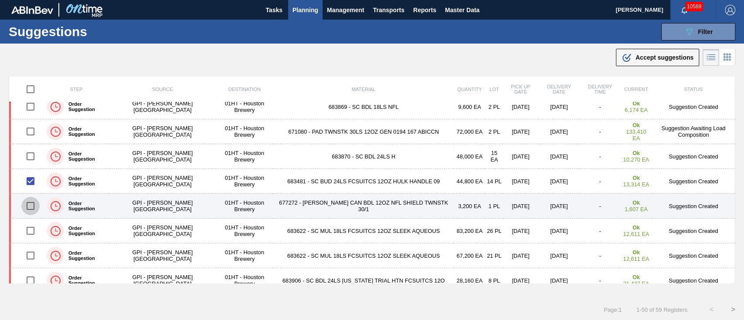
click at [31, 203] on input "checkbox" at bounding box center [30, 206] width 18 height 18
checkbox input "true"
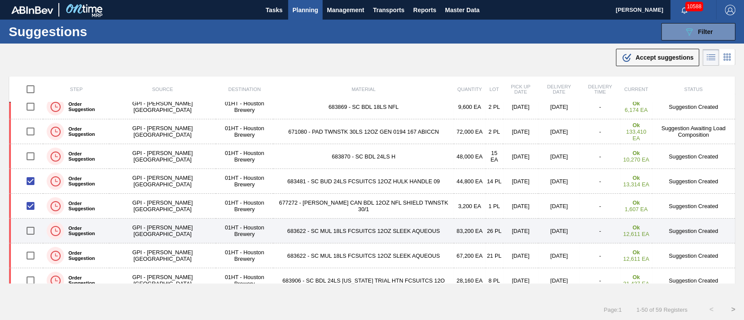
click at [31, 231] on input "checkbox" at bounding box center [30, 231] width 18 height 18
checkbox input "true"
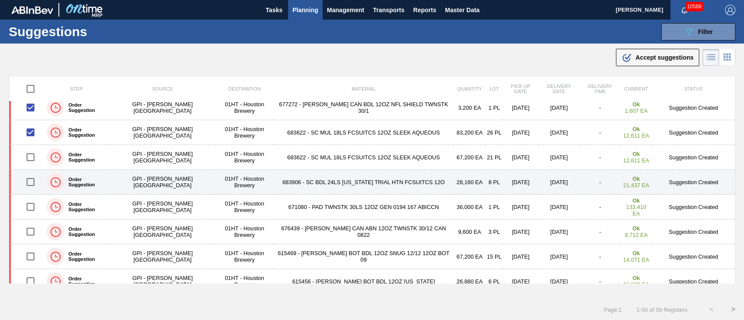
scroll to position [174, 0]
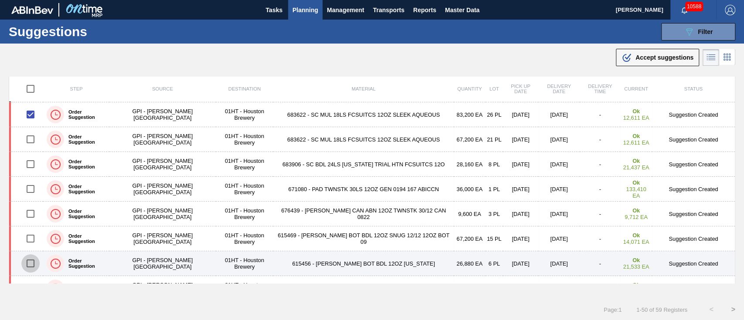
click at [29, 261] on input "checkbox" at bounding box center [30, 264] width 18 height 18
checkbox input "true"
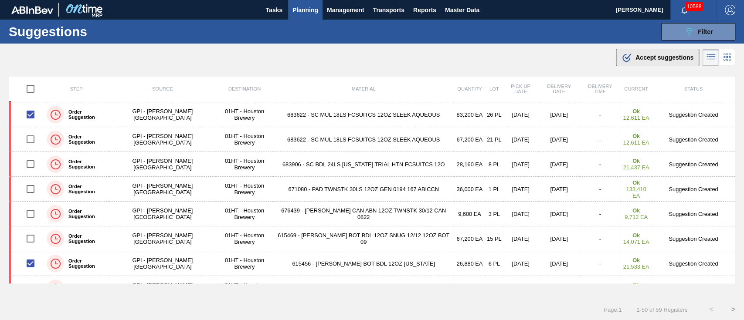
click at [659, 57] on span "Accept suggestions" at bounding box center [665, 57] width 58 height 7
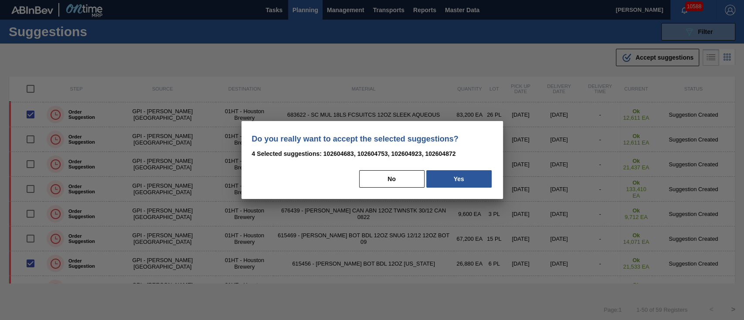
drag, startPoint x: 469, startPoint y: 180, endPoint x: 467, endPoint y: 169, distance: 10.5
click at [467, 169] on div "Do you really want to accept the selected suggestions? 4 Selected suggestions: …" at bounding box center [373, 160] width 262 height 78
click at [467, 174] on button "Yes" at bounding box center [458, 178] width 65 height 17
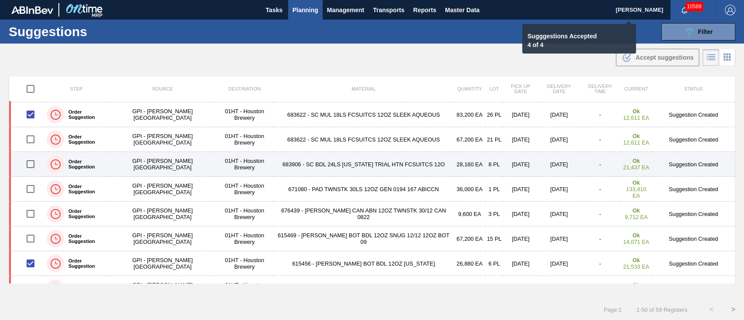
checkbox input "false"
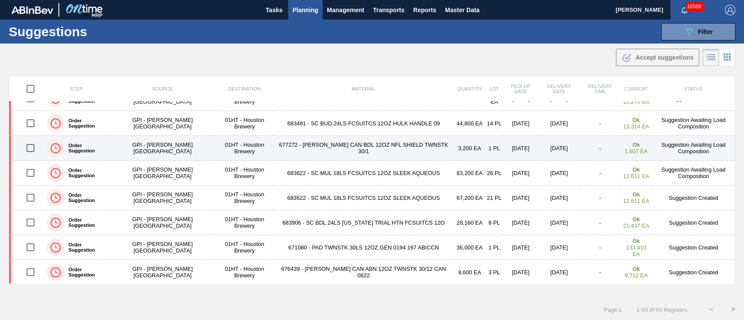
scroll to position [58, 0]
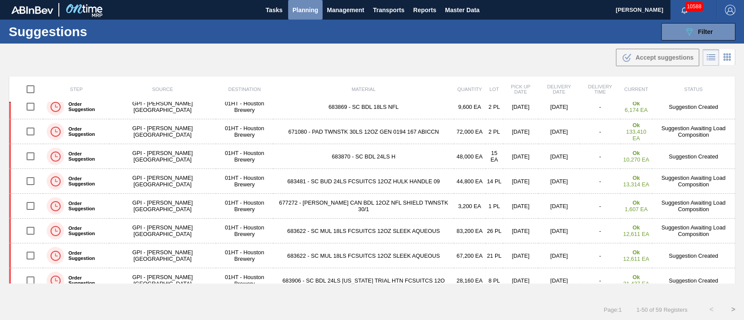
click at [302, 7] on span "Planning" at bounding box center [306, 10] width 26 height 10
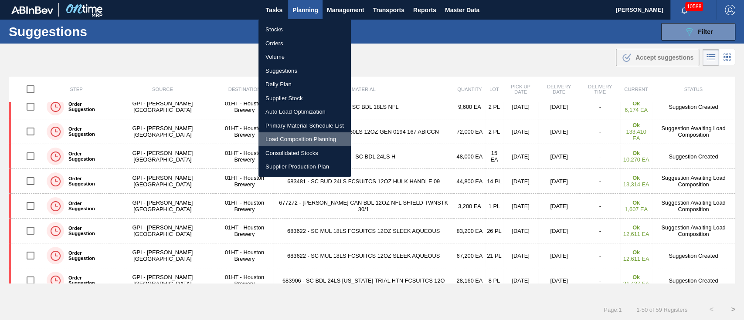
click at [298, 138] on li "Load Composition Planning" at bounding box center [305, 140] width 92 height 14
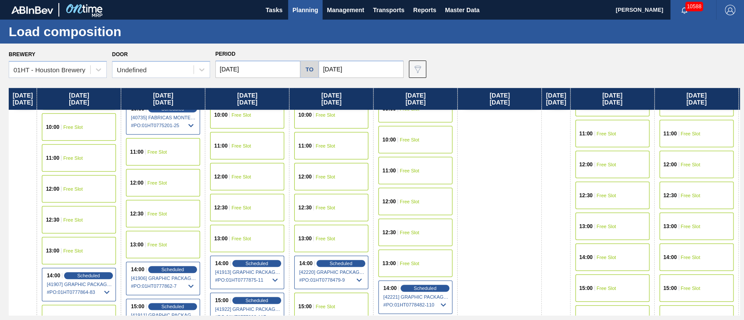
scroll to position [349, 0]
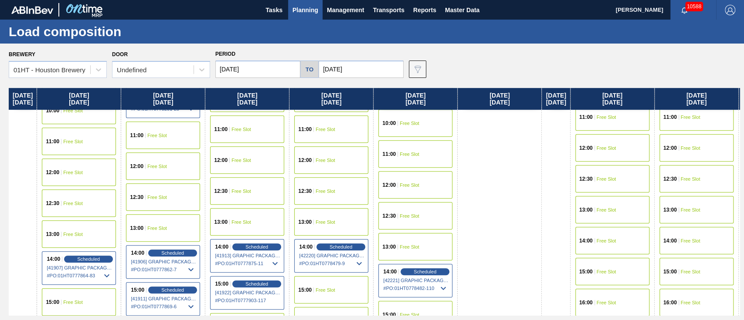
click at [331, 279] on div "15:00 Free Slot" at bounding box center [331, 289] width 74 height 27
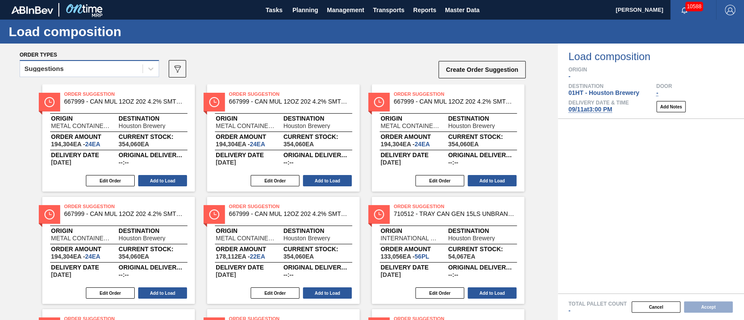
click at [97, 69] on div "Suggestions" at bounding box center [81, 69] width 123 height 13
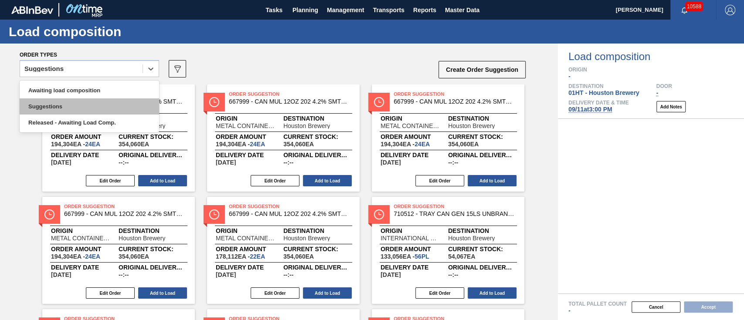
click at [104, 99] on div "Suggestions" at bounding box center [90, 107] width 140 height 16
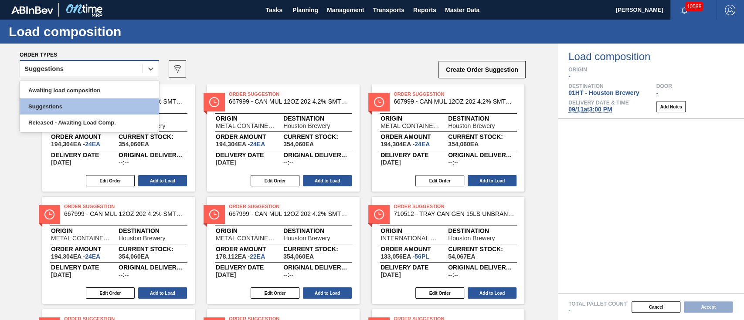
click at [111, 65] on div "Suggestions" at bounding box center [81, 69] width 123 height 13
click at [109, 82] on div "Awaiting load composition Suggestions Released - Awaiting Load Comp." at bounding box center [90, 107] width 140 height 52
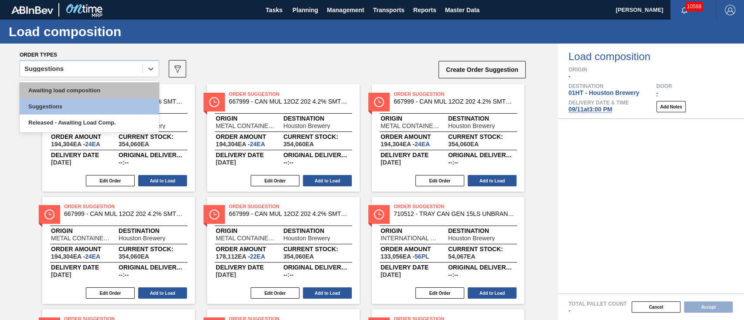
click at [95, 90] on div "Awaiting load composition" at bounding box center [90, 90] width 140 height 16
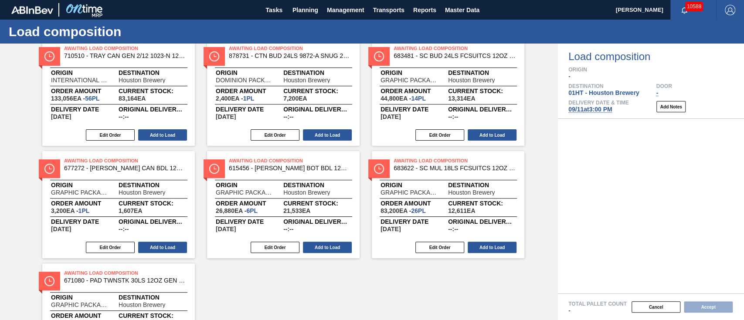
scroll to position [174, 0]
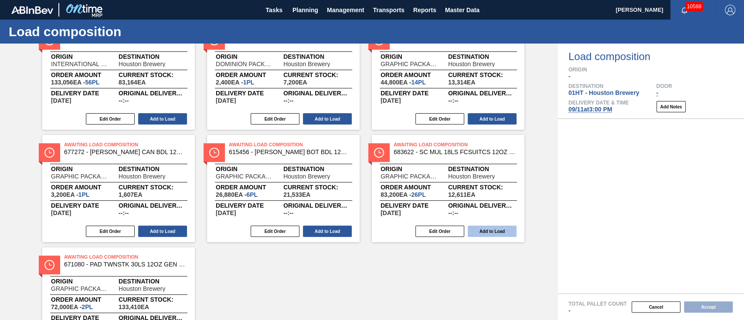
click at [495, 230] on button "Add to Load" at bounding box center [492, 231] width 49 height 11
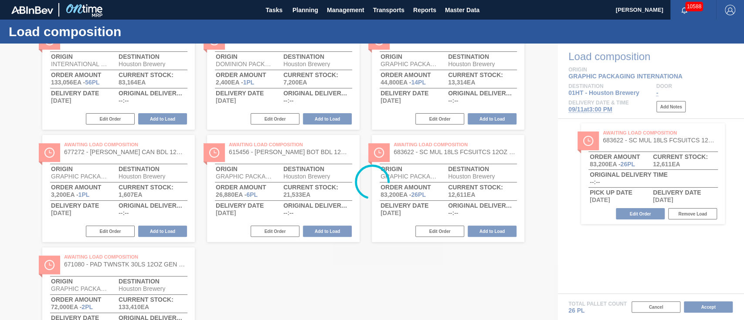
scroll to position [10, 0]
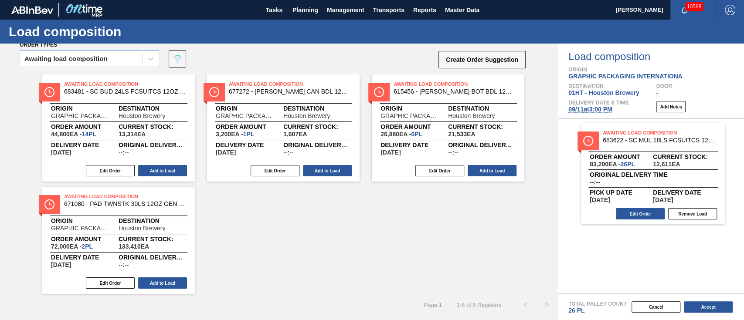
click at [712, 300] on div "Total Pallet Count 26 PL" at bounding box center [651, 304] width 186 height 20
click at [708, 307] on button "Accept" at bounding box center [708, 307] width 49 height 11
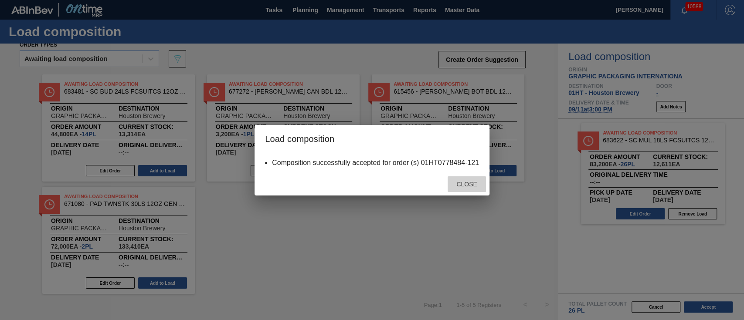
click at [460, 187] on span "Close" at bounding box center [467, 184] width 34 height 7
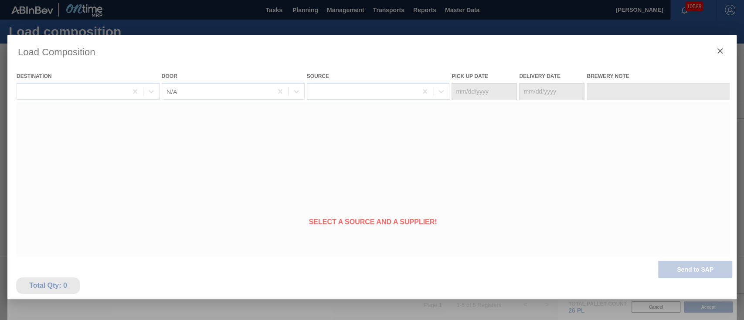
type Date "[DATE]"
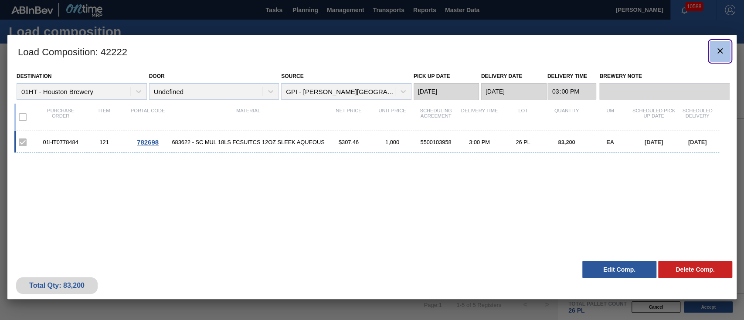
click at [726, 48] on button "botão de ícone" at bounding box center [720, 51] width 21 height 21
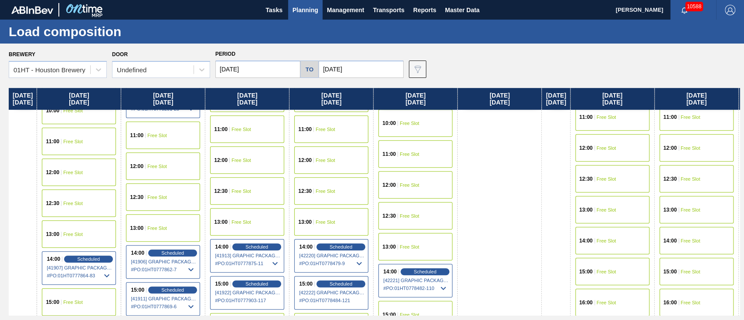
scroll to position [407, 0]
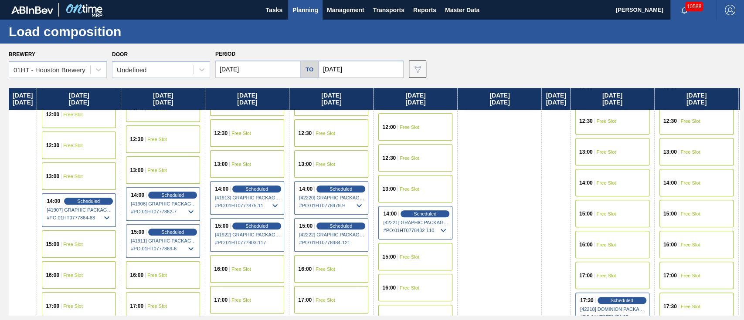
click at [423, 251] on div "15:00 Free Slot" at bounding box center [415, 256] width 74 height 27
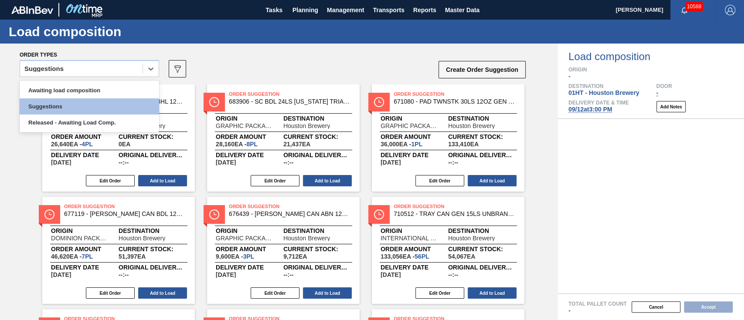
click at [75, 68] on div "Suggestions" at bounding box center [81, 69] width 123 height 13
click at [81, 94] on div "Awaiting load composition" at bounding box center [90, 90] width 140 height 16
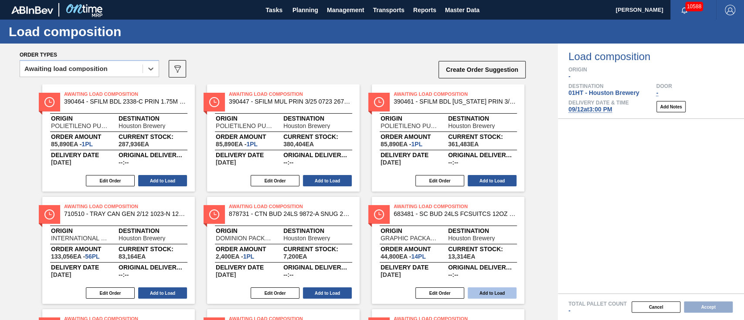
click at [486, 292] on button "Add to Load" at bounding box center [492, 293] width 49 height 11
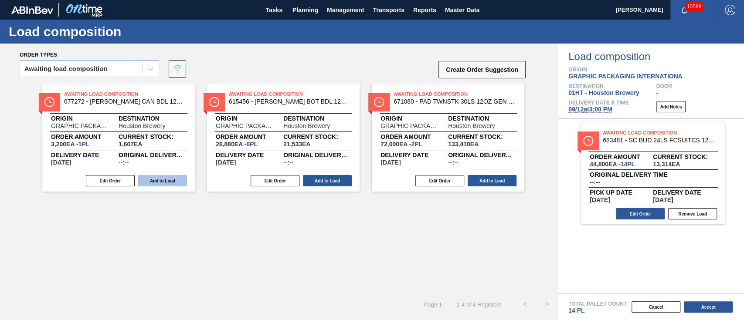
click at [165, 179] on button "Add to Load" at bounding box center [162, 180] width 49 height 11
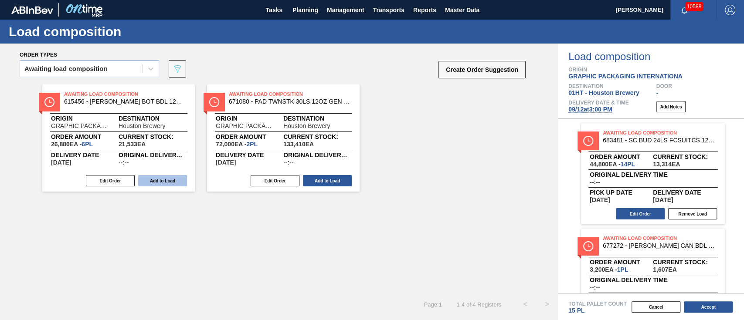
click at [165, 181] on button "Add to Load" at bounding box center [162, 180] width 49 height 11
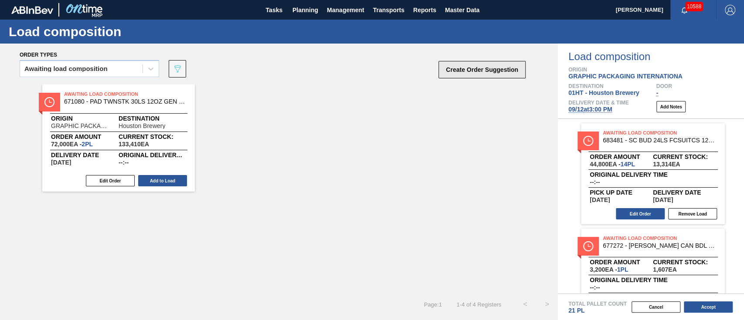
click at [466, 68] on button "Create Order Suggestion" at bounding box center [482, 69] width 87 height 17
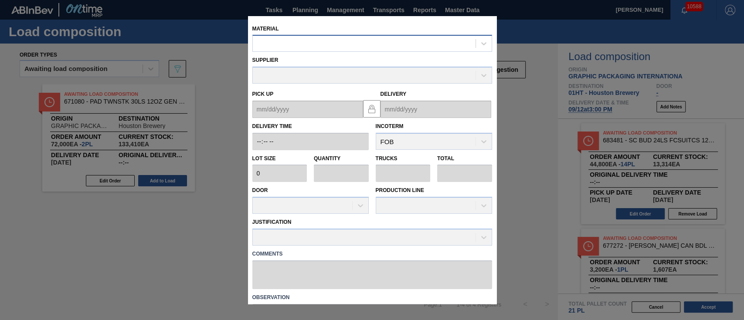
click at [317, 45] on div at bounding box center [364, 43] width 223 height 13
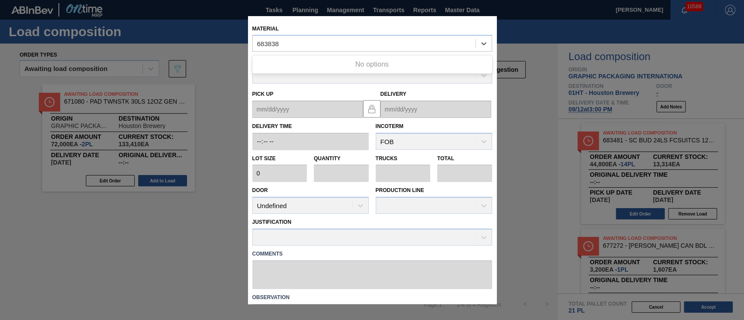
type input "683838"
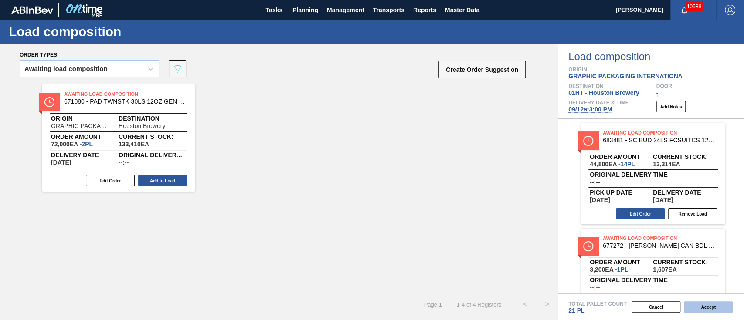
click at [711, 307] on button "Accept" at bounding box center [708, 307] width 49 height 11
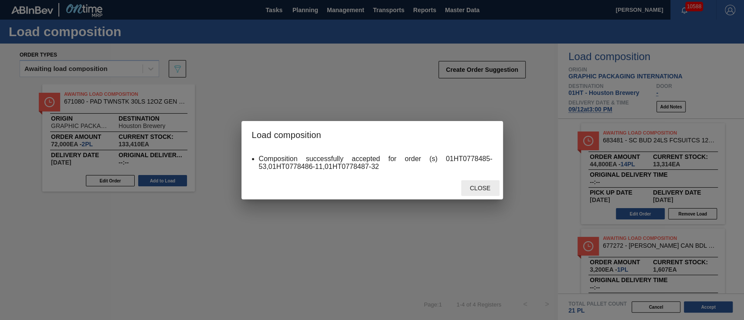
drag, startPoint x: 482, startPoint y: 181, endPoint x: 487, endPoint y: 176, distance: 7.1
click at [481, 177] on div "Close" at bounding box center [373, 188] width 262 height 23
click at [479, 184] on div "Close" at bounding box center [480, 189] width 38 height 16
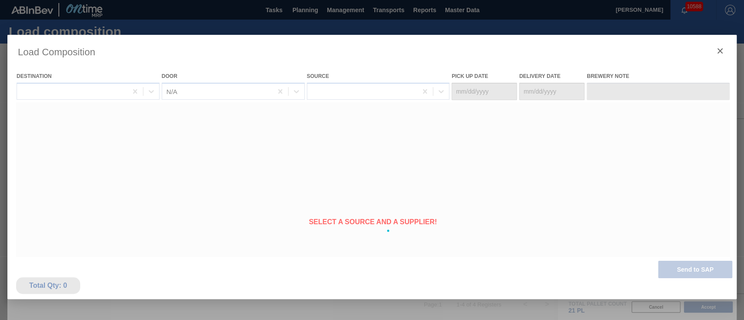
type Date "[DATE]"
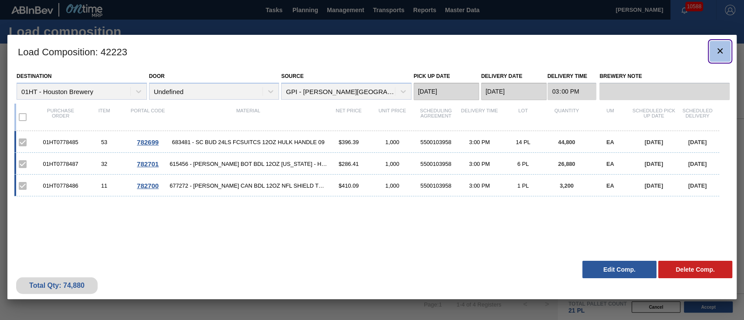
click at [718, 48] on icon "botão de ícone" at bounding box center [720, 51] width 10 height 10
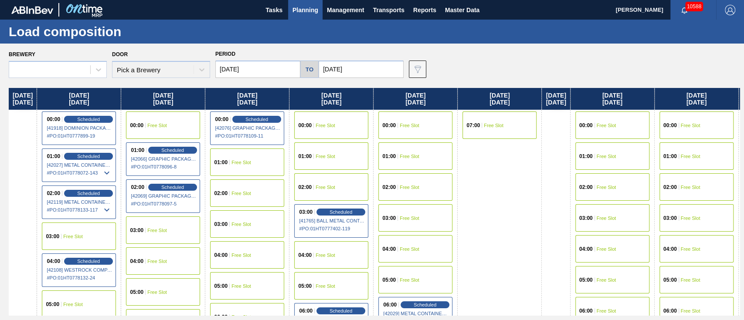
type input "[DATE]"
click at [299, 5] on span "Planning" at bounding box center [306, 10] width 26 height 10
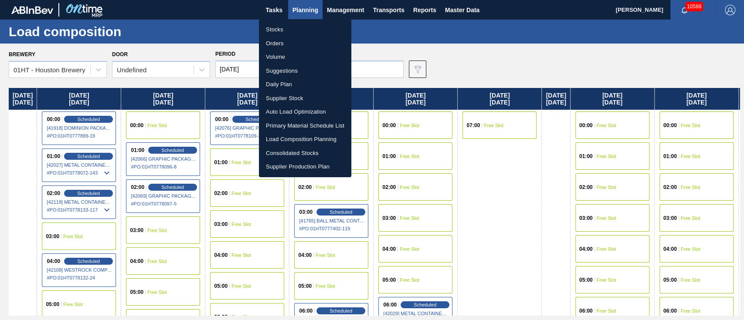
click at [279, 68] on li "Suggestions" at bounding box center [305, 71] width 92 height 14
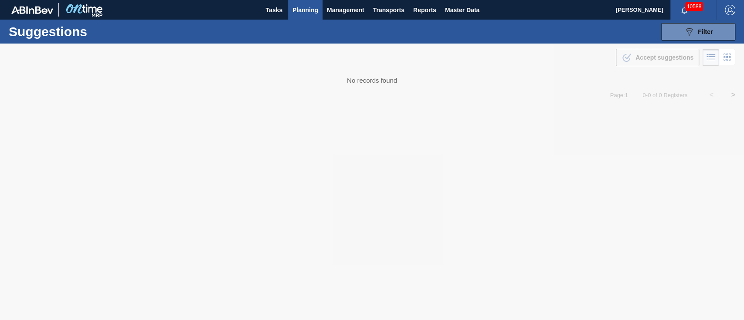
type from "[DATE]"
type to "[DATE]"
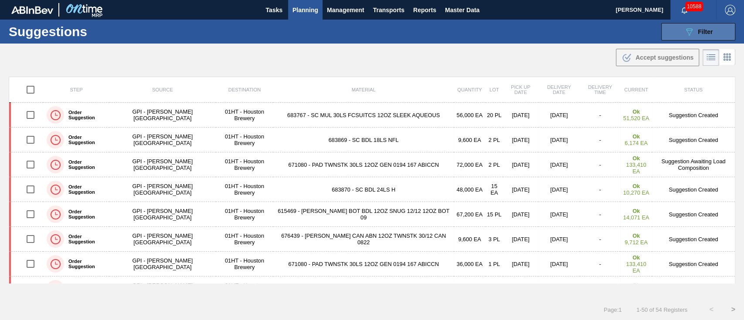
click at [688, 33] on icon "089F7B8B-B2A5-4AFE-B5C0-19BA573D28AC" at bounding box center [689, 32] width 10 height 10
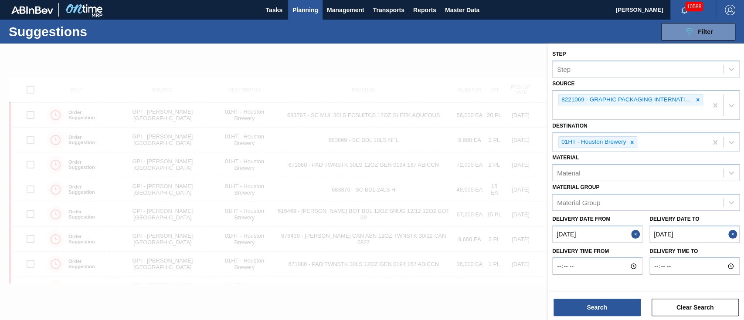
click at [606, 232] on from "[DATE]" at bounding box center [597, 234] width 90 height 17
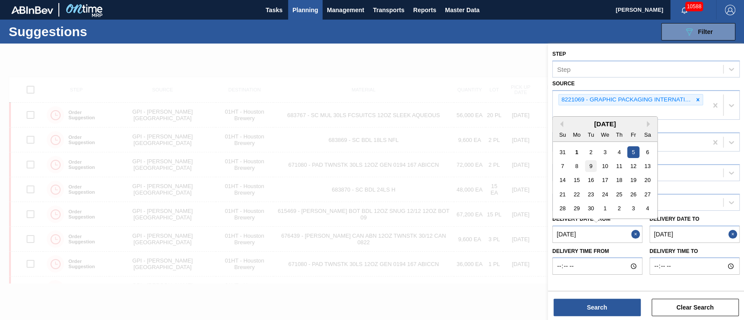
click at [590, 166] on div "9" at bounding box center [591, 166] width 12 height 12
type from "[DATE]"
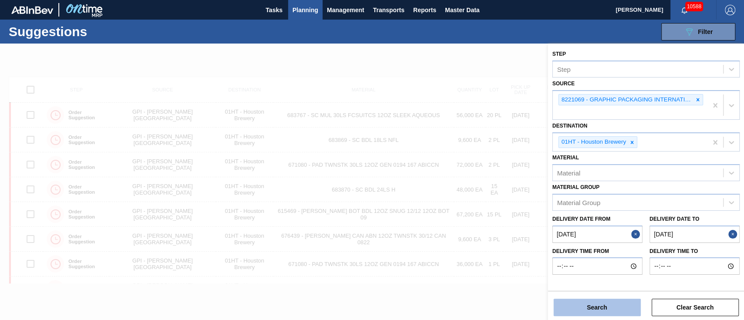
click at [601, 305] on button "Search" at bounding box center [597, 307] width 87 height 17
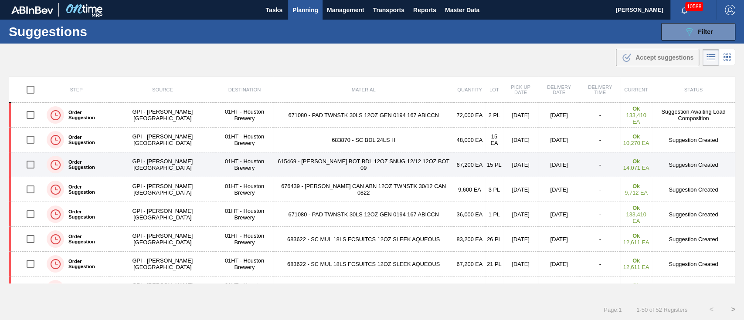
click at [25, 163] on input "checkbox" at bounding box center [30, 165] width 18 height 18
checkbox input "true"
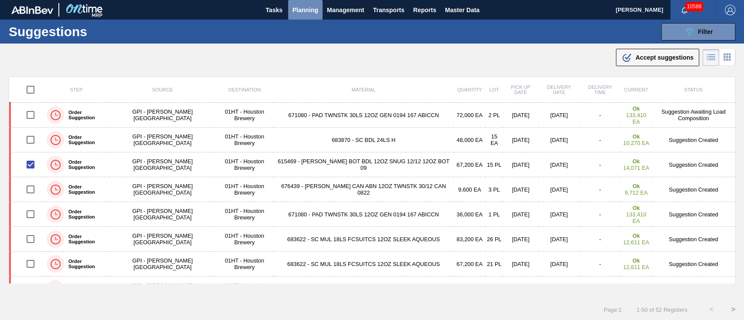
click at [297, 7] on span "Planning" at bounding box center [306, 10] width 26 height 10
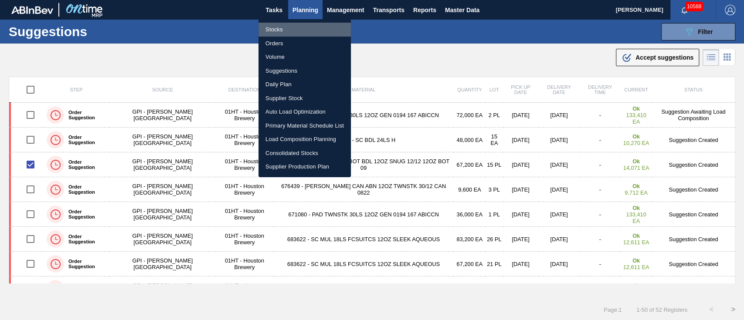
click at [271, 24] on li "Stocks" at bounding box center [305, 30] width 92 height 14
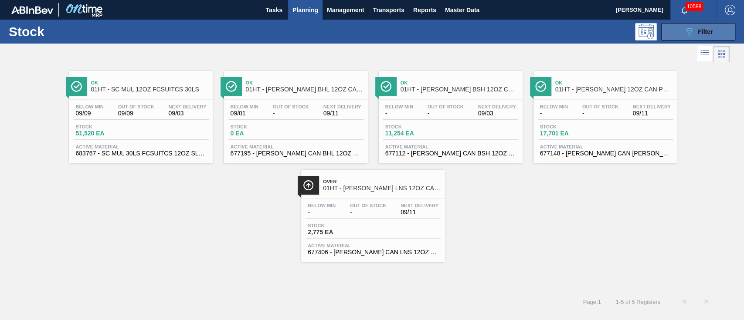
click at [715, 23] on button "089F7B8B-B2A5-4AFE-B5C0-19BA573D28AC Filter" at bounding box center [698, 31] width 74 height 17
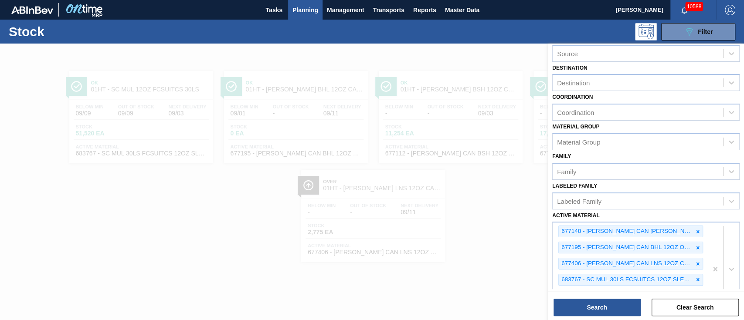
scroll to position [171, 0]
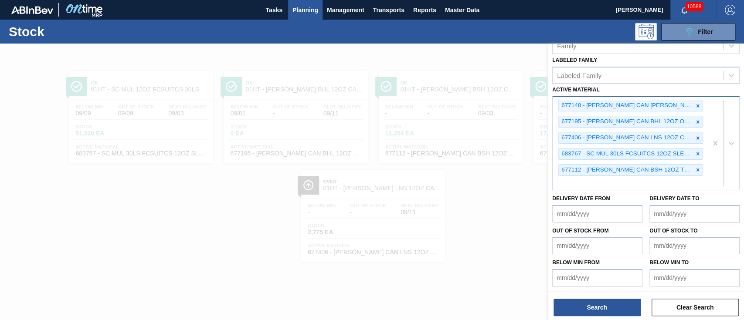
click at [599, 181] on div "677148 - CARR CAN BUD 12OZ FOH ALWAYS CAN PK 12/1 677195 - CARR CAN BHL 12OZ OU…" at bounding box center [630, 143] width 155 height 93
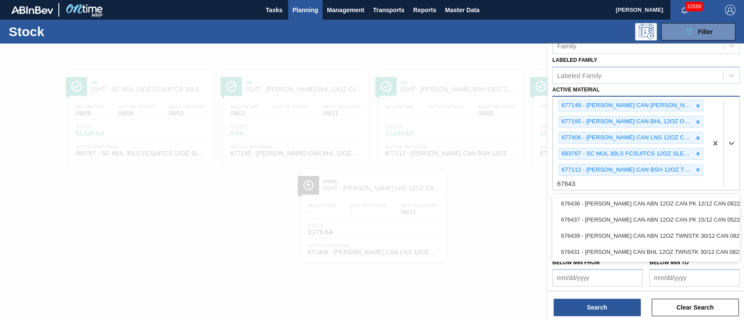
type Material "676439"
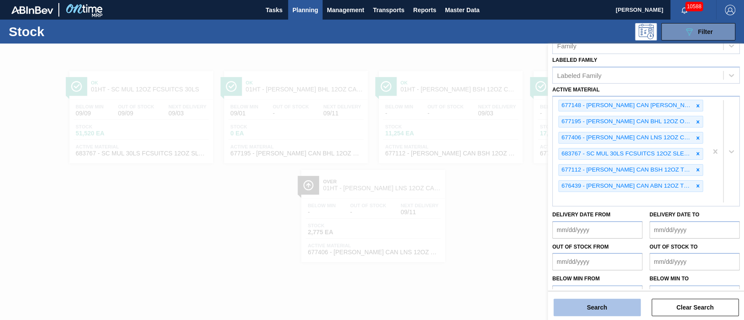
click at [581, 311] on button "Search" at bounding box center [597, 307] width 87 height 17
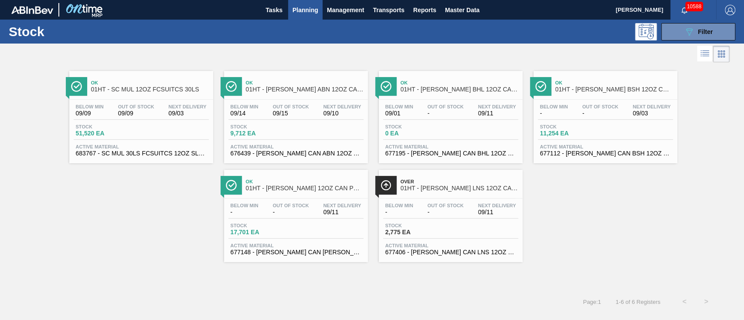
click at [250, 92] on div "Ok 01HT - CARR ABN 12OZ CAN TWNSTK 30/12 CAN AQUEOUS" at bounding box center [305, 87] width 118 height 20
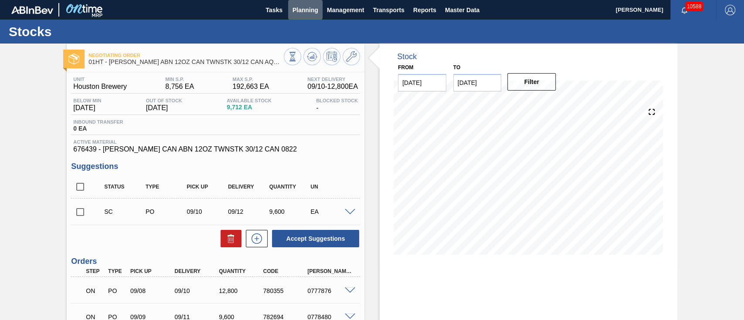
drag, startPoint x: 296, startPoint y: 9, endPoint x: 296, endPoint y: 23, distance: 14.0
click at [296, 9] on span "Planning" at bounding box center [306, 10] width 26 height 10
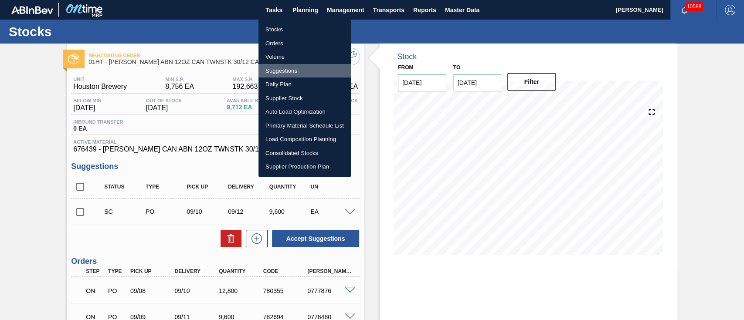
click at [283, 70] on li "Suggestions" at bounding box center [305, 71] width 92 height 14
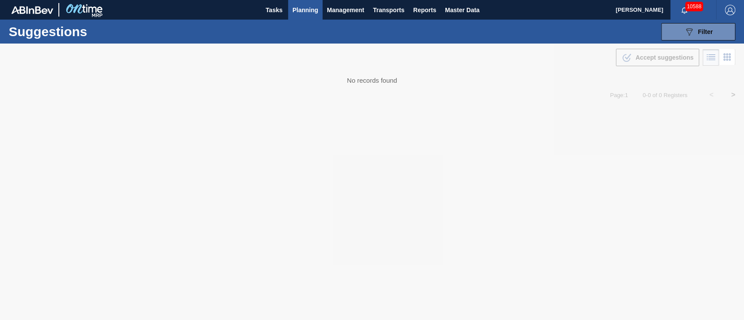
type from "[DATE]"
type to "[DATE]"
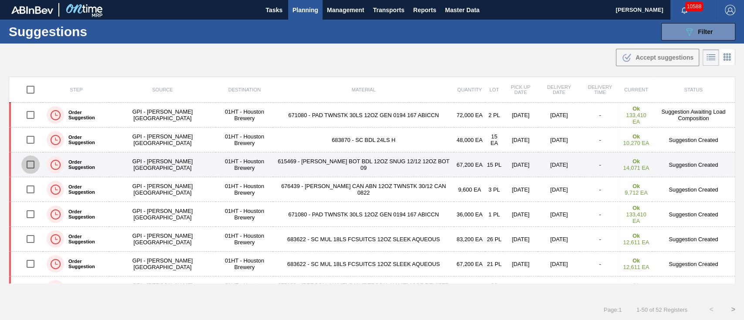
click at [24, 161] on input "checkbox" at bounding box center [30, 165] width 18 height 18
checkbox input "true"
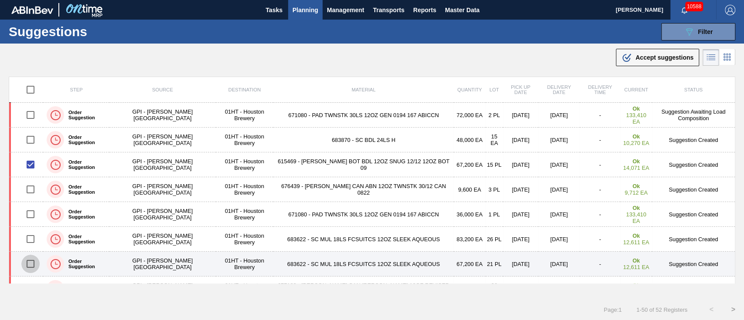
click at [33, 264] on input "checkbox" at bounding box center [30, 264] width 18 height 18
checkbox input "true"
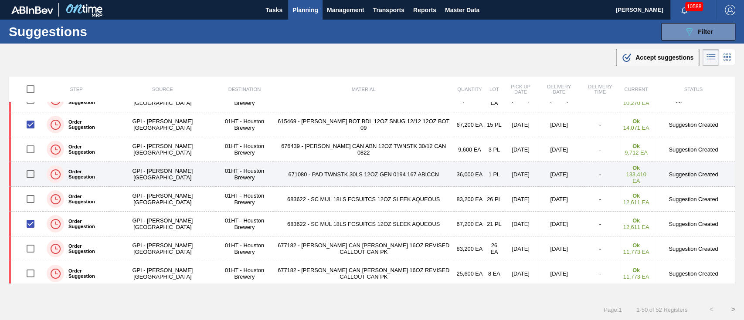
scroll to position [58, 0]
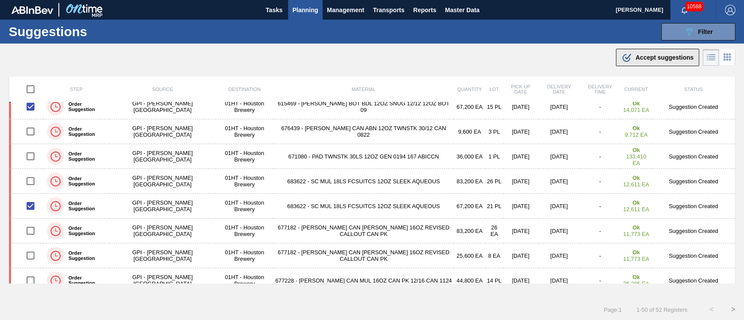
click at [643, 57] on span "Accept suggestions" at bounding box center [665, 57] width 58 height 7
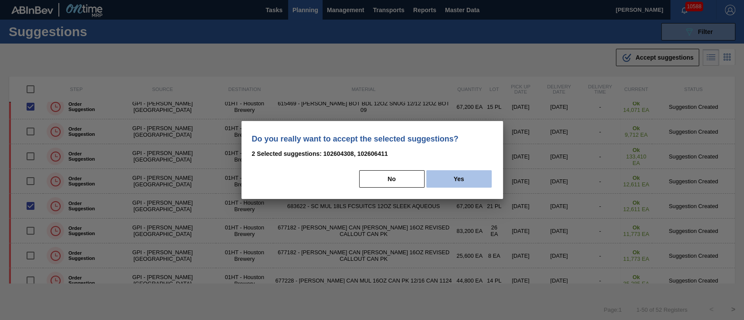
click at [453, 179] on button "Yes" at bounding box center [458, 178] width 65 height 17
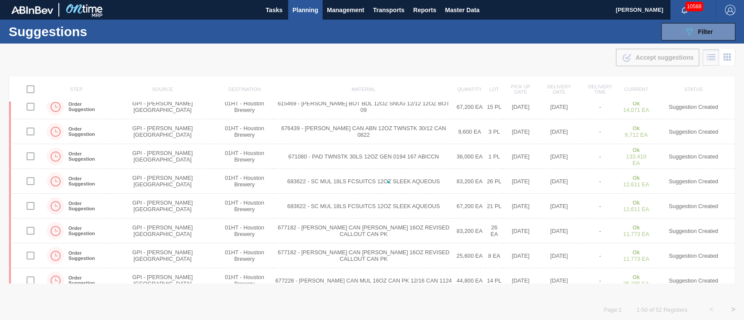
checkbox input "false"
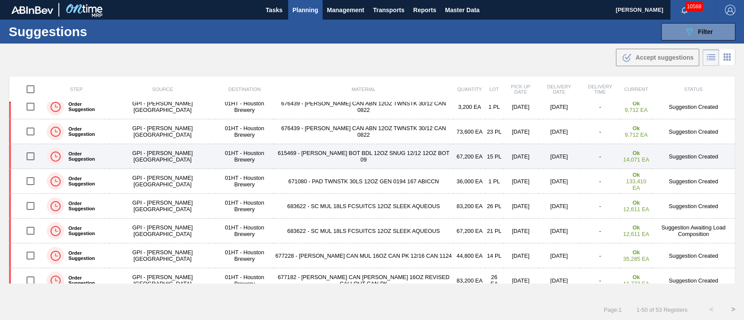
scroll to position [0, 0]
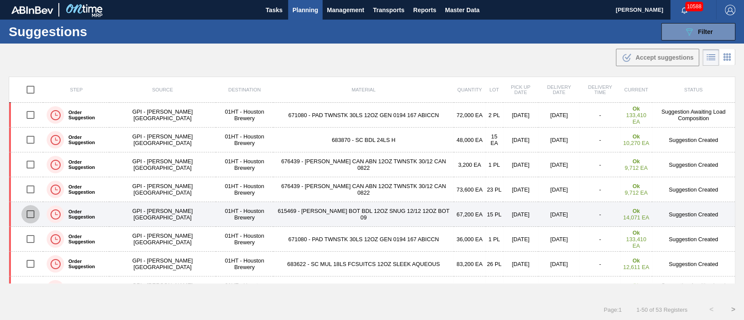
drag, startPoint x: 29, startPoint y: 212, endPoint x: 35, endPoint y: 211, distance: 6.7
click at [29, 211] on input "checkbox" at bounding box center [30, 214] width 18 height 18
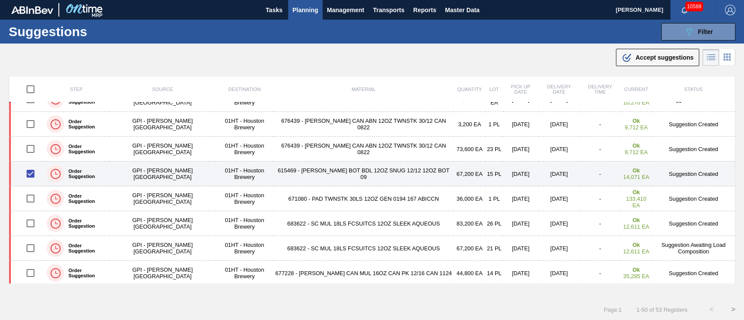
scroll to position [58, 0]
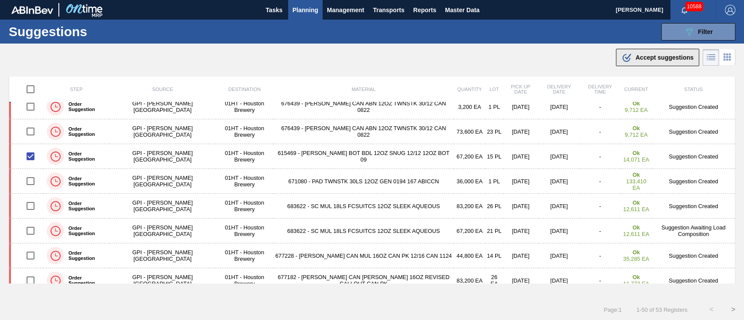
click at [648, 52] on div ".b{fill:var(--color-action-default)} Accept suggestions" at bounding box center [658, 57] width 72 height 10
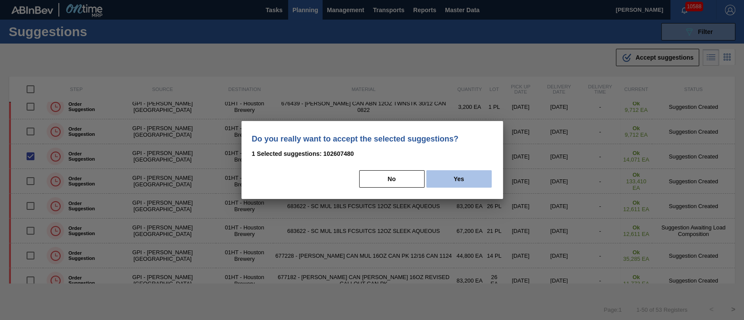
click at [461, 181] on button "Yes" at bounding box center [458, 178] width 65 height 17
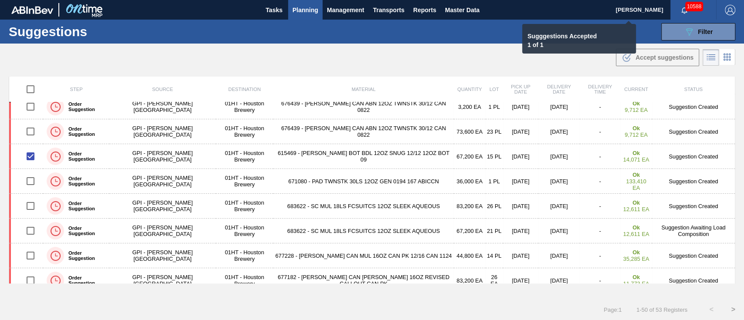
checkbox input "false"
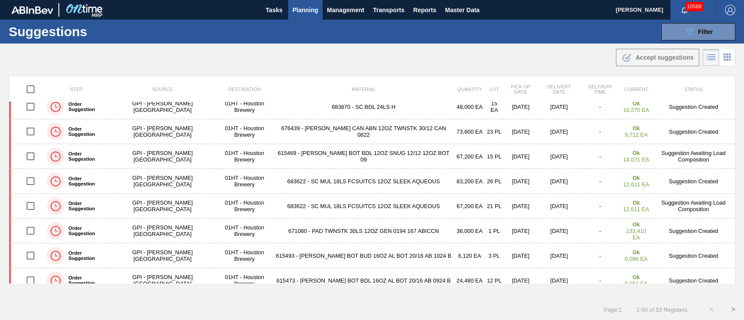
scroll to position [33, 0]
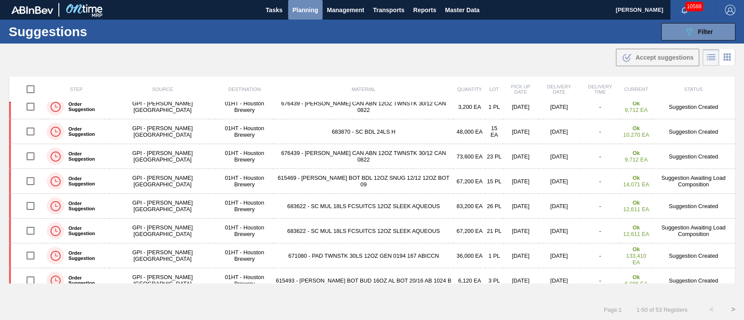
click at [306, 8] on span "Planning" at bounding box center [306, 10] width 26 height 10
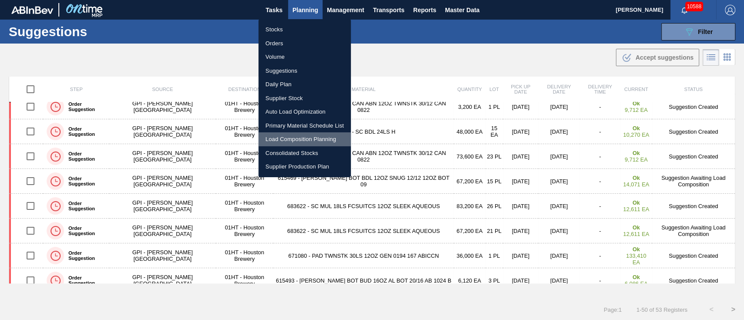
click at [297, 136] on li "Load Composition Planning" at bounding box center [305, 140] width 92 height 14
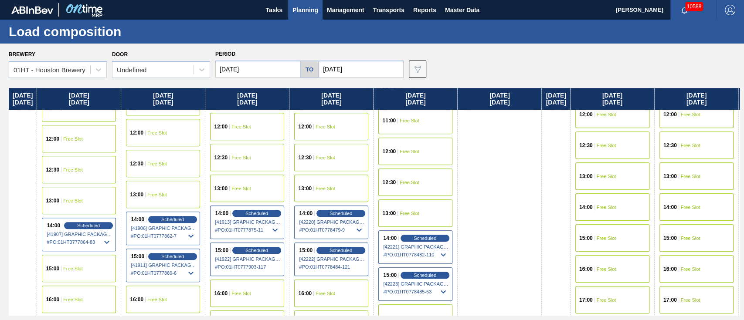
scroll to position [407, 0]
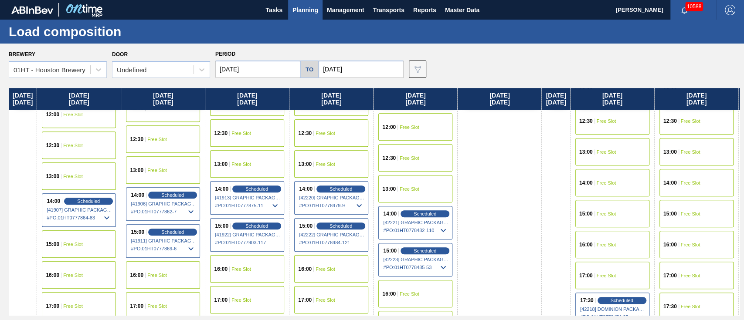
click at [335, 267] on span "Free Slot" at bounding box center [326, 269] width 20 height 5
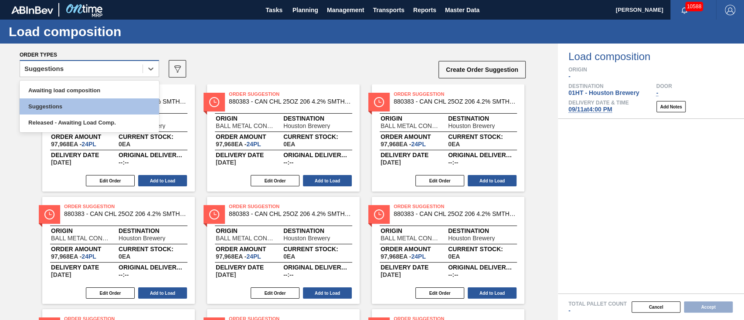
click at [89, 64] on div "Suggestions" at bounding box center [81, 69] width 123 height 13
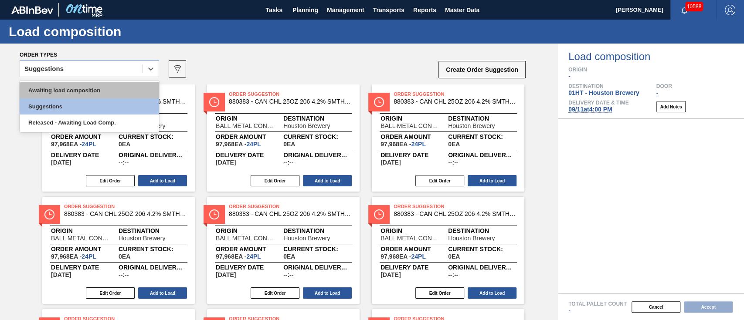
click at [88, 86] on div "Awaiting load composition" at bounding box center [90, 90] width 140 height 16
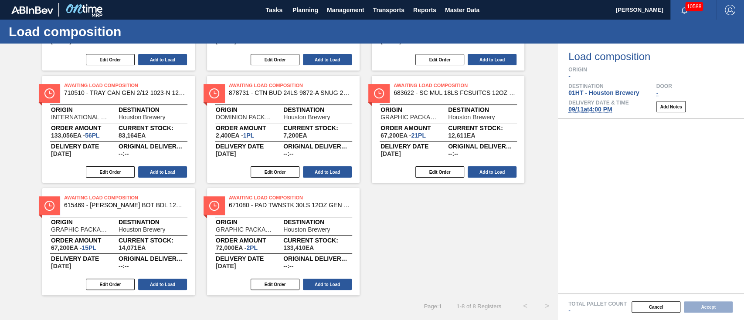
scroll to position [122, 0]
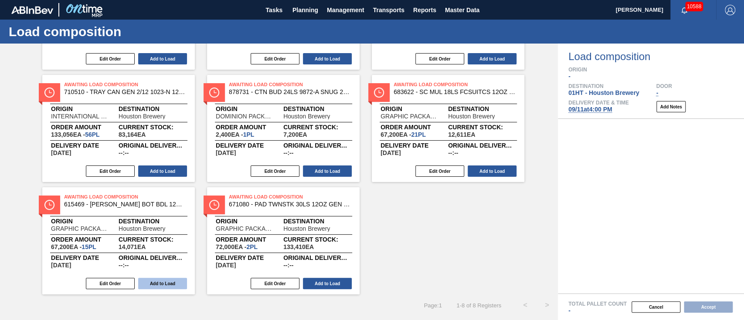
click at [161, 281] on button "Add to Load" at bounding box center [162, 283] width 49 height 11
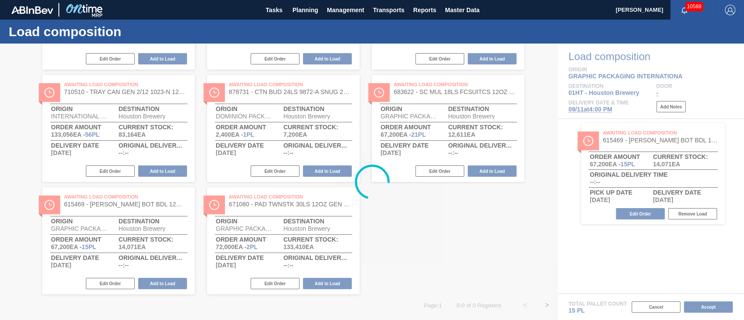
scroll to position [0, 0]
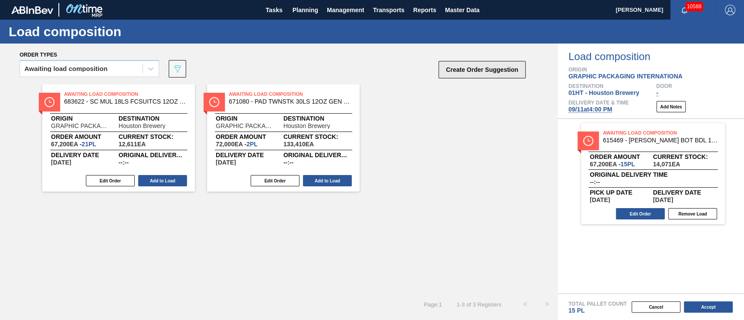
click at [455, 65] on button "Create Order Suggestion" at bounding box center [482, 69] width 87 height 17
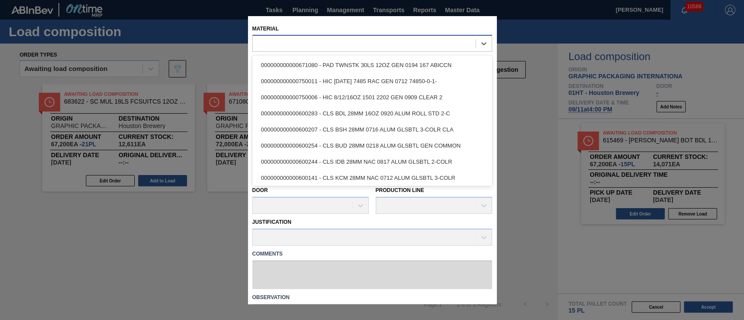
click at [421, 47] on div at bounding box center [364, 43] width 223 height 13
type input "683869"
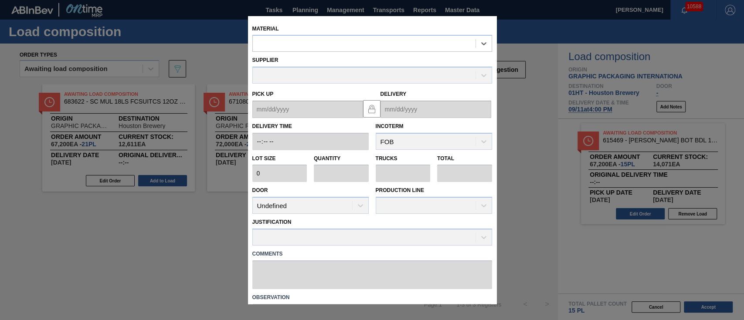
type input "4,800"
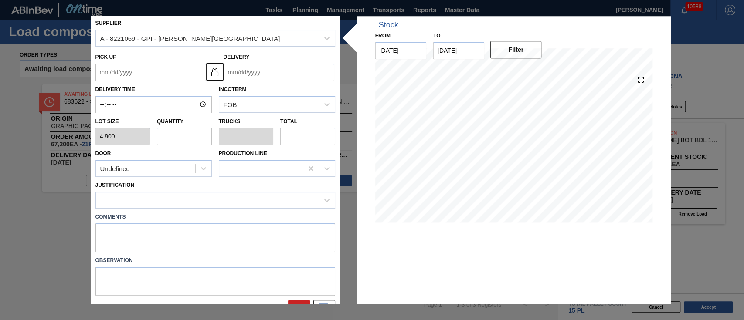
scroll to position [54, 0]
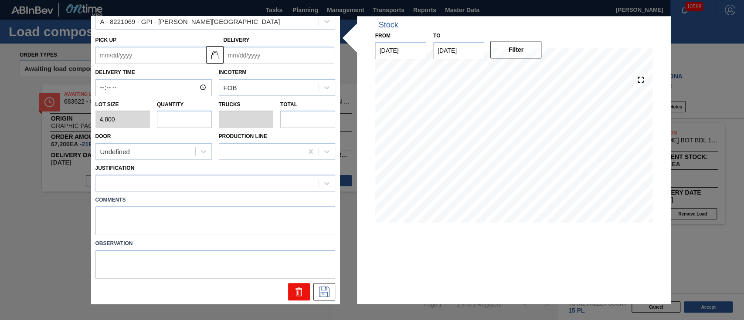
click at [300, 294] on icon at bounding box center [299, 292] width 10 height 10
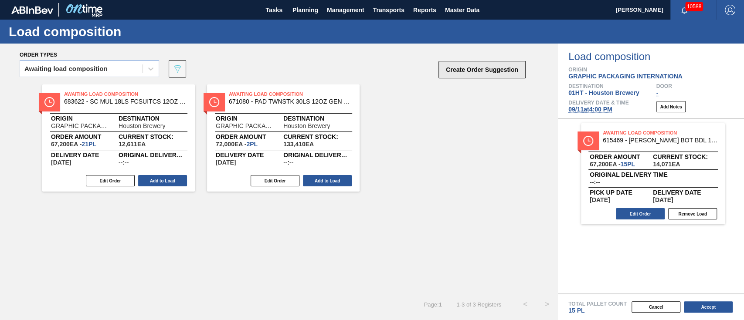
click at [491, 69] on button "Create Order Suggestion" at bounding box center [482, 69] width 87 height 17
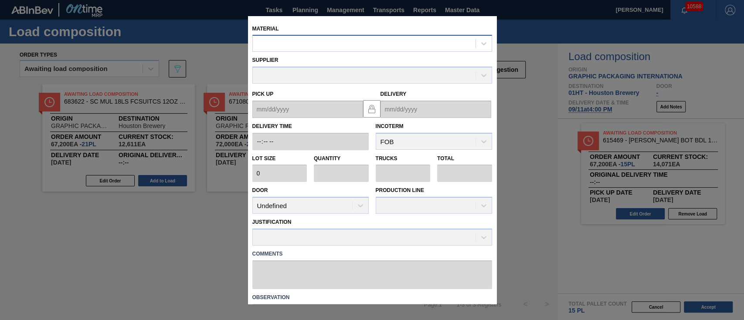
click at [356, 43] on div at bounding box center [364, 43] width 223 height 13
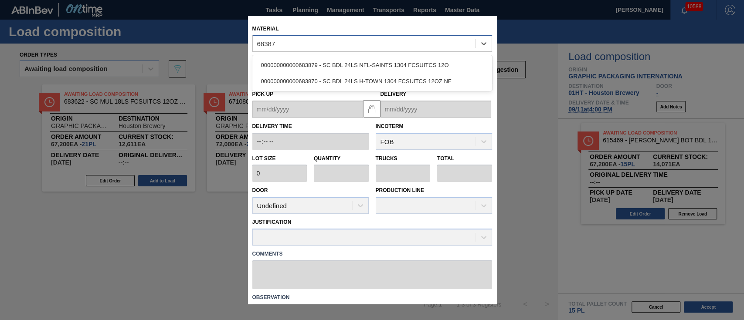
type input "683879"
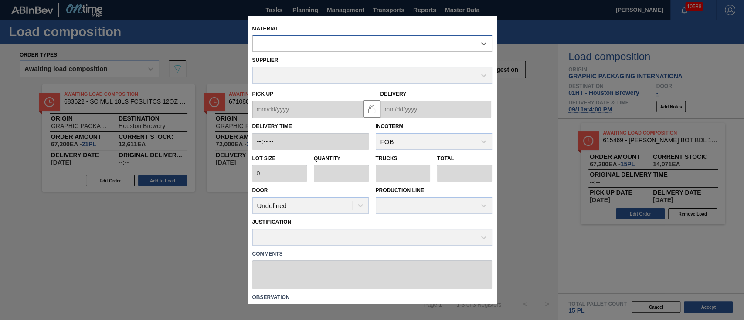
type input "3,200"
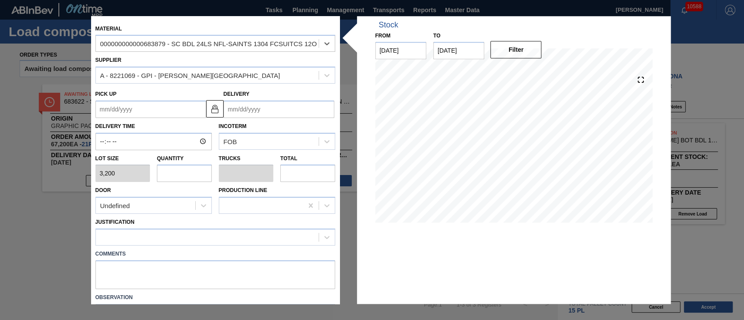
click at [281, 106] on input "Delivery" at bounding box center [279, 109] width 111 height 17
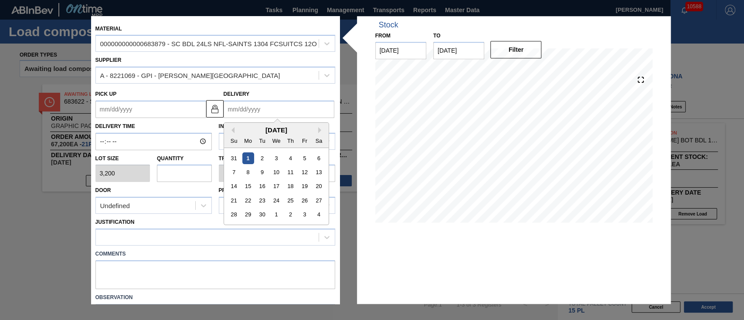
click at [276, 106] on input "Delivery" at bounding box center [279, 109] width 111 height 17
click at [260, 125] on div "September 2025 Su Mo Tu We Th Fr Sa" at bounding box center [276, 135] width 105 height 25
click at [294, 174] on div "11" at bounding box center [290, 173] width 12 height 12
type up "[DATE]"
type input "[DATE]"
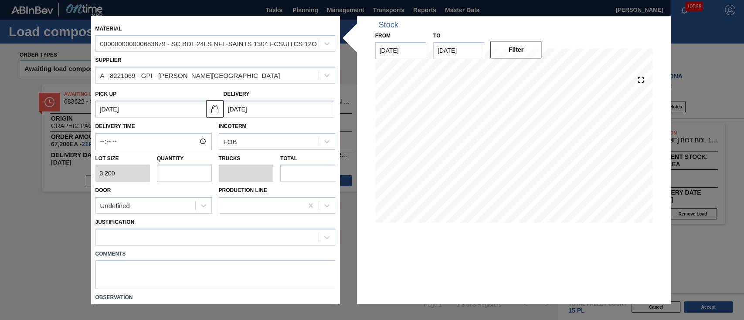
click at [184, 179] on input "text" at bounding box center [184, 173] width 55 height 17
type input "2"
type input "0.077"
type input "6,400"
type input "2"
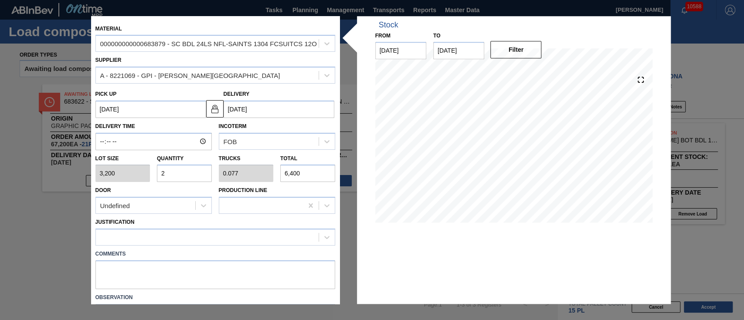
click at [185, 227] on div "Justification" at bounding box center [215, 232] width 240 height 30
click at [185, 228] on div "Justification" at bounding box center [215, 232] width 240 height 30
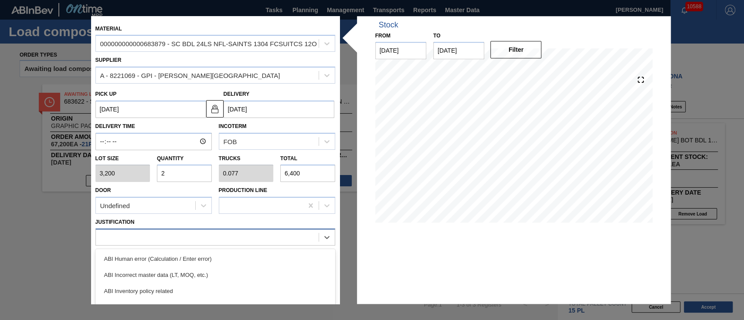
click at [208, 239] on div at bounding box center [207, 238] width 223 height 13
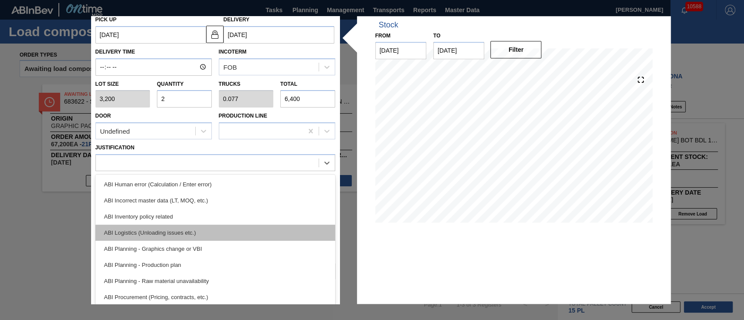
scroll to position [75, 0]
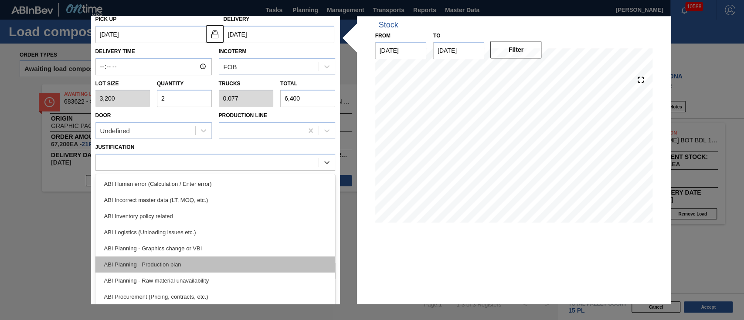
click at [196, 262] on div "ABI Planning - Production plan" at bounding box center [215, 265] width 240 height 16
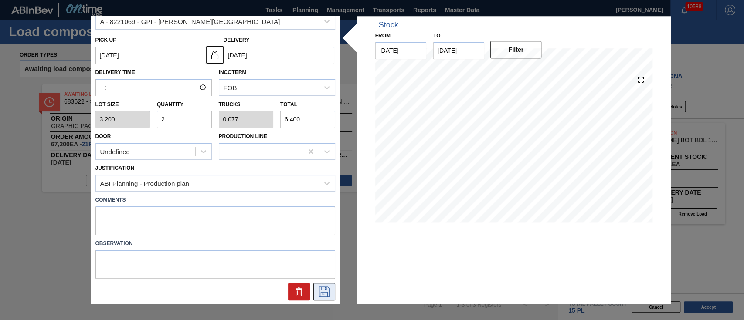
click at [327, 287] on icon at bounding box center [324, 292] width 14 height 10
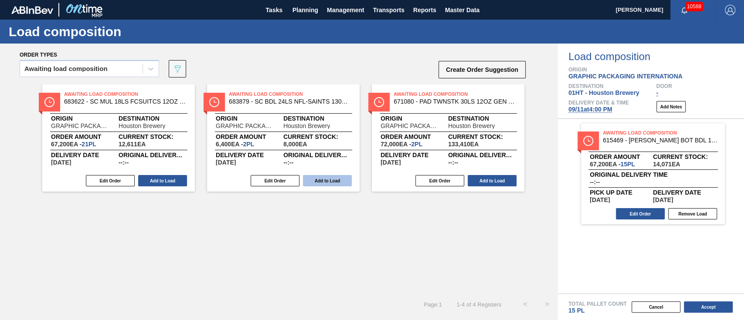
click at [333, 175] on button "Add to Load" at bounding box center [327, 180] width 49 height 11
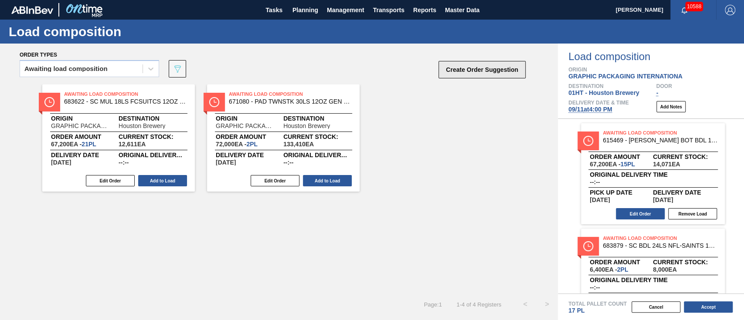
click at [472, 72] on button "Create Order Suggestion" at bounding box center [482, 69] width 87 height 17
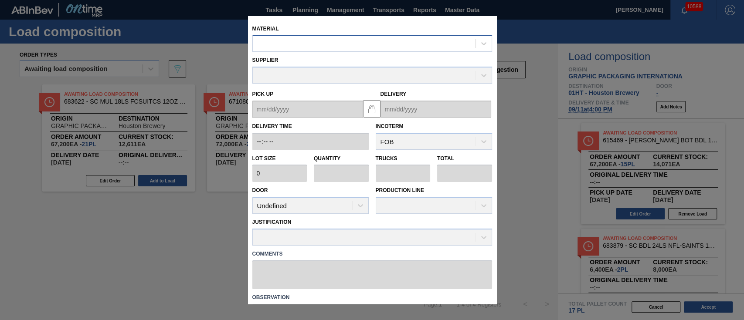
click at [425, 49] on div at bounding box center [364, 43] width 223 height 13
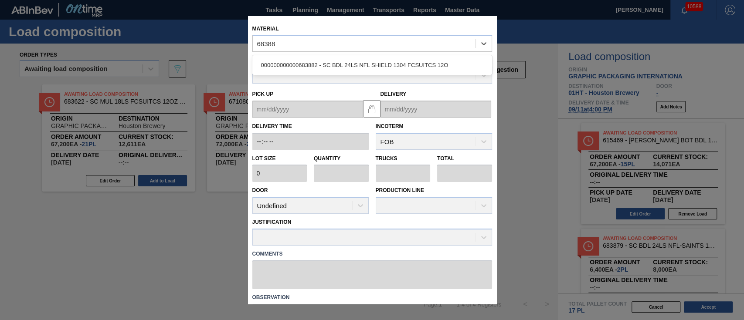
type input "683882"
type input "3,200"
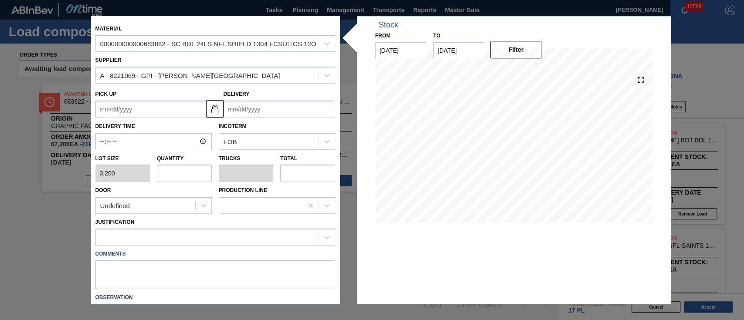
click at [262, 99] on div "Delivery" at bounding box center [279, 103] width 111 height 30
click at [269, 107] on input "Delivery" at bounding box center [279, 109] width 111 height 17
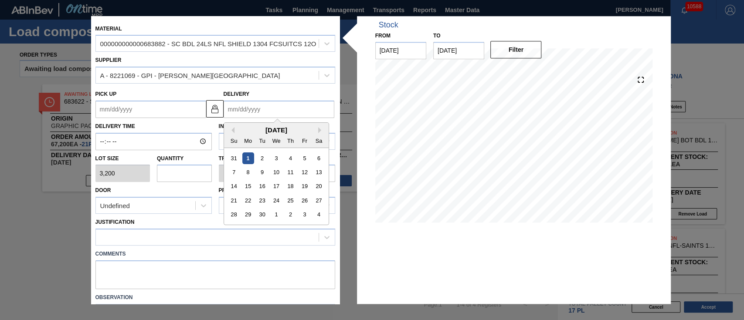
click at [258, 130] on div "[DATE]" at bounding box center [276, 129] width 105 height 7
click at [319, 127] on button "Next Month" at bounding box center [321, 130] width 6 height 6
click at [229, 129] on button "Previous Month" at bounding box center [231, 130] width 6 height 6
click at [290, 171] on div "11" at bounding box center [290, 173] width 12 height 12
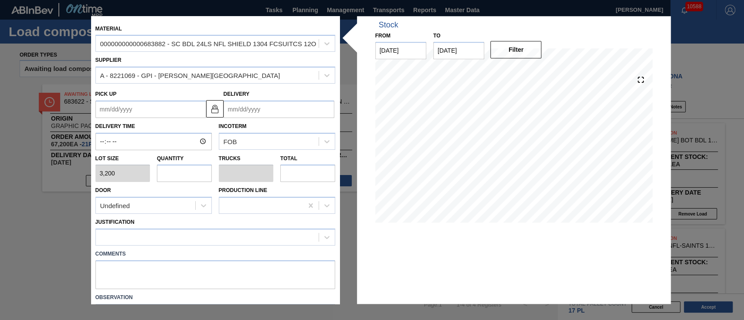
type up "[DATE]"
type input "[DATE]"
click at [203, 170] on input "text" at bounding box center [184, 173] width 55 height 17
type input "2"
type input "0.077"
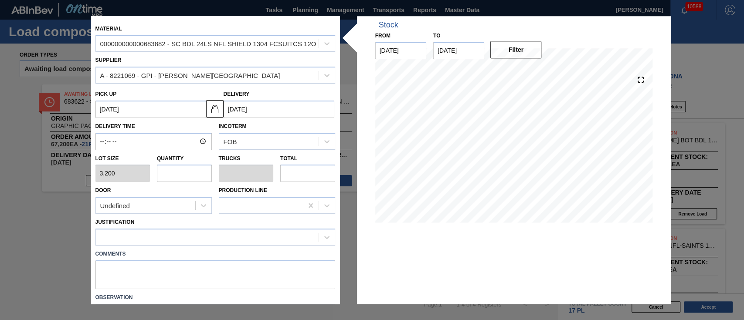
type input "6,400"
type input "2"
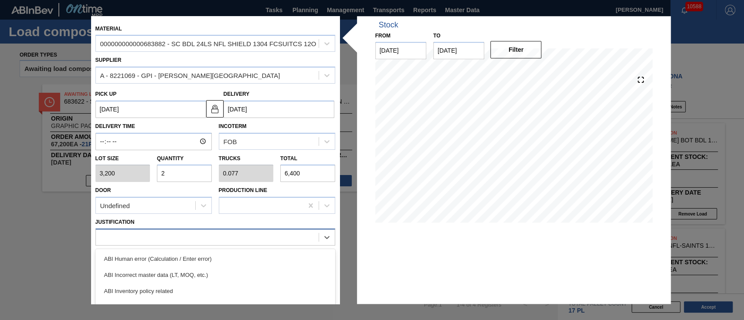
click at [218, 239] on div at bounding box center [207, 238] width 223 height 13
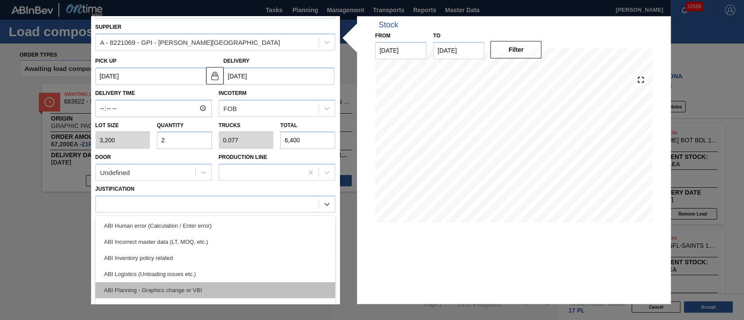
scroll to position [58, 0]
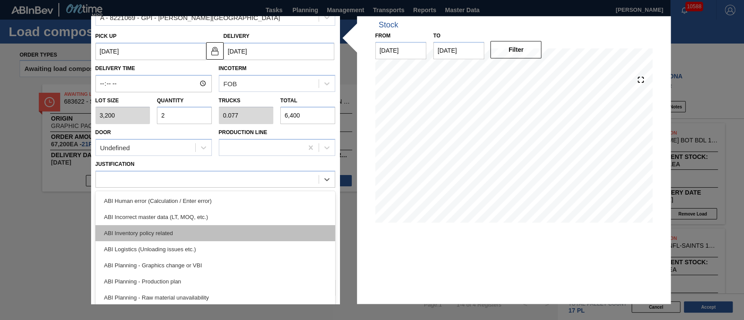
click at [213, 239] on div "ABI Inventory policy related" at bounding box center [215, 233] width 240 height 16
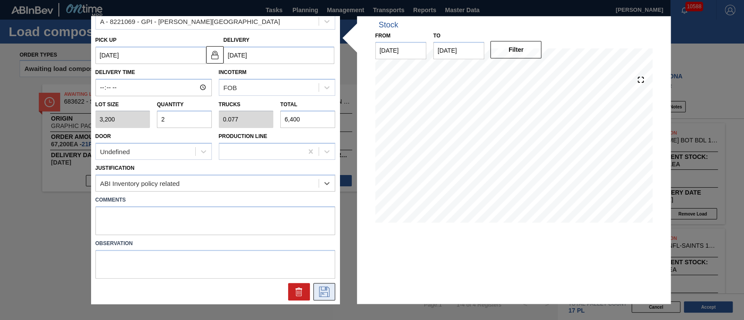
click at [322, 290] on icon at bounding box center [324, 292] width 14 height 10
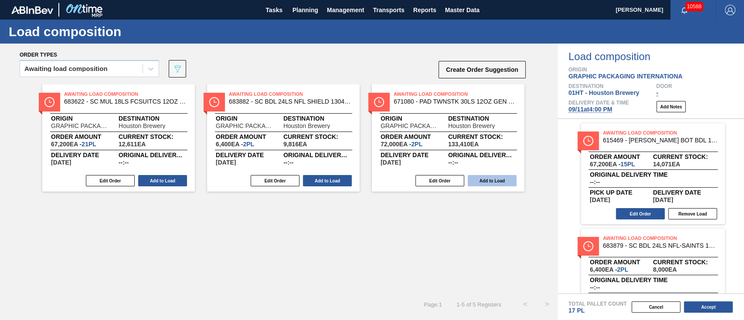
click at [310, 178] on button "Add to Load" at bounding box center [327, 180] width 49 height 11
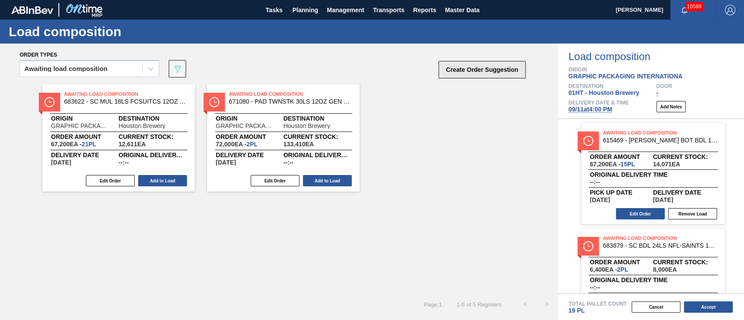
click at [472, 66] on button "Create Order Suggestion" at bounding box center [482, 69] width 87 height 17
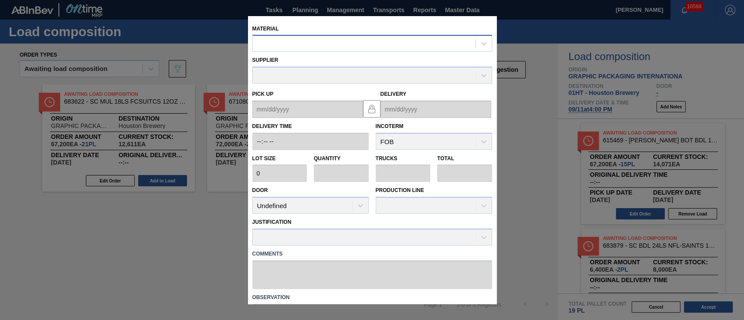
click at [399, 44] on div at bounding box center [364, 43] width 223 height 13
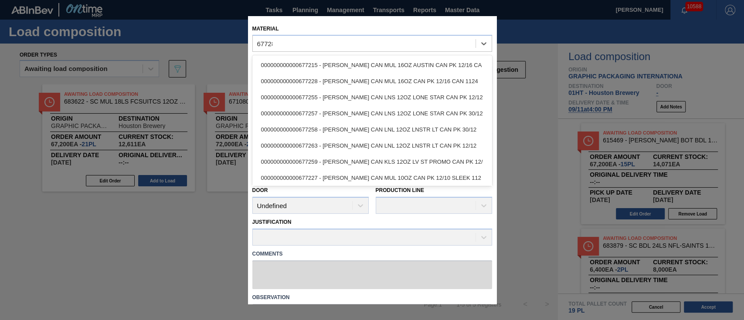
type input "677288"
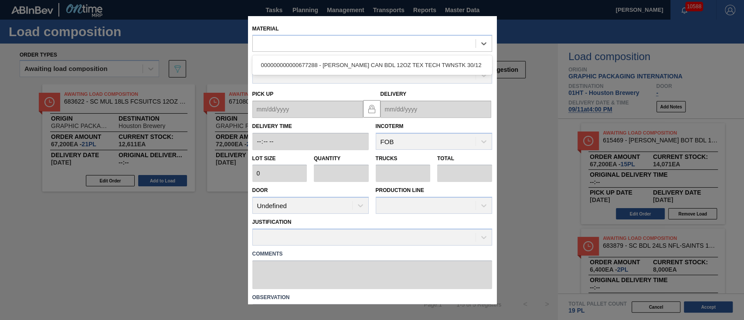
type input "3,200"
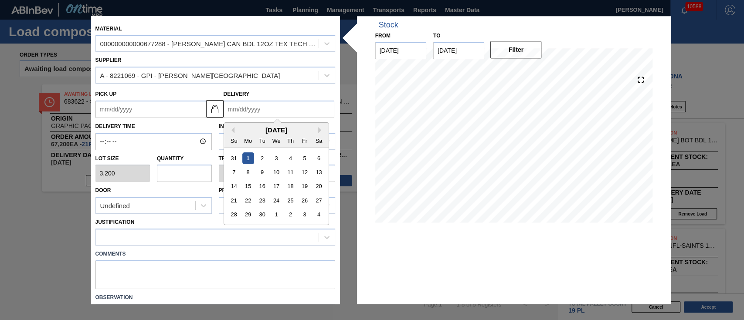
click at [276, 103] on input "Delivery" at bounding box center [279, 109] width 111 height 17
drag, startPoint x: 241, startPoint y: 133, endPoint x: 253, endPoint y: 127, distance: 13.7
click at [240, 130] on div "[DATE]" at bounding box center [276, 129] width 105 height 7
click at [286, 173] on div "11" at bounding box center [290, 173] width 12 height 12
type up "[DATE]"
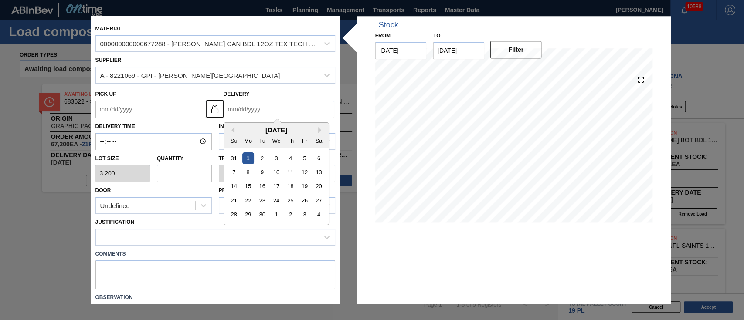
type input "[DATE]"
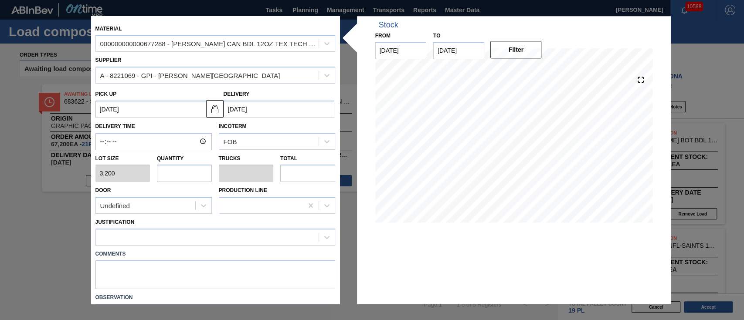
click at [193, 183] on div "Door Undefined Production Line" at bounding box center [215, 199] width 247 height 32
click at [193, 177] on input "text" at bounding box center [184, 173] width 55 height 17
type input "2"
type input "0.077"
type input "6,400"
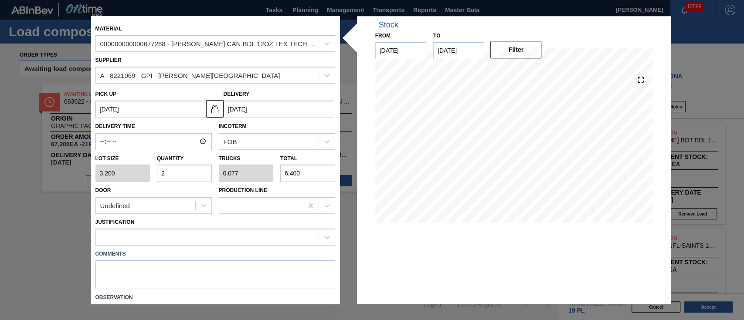
type input "2"
click at [176, 235] on div at bounding box center [207, 238] width 223 height 13
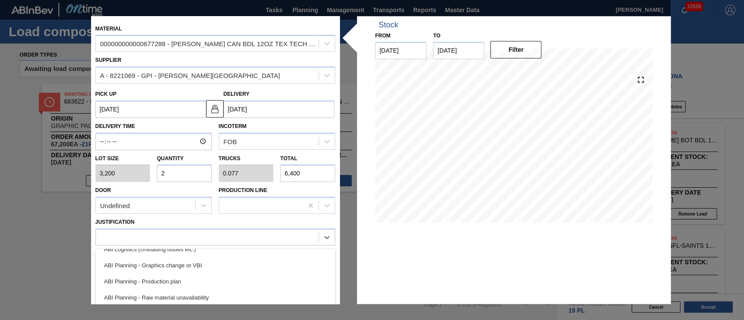
scroll to position [0, 0]
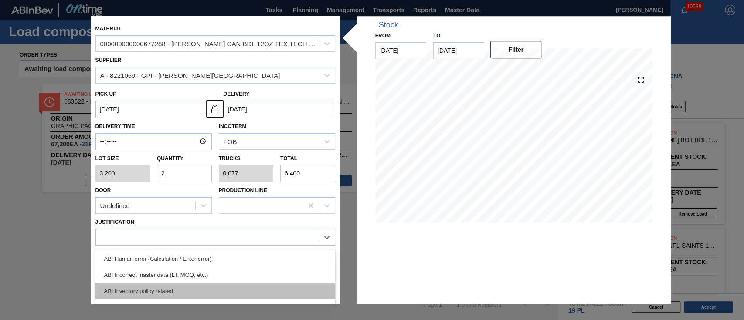
click at [228, 284] on div "ABI Inventory policy related" at bounding box center [215, 291] width 240 height 16
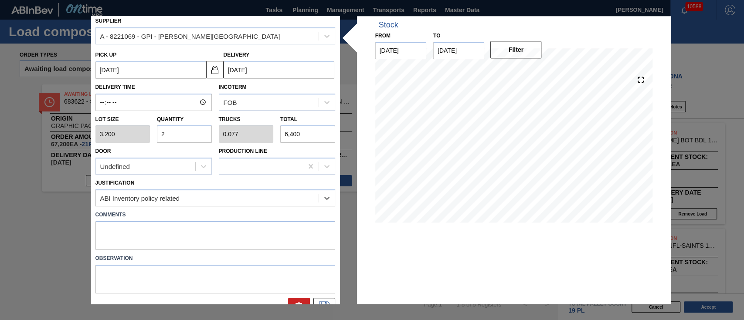
scroll to position [54, 0]
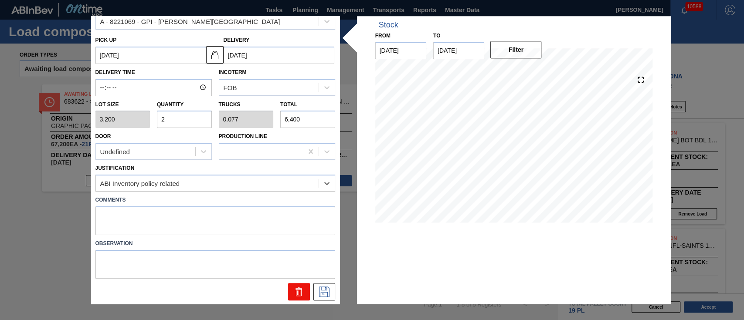
click at [297, 287] on icon at bounding box center [299, 292] width 10 height 10
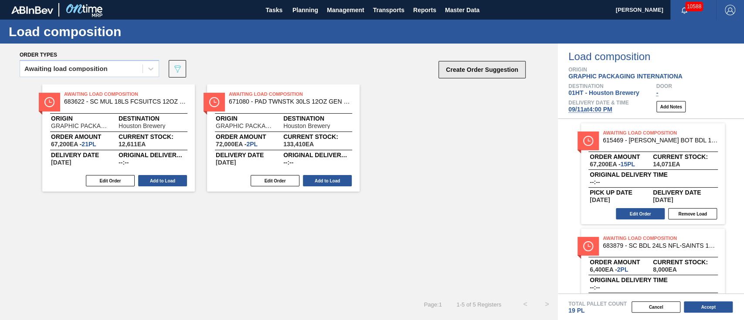
click at [450, 72] on button "Create Order Suggestion" at bounding box center [482, 69] width 87 height 17
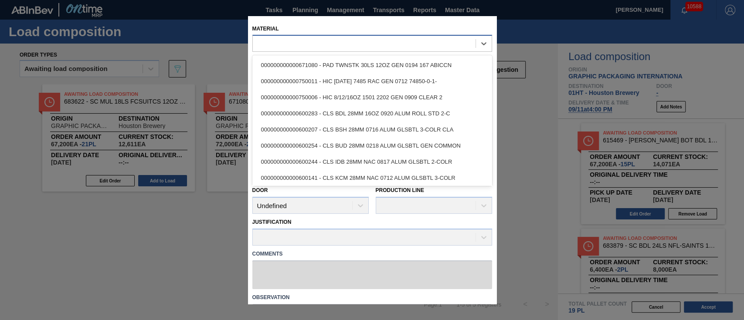
click at [405, 46] on div at bounding box center [364, 43] width 223 height 13
type input "677288"
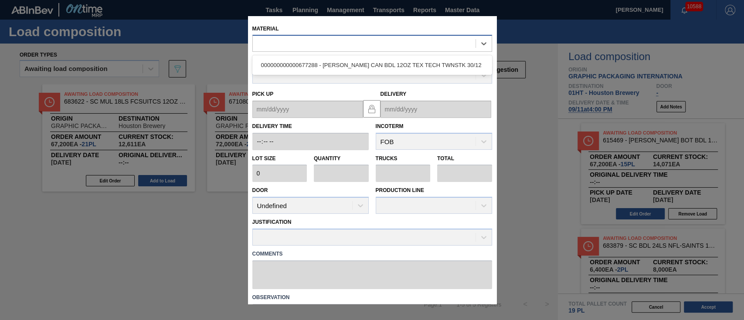
type input "3,200"
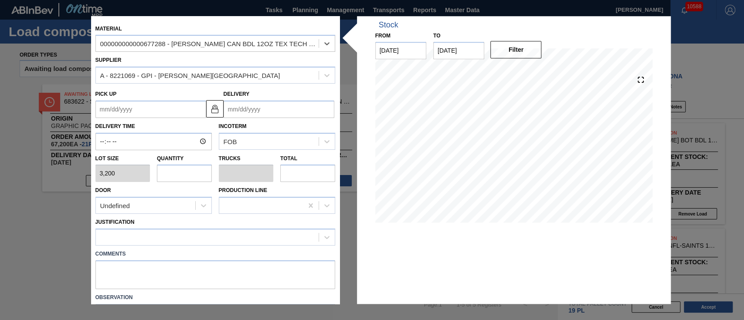
click at [269, 112] on input "Delivery" at bounding box center [279, 109] width 111 height 17
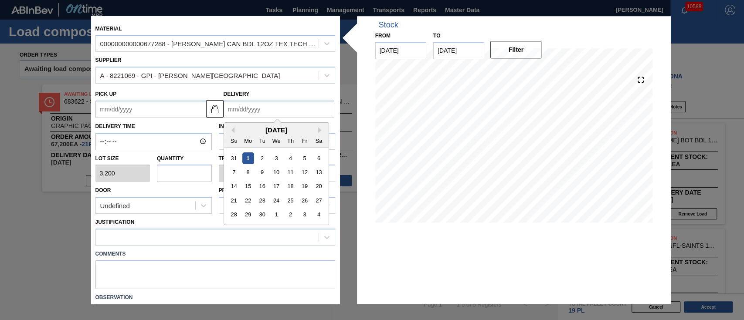
click at [262, 126] on div "September 2025 Su Mo Tu We Th Fr Sa" at bounding box center [276, 135] width 105 height 25
click at [292, 179] on div "7 8 9 10 11 12 13" at bounding box center [276, 173] width 99 height 14
click at [290, 174] on div "11" at bounding box center [290, 173] width 12 height 12
type up "[DATE]"
type input "[DATE]"
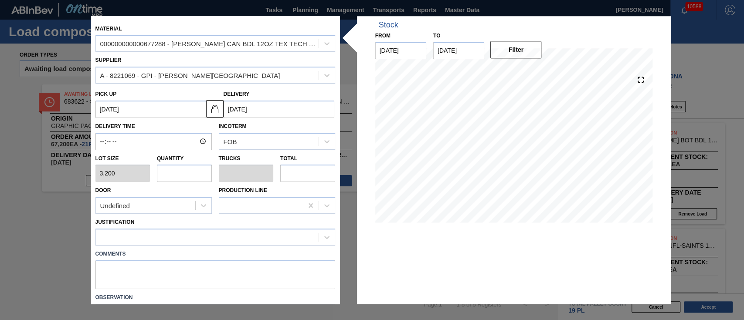
click at [177, 178] on input "text" at bounding box center [184, 173] width 55 height 17
type input "2"
type input "0.077"
type input "6,400"
type input "2"
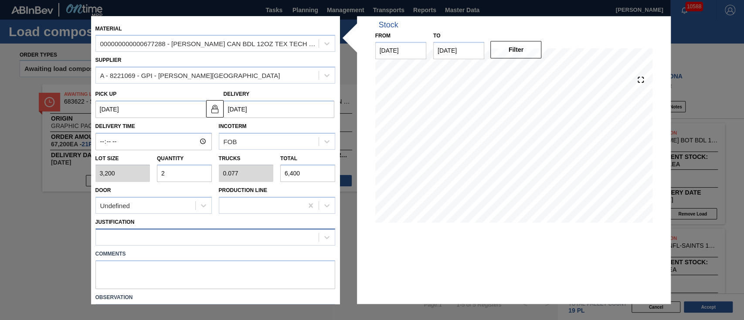
click at [215, 239] on div at bounding box center [207, 238] width 223 height 13
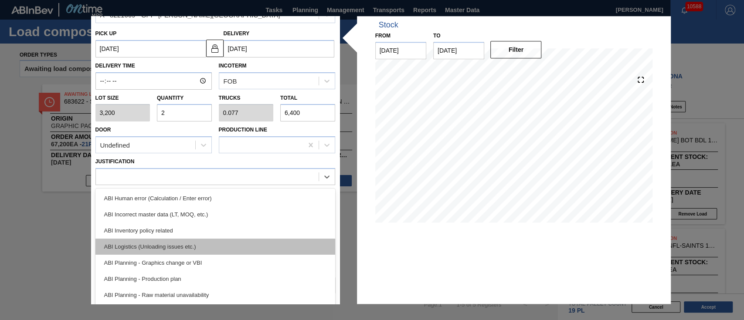
scroll to position [75, 0]
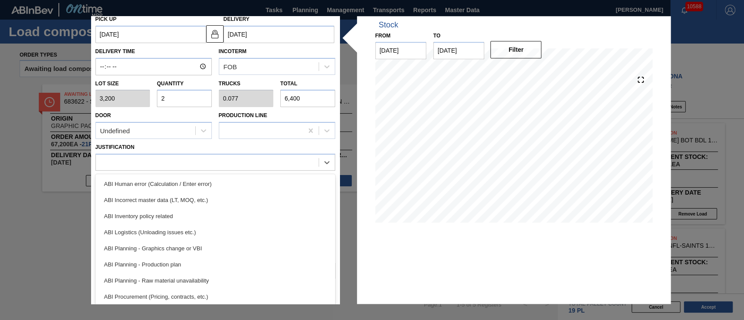
click at [213, 220] on div "ABI Inventory policy related" at bounding box center [215, 216] width 240 height 16
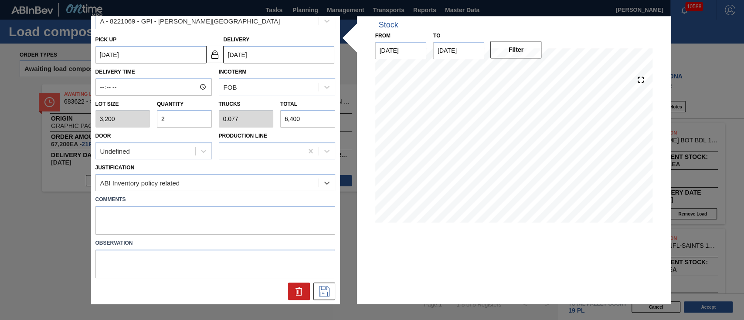
scroll to position [54, 0]
click at [326, 292] on icon at bounding box center [324, 292] width 10 height 10
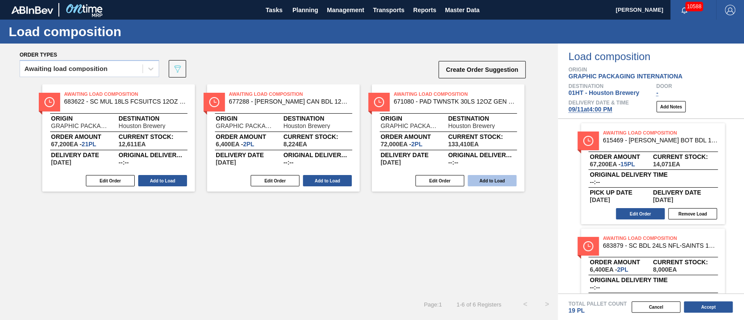
click at [331, 179] on button "Add to Load" at bounding box center [327, 180] width 49 height 11
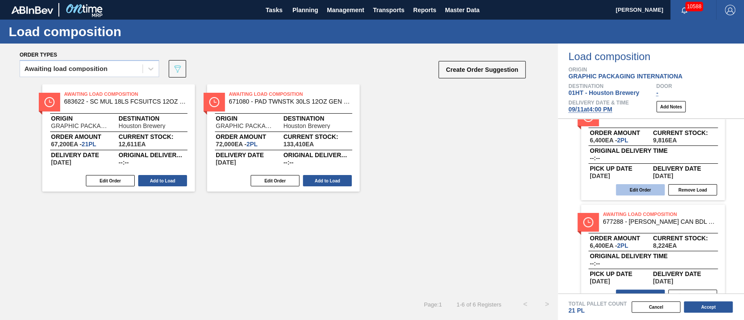
scroll to position [252, 0]
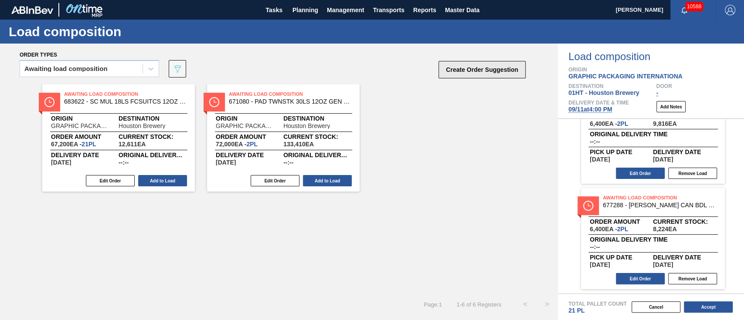
click at [460, 68] on button "Create Order Suggestion" at bounding box center [482, 69] width 87 height 17
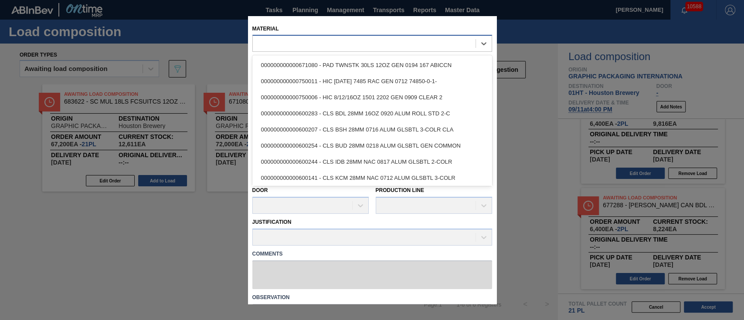
click at [354, 44] on div at bounding box center [364, 43] width 223 height 13
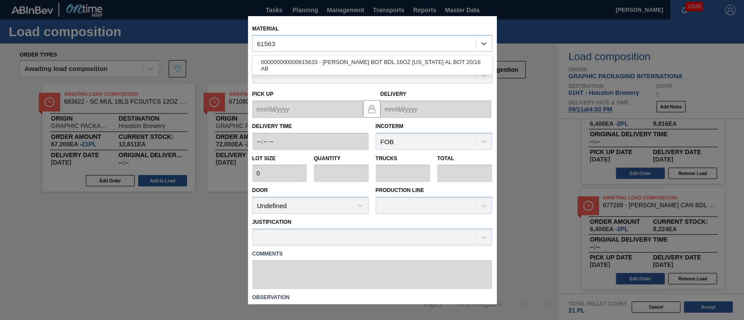
type input "615633"
type input "2,040"
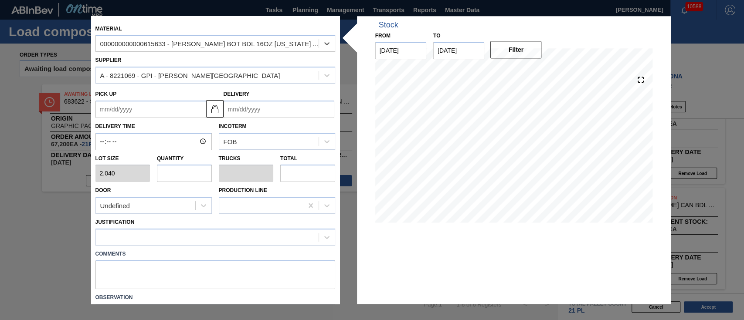
click at [172, 171] on input "text" at bounding box center [184, 173] width 55 height 17
type input "7"
type input "0.269"
type input "14,280"
type input "7"
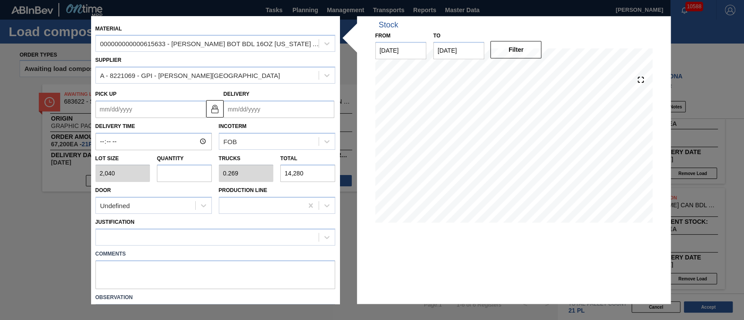
type input "0"
type input "5"
type input "0.192"
type input "10,200"
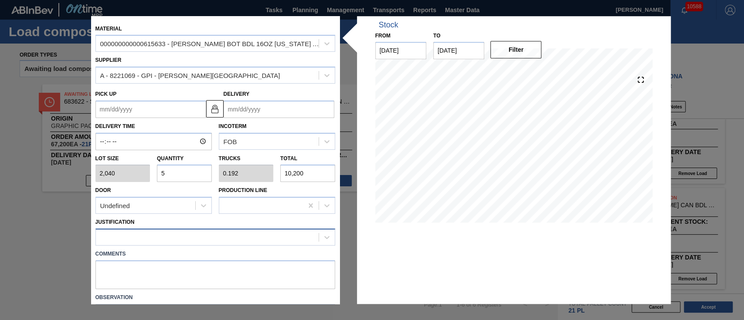
type input "5"
click at [137, 235] on div at bounding box center [207, 238] width 223 height 13
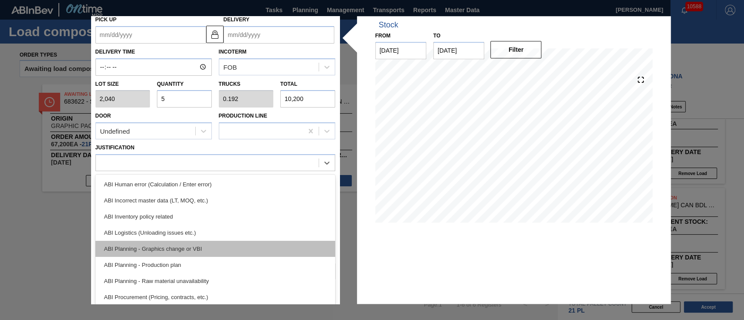
scroll to position [75, 0]
click at [154, 249] on div "ABI Planning - Graphics change or VBI" at bounding box center [215, 249] width 240 height 16
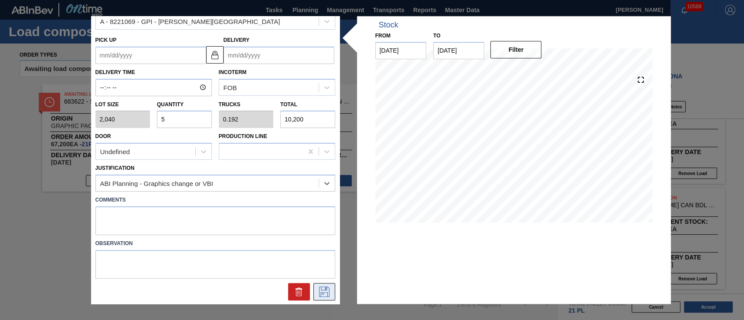
click at [321, 293] on icon at bounding box center [324, 292] width 14 height 10
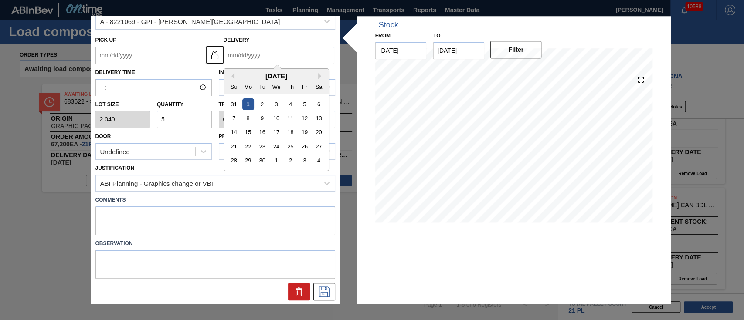
click at [251, 51] on input "Delivery" at bounding box center [279, 55] width 111 height 17
click at [300, 52] on input "Delivery" at bounding box center [279, 55] width 111 height 17
click at [254, 83] on div "Su Mo Tu We Th Fr Sa" at bounding box center [276, 87] width 105 height 14
click at [286, 119] on div "11" at bounding box center [290, 118] width 12 height 12
type up "[DATE]"
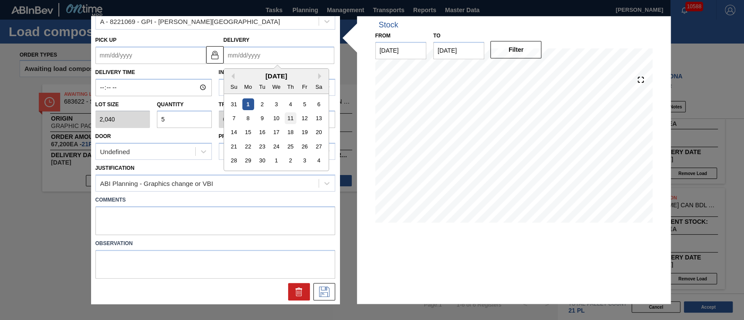
type input "[DATE]"
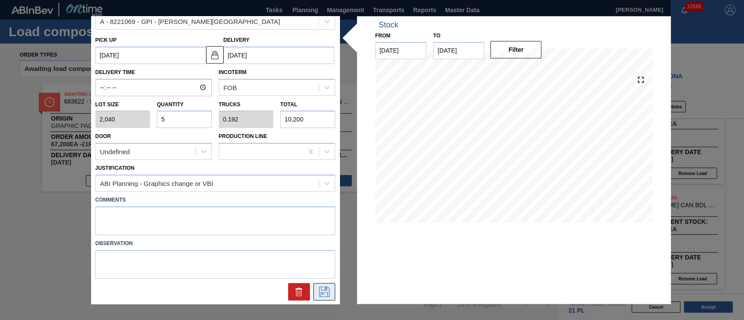
click at [319, 291] on icon at bounding box center [324, 292] width 10 height 10
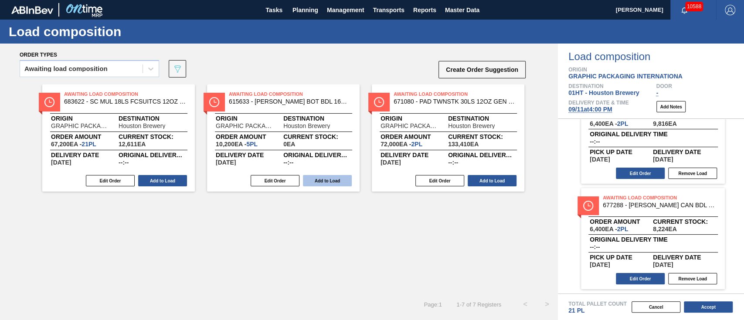
click at [323, 181] on button "Add to Load" at bounding box center [327, 180] width 49 height 11
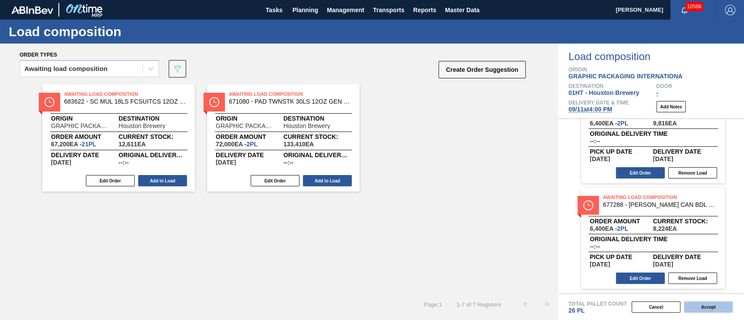
click at [709, 305] on button "Accept" at bounding box center [708, 307] width 49 height 11
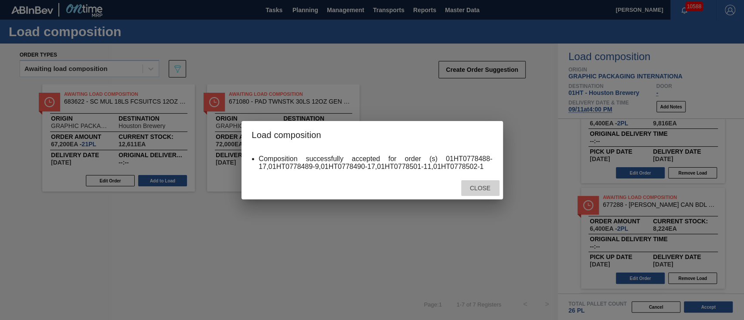
click at [479, 187] on span "Close" at bounding box center [480, 188] width 34 height 7
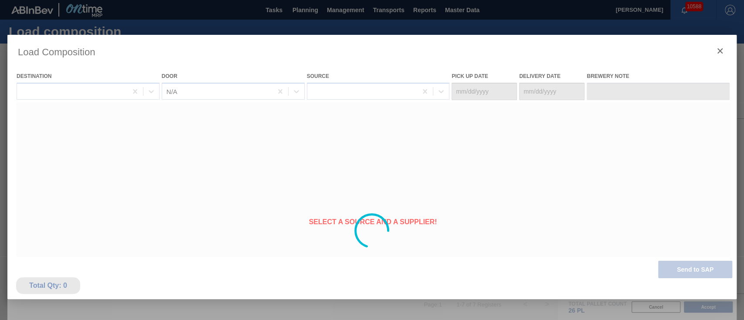
type Date "[DATE]"
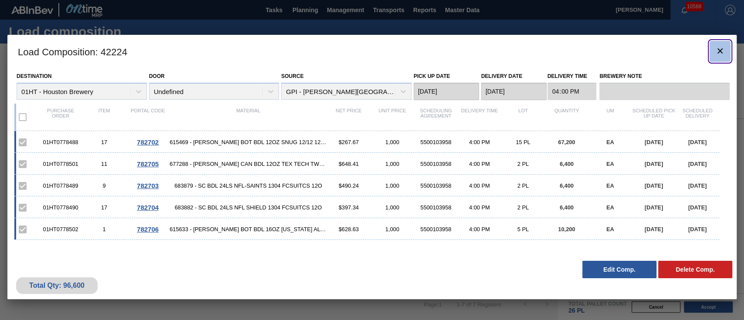
click at [727, 44] on button "botão de ícone" at bounding box center [720, 51] width 21 height 21
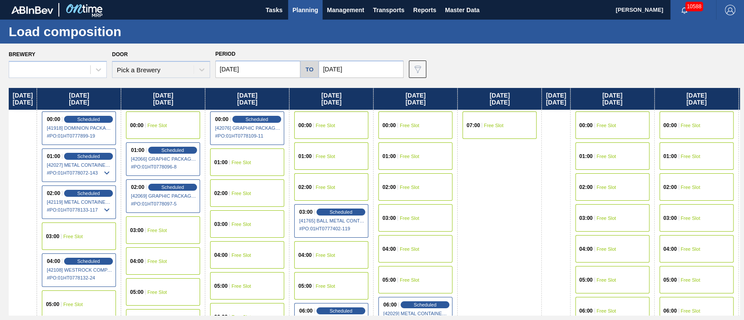
type input "[DATE]"
click at [297, 6] on span "Planning" at bounding box center [306, 10] width 26 height 10
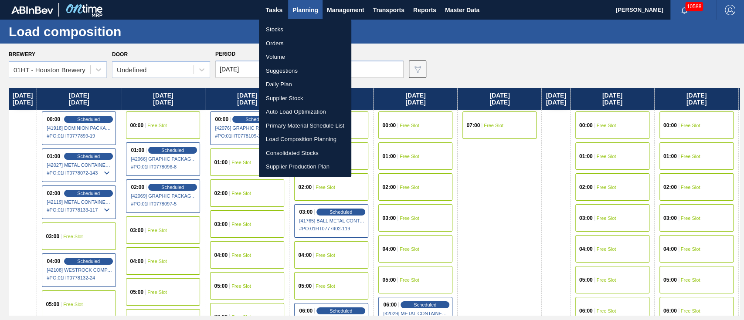
drag, startPoint x: 282, startPoint y: 72, endPoint x: 287, endPoint y: 82, distance: 11.7
click at [282, 72] on li "Suggestions" at bounding box center [305, 71] width 92 height 14
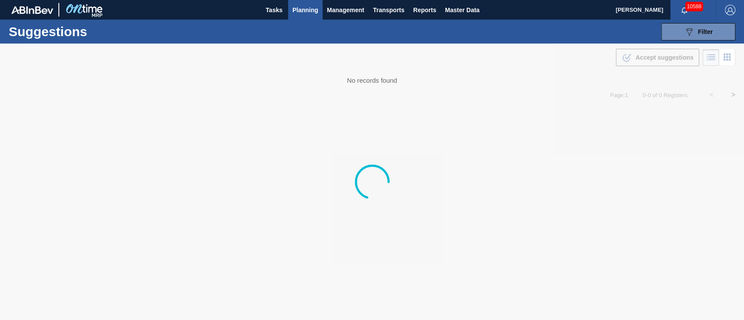
type from "[DATE]"
type to "[DATE]"
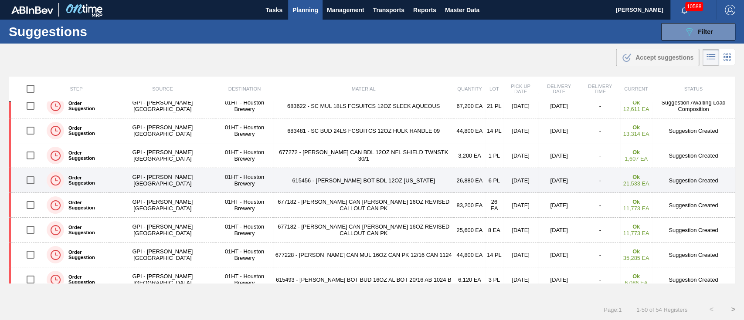
scroll to position [174, 0]
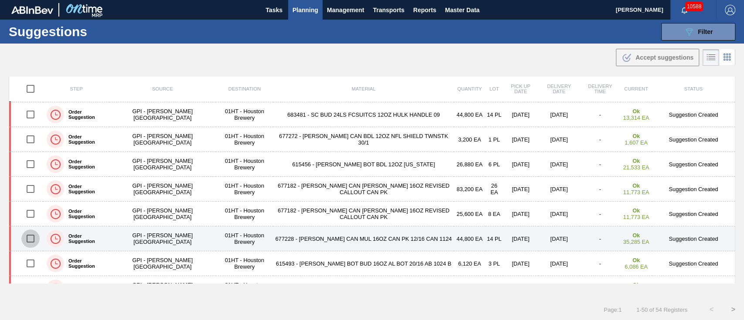
click at [31, 238] on input "checkbox" at bounding box center [30, 239] width 18 height 18
checkbox input "true"
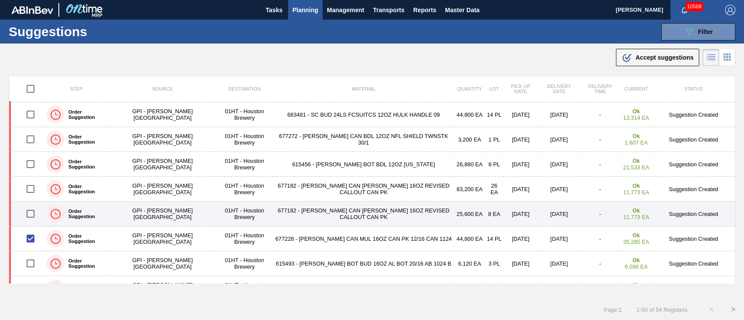
click at [29, 213] on input "checkbox" at bounding box center [30, 214] width 18 height 18
checkbox input "true"
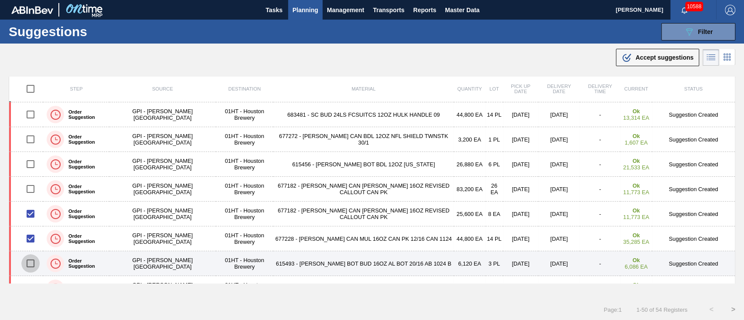
click at [29, 263] on input "checkbox" at bounding box center [30, 264] width 18 height 18
checkbox input "true"
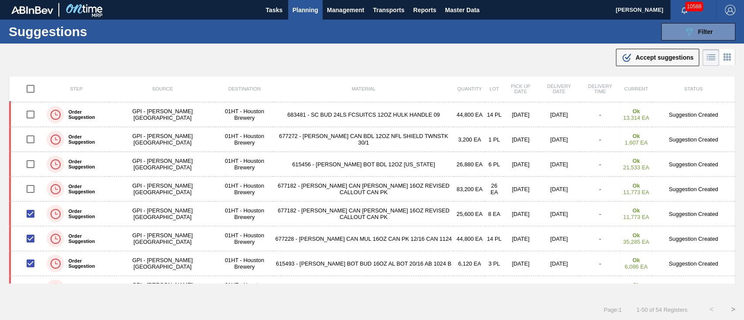
click at [637, 54] on span "Accept suggestions" at bounding box center [665, 57] width 58 height 7
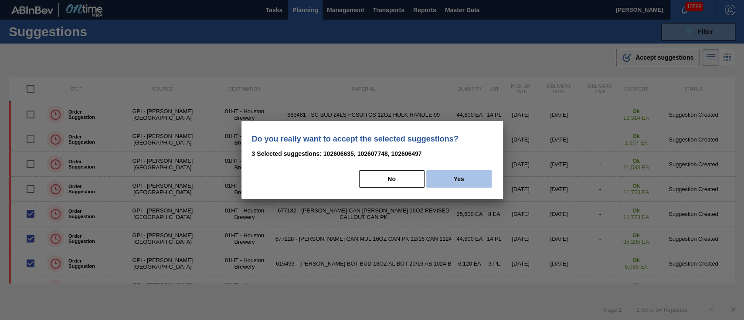
click at [440, 182] on button "Yes" at bounding box center [458, 178] width 65 height 17
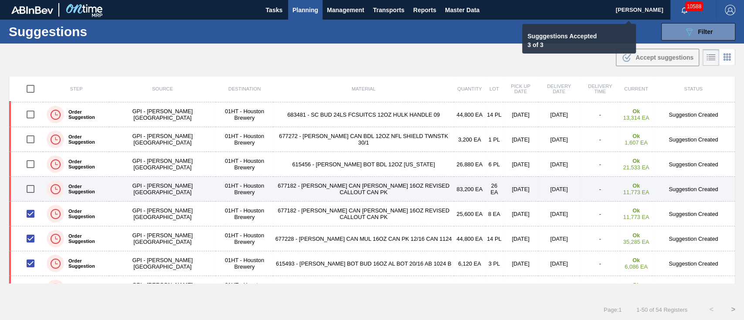
checkbox input "false"
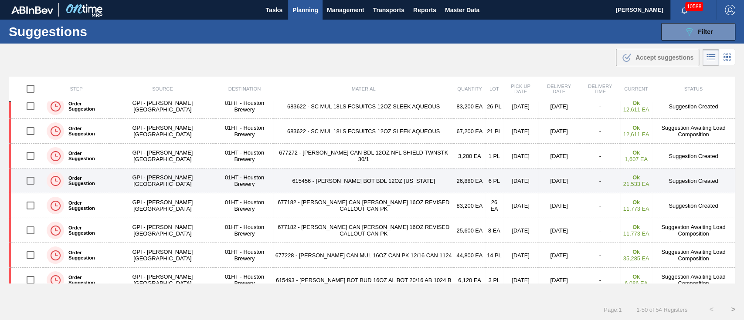
scroll to position [216, 0]
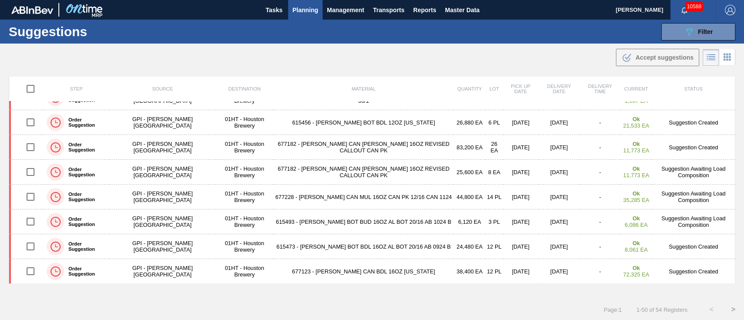
click at [305, 8] on span "Planning" at bounding box center [306, 10] width 26 height 10
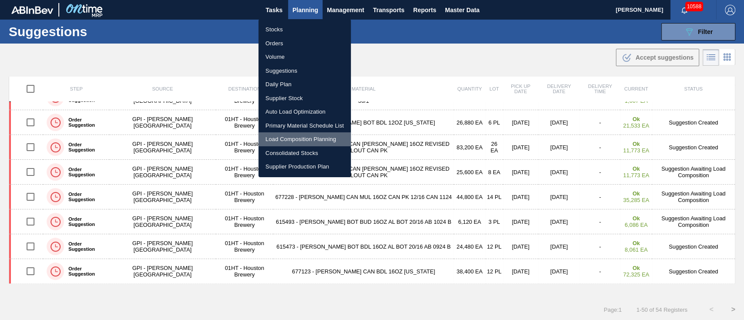
click at [294, 136] on li "Load Composition Planning" at bounding box center [305, 140] width 92 height 14
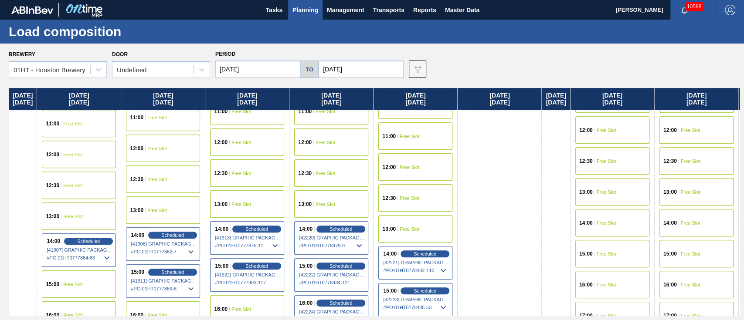
scroll to position [349, 0]
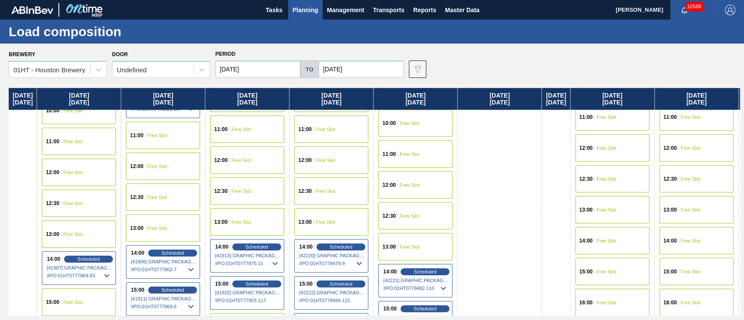
click at [621, 235] on div "14:00 Free Slot" at bounding box center [613, 240] width 74 height 27
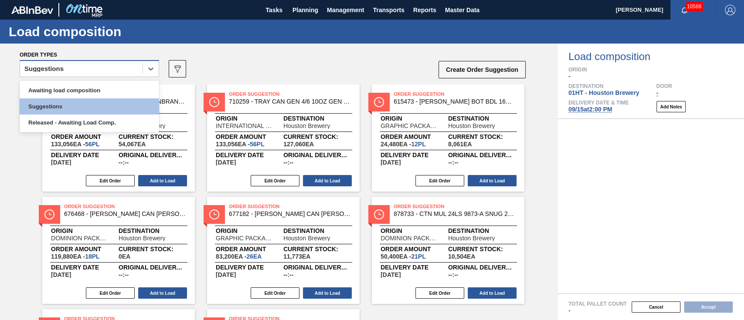
click at [101, 68] on div "Suggestions" at bounding box center [81, 69] width 123 height 13
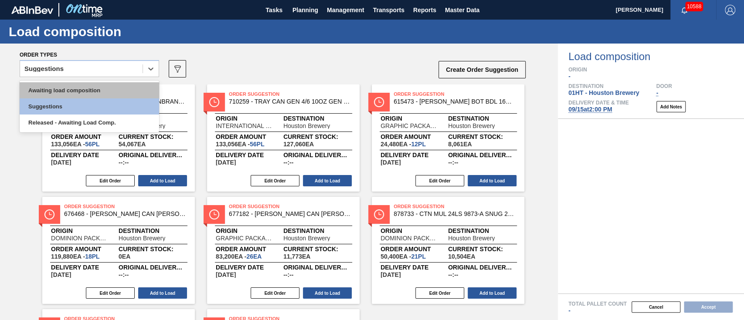
click at [101, 87] on div "Awaiting load composition" at bounding box center [90, 90] width 140 height 16
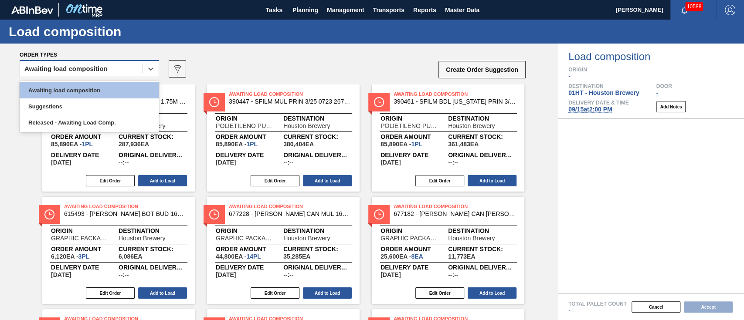
click at [69, 65] on div "Awaiting load composition" at bounding box center [81, 69] width 123 height 13
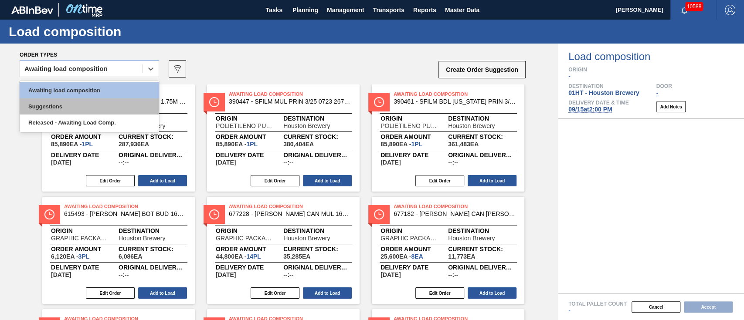
click at [74, 106] on div "Suggestions" at bounding box center [90, 107] width 140 height 16
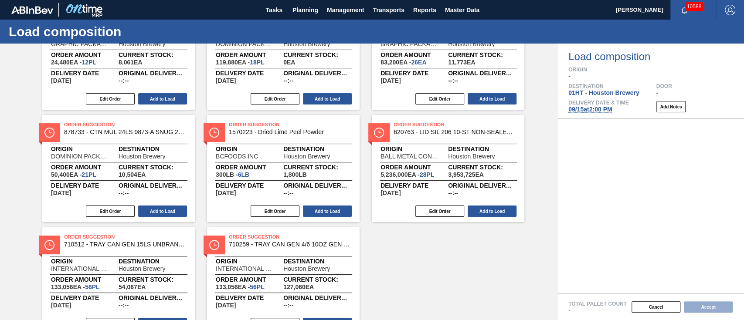
scroll to position [7, 0]
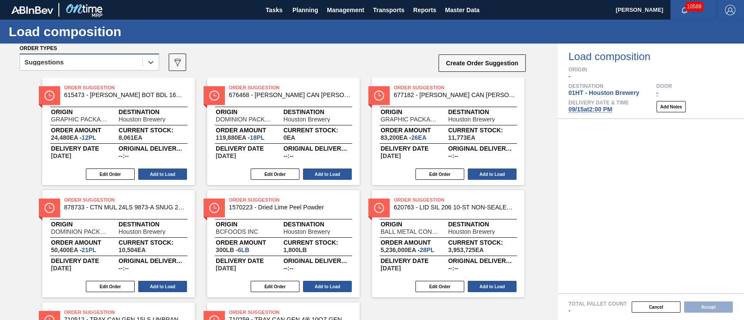
click at [119, 58] on div "Suggestions" at bounding box center [81, 62] width 123 height 13
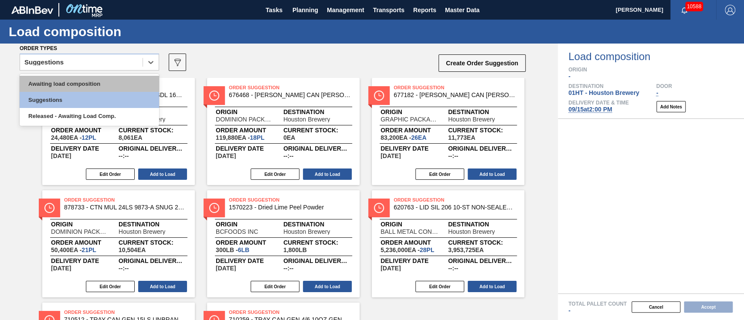
click at [112, 76] on div "Awaiting load composition" at bounding box center [90, 84] width 140 height 16
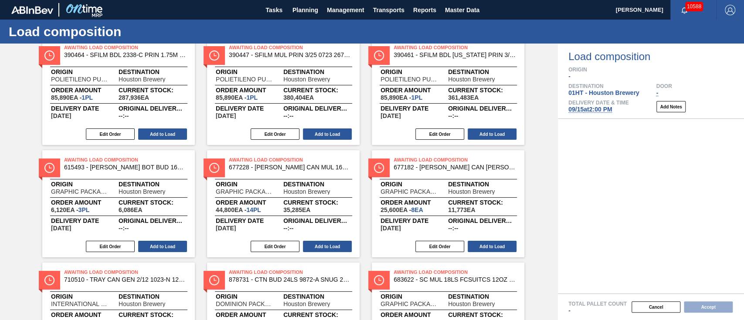
scroll to position [65, 0]
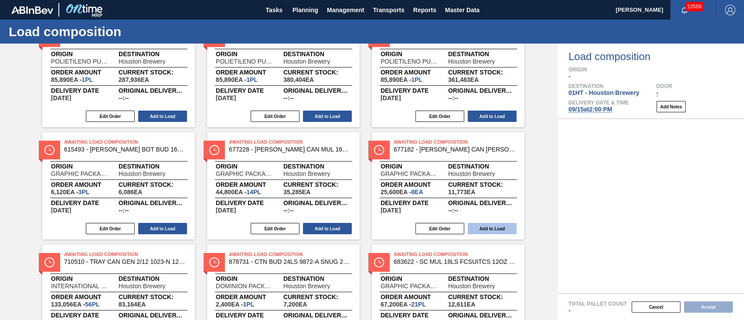
click at [482, 227] on button "Add to Load" at bounding box center [492, 228] width 49 height 11
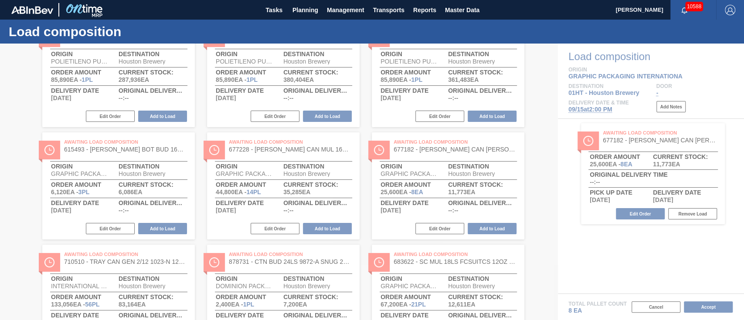
scroll to position [10, 0]
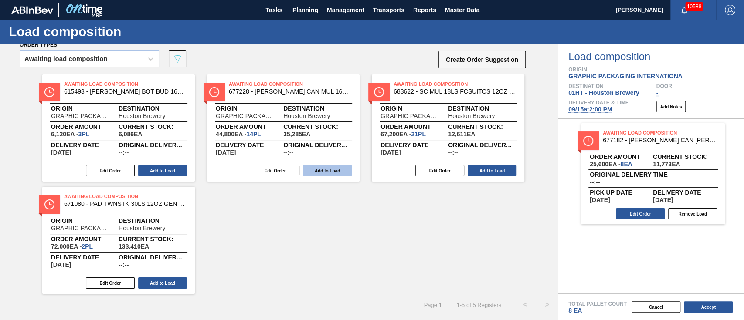
click at [322, 170] on button "Add to Load" at bounding box center [327, 170] width 49 height 11
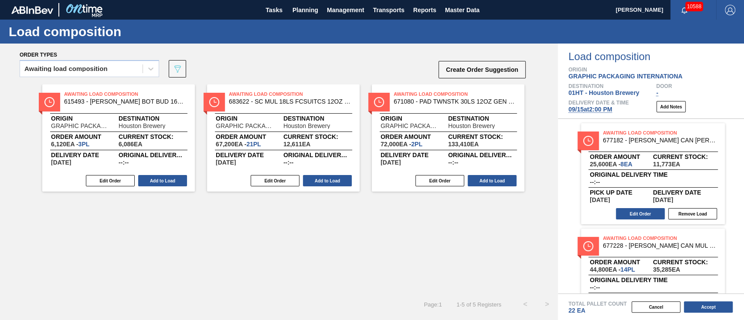
scroll to position [0, 0]
drag, startPoint x: 485, startPoint y: 183, endPoint x: 457, endPoint y: 183, distance: 27.9
click at [484, 183] on button "Add to Load" at bounding box center [492, 180] width 49 height 11
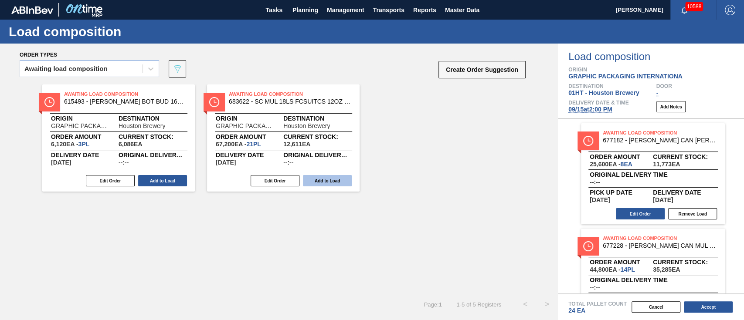
click at [182, 180] on button "Add to Load" at bounding box center [162, 180] width 49 height 11
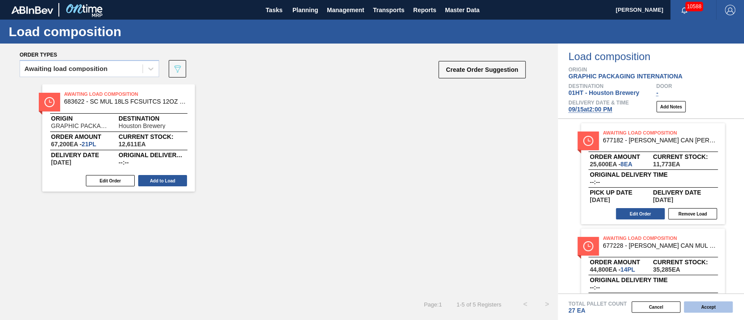
click at [708, 305] on button "Accept" at bounding box center [708, 307] width 49 height 11
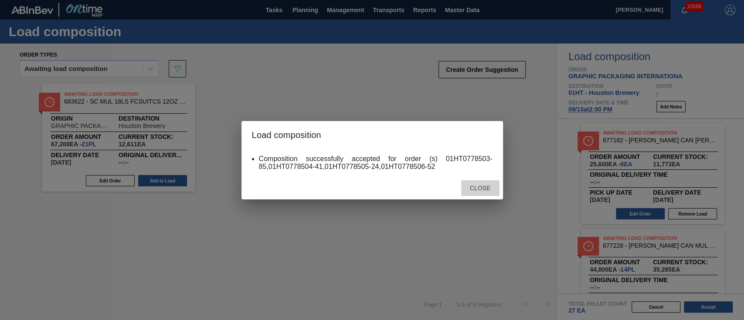
click at [480, 186] on span "Close" at bounding box center [480, 188] width 34 height 7
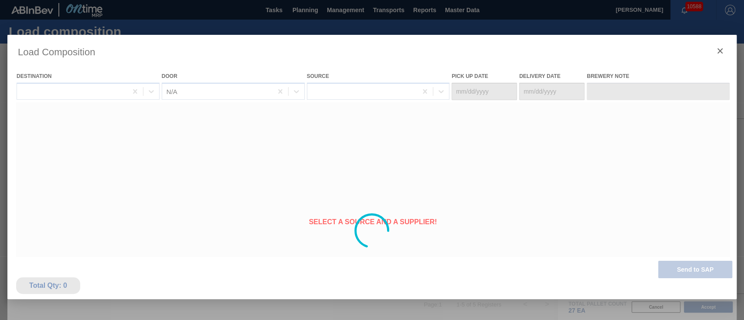
type Date "[DATE]"
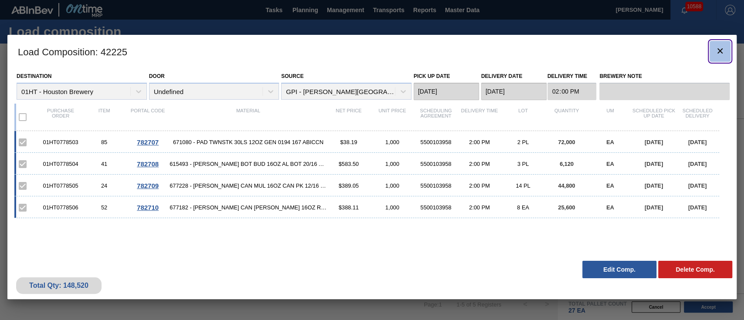
click at [722, 52] on icon "botão de ícone" at bounding box center [720, 50] width 5 height 5
